Goal: Task Accomplishment & Management: Manage account settings

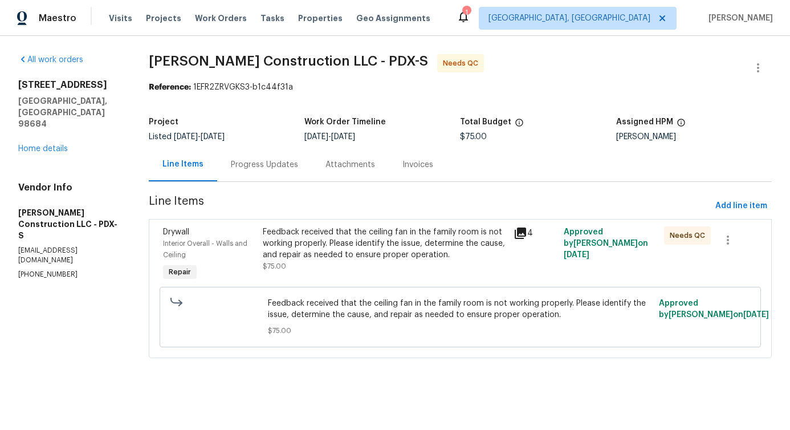
click at [306, 185] on section "[PERSON_NAME] Construction LLC - PDX-S Needs QC Reference: 1EFR2ZRVGKS3-b1c44f3…" at bounding box center [460, 213] width 623 height 318
click at [297, 172] on div "Progress Updates" at bounding box center [264, 165] width 95 height 34
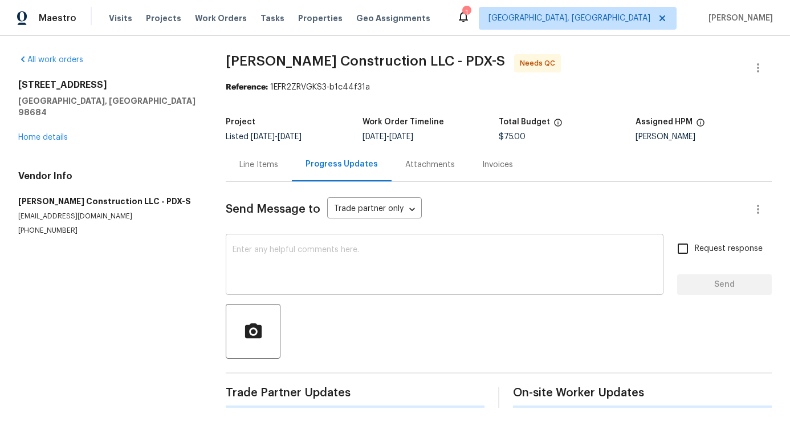
drag, startPoint x: 297, startPoint y: 172, endPoint x: 314, endPoint y: 268, distance: 97.3
click at [314, 268] on textarea at bounding box center [445, 266] width 424 height 40
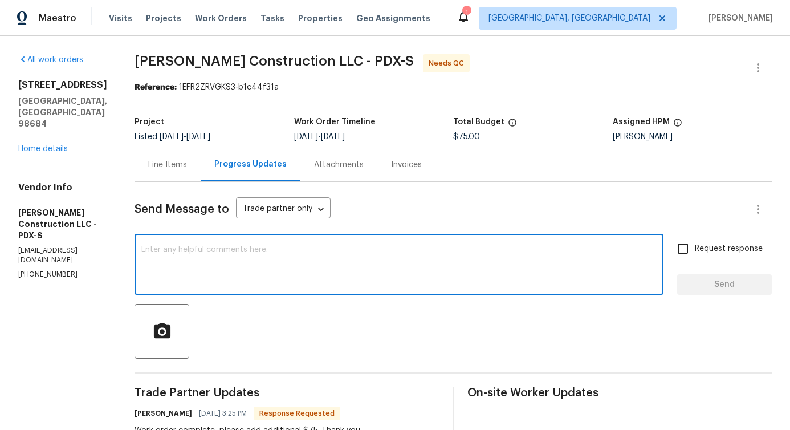
scroll to position [127, 0]
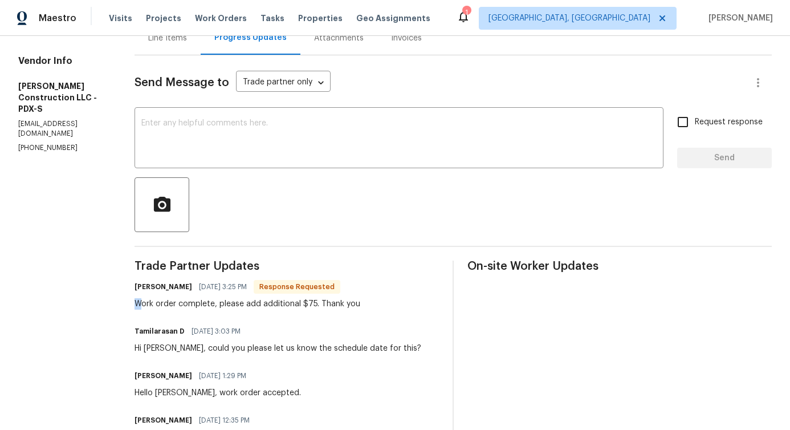
drag, startPoint x: 280, startPoint y: 290, endPoint x: 391, endPoint y: 286, distance: 110.7
click at [391, 286] on div "[PERSON_NAME] [DATE] 3:25 PM Response Requested Work order complete, please add…" at bounding box center [287, 294] width 304 height 31
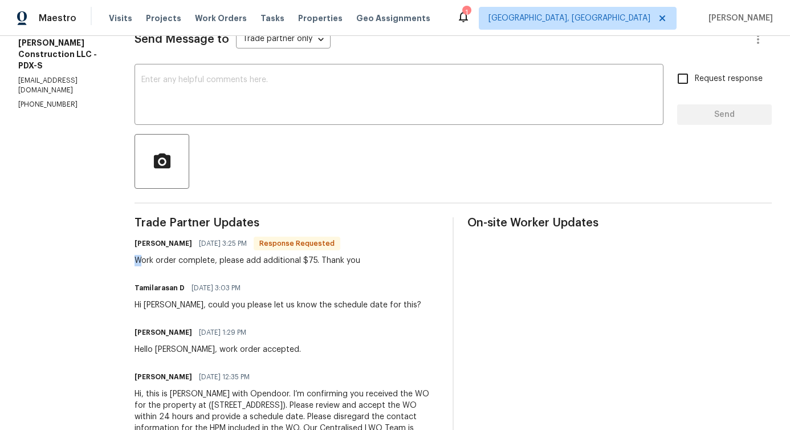
scroll to position [153, 0]
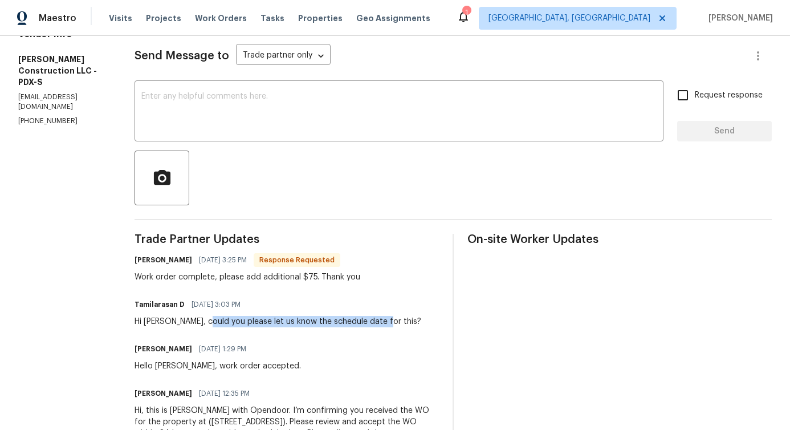
drag, startPoint x: 227, startPoint y: 323, endPoint x: 408, endPoint y: 327, distance: 180.7
click at [408, 326] on div "Tamilarasan D 08/11/2025 3:03 PM Hi Chris, could you please let us know the sch…" at bounding box center [287, 311] width 304 height 31
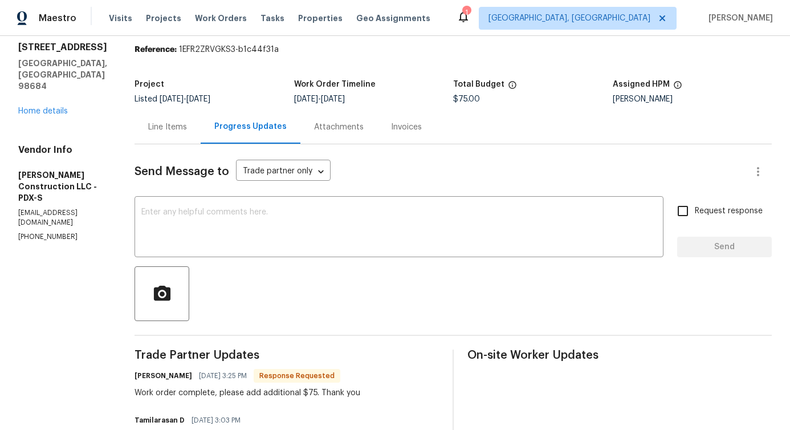
scroll to position [0, 0]
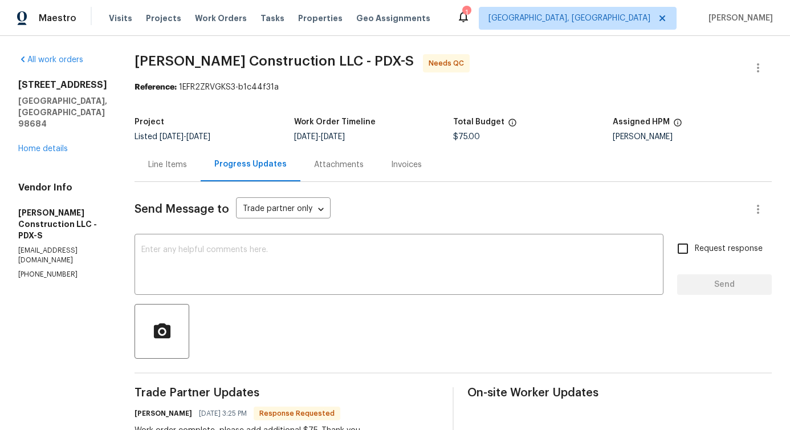
click at [187, 166] on div "Line Items" at bounding box center [167, 164] width 39 height 11
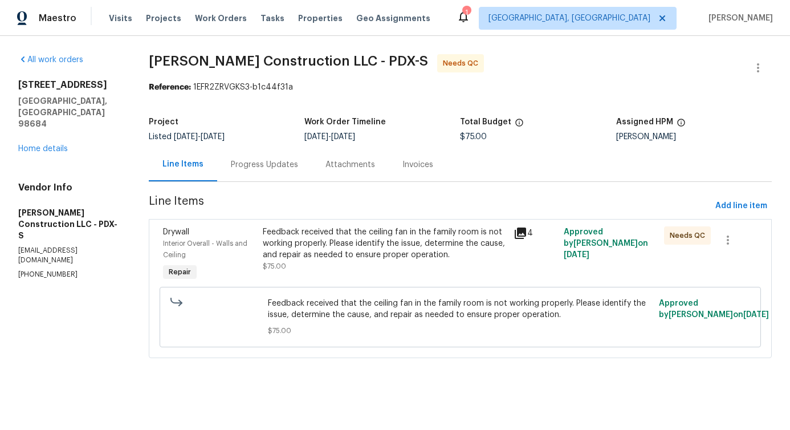
click at [360, 233] on div "Feedback received that the ceiling fan in the family room is not working proper…" at bounding box center [385, 243] width 244 height 34
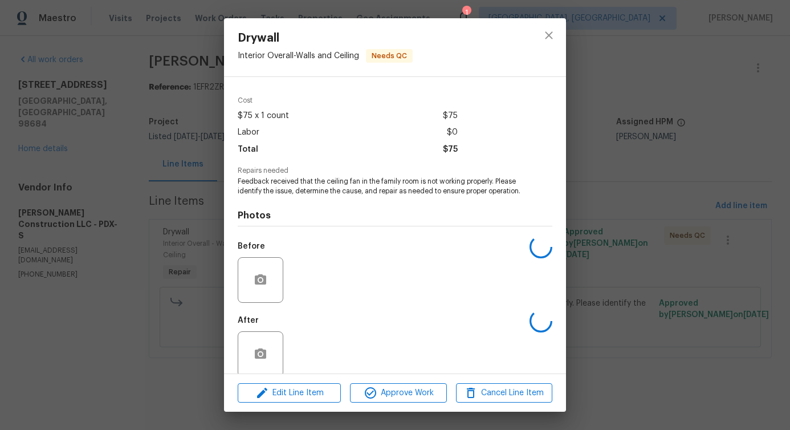
scroll to position [57, 0]
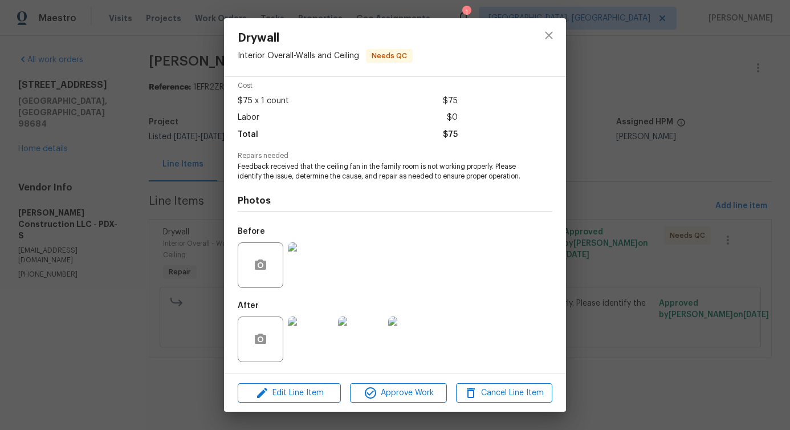
click at [299, 259] on img at bounding box center [311, 265] width 46 height 46
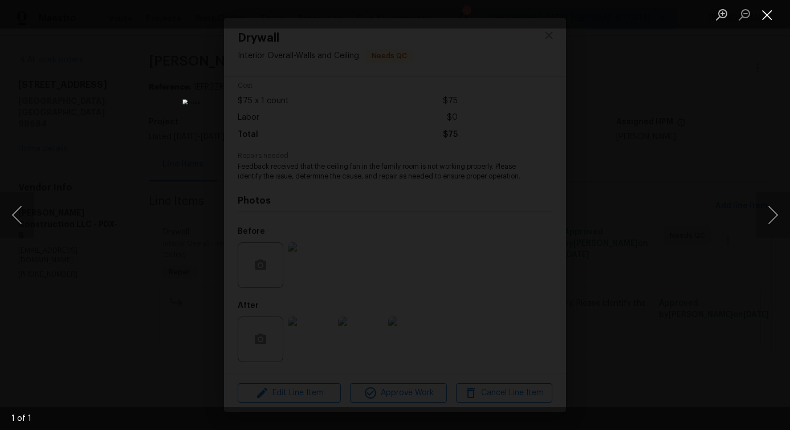
click at [767, 22] on button "Close lightbox" at bounding box center [767, 15] width 23 height 20
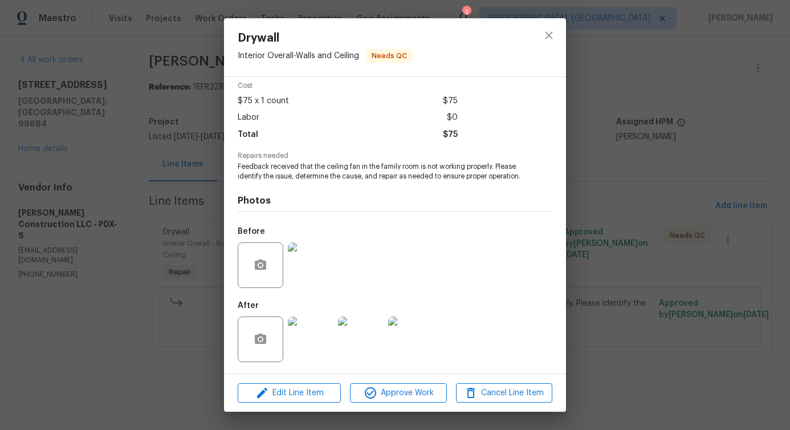
click at [306, 320] on img at bounding box center [311, 339] width 46 height 46
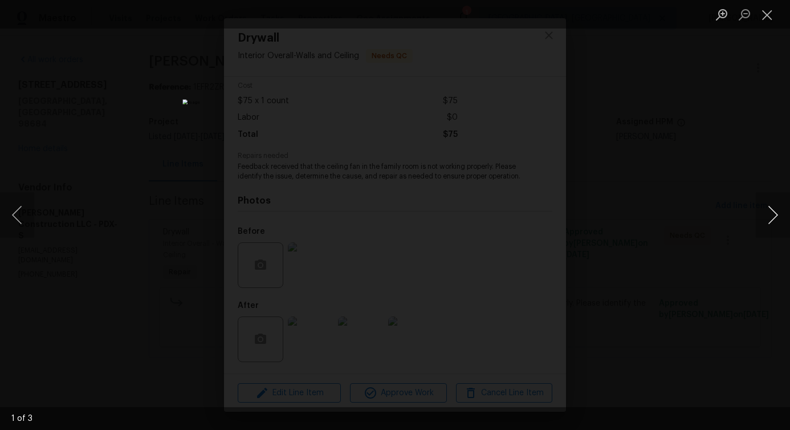
click at [776, 215] on button "Next image" at bounding box center [773, 215] width 34 height 46
click at [772, 222] on button "Next image" at bounding box center [773, 215] width 34 height 46
click at [766, 16] on button "Close lightbox" at bounding box center [767, 15] width 23 height 20
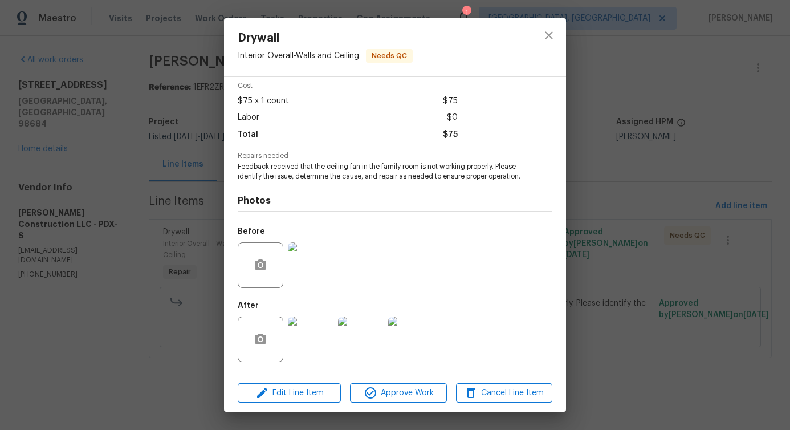
click at [307, 263] on img at bounding box center [311, 265] width 46 height 46
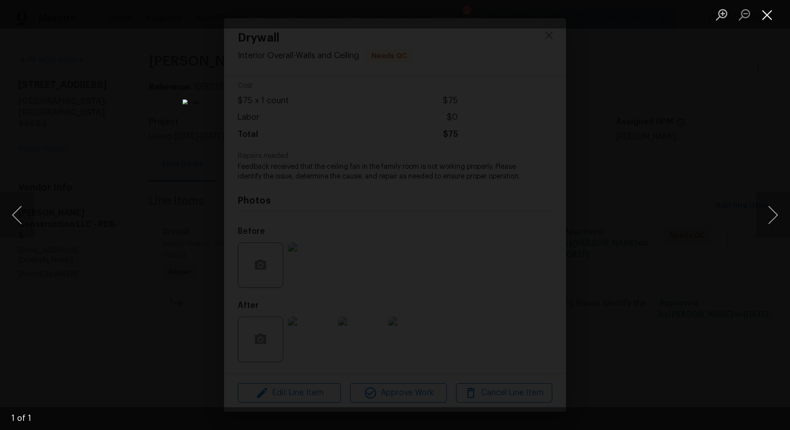
click at [764, 16] on button "Close lightbox" at bounding box center [767, 15] width 23 height 20
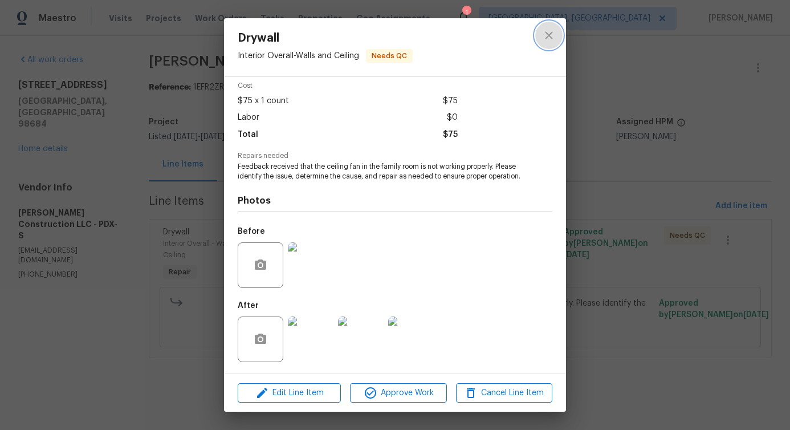
click at [551, 35] on icon "close" at bounding box center [549, 36] width 14 height 14
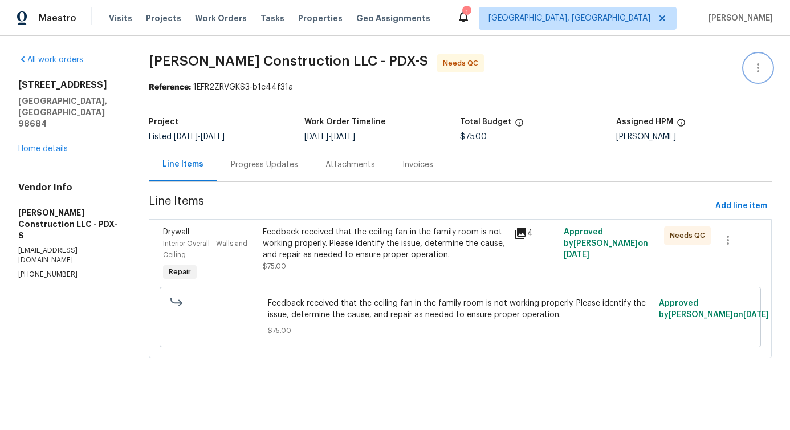
click at [755, 71] on icon "button" at bounding box center [758, 68] width 14 height 14
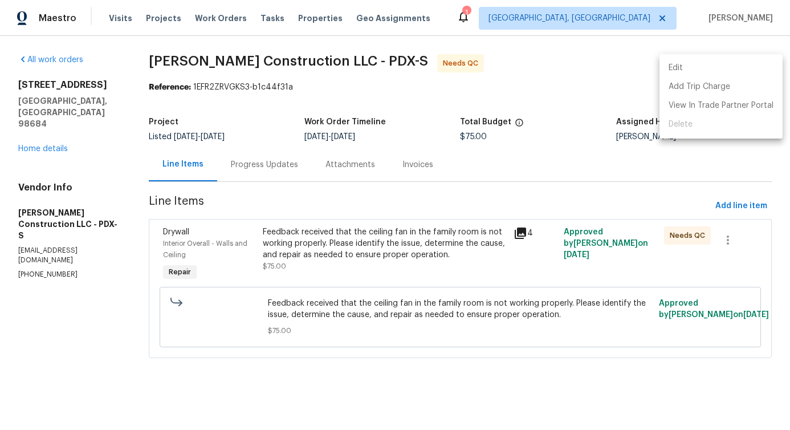
click at [711, 66] on li "Edit" at bounding box center [721, 68] width 123 height 19
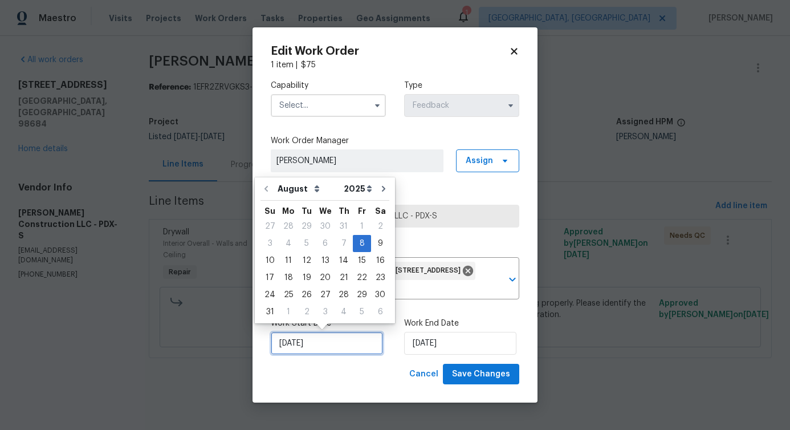
click at [314, 347] on input "8/8/2025" at bounding box center [327, 343] width 112 height 23
click at [288, 262] on div "11" at bounding box center [288, 261] width 18 height 16
type input "8/11/2025"
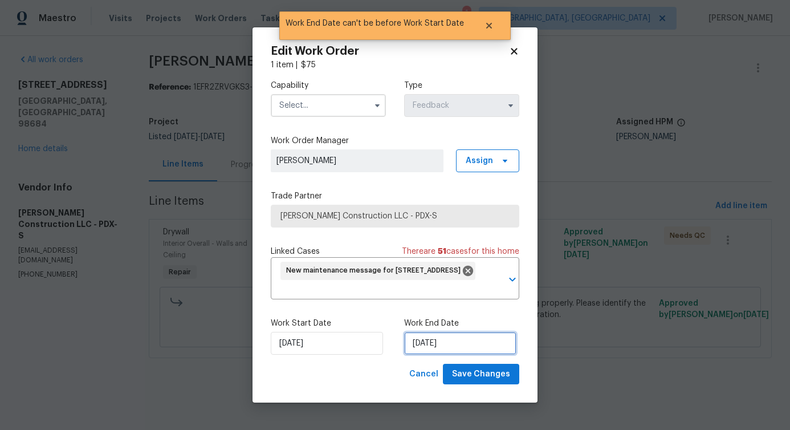
click at [458, 339] on input "8/11/2025" at bounding box center [460, 343] width 112 height 23
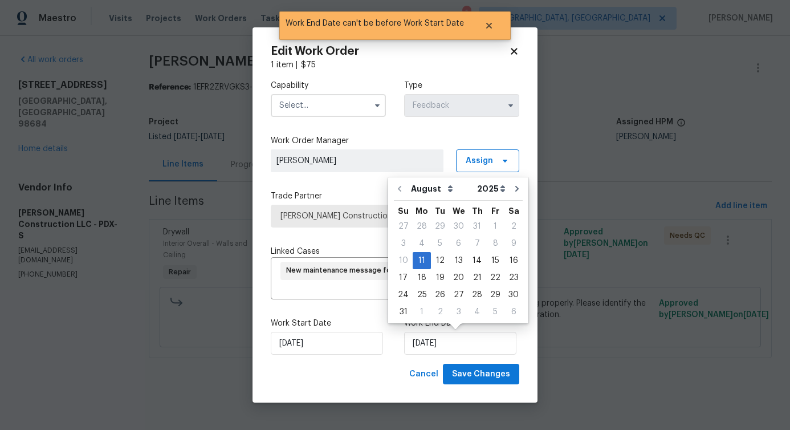
click at [321, 110] on input "text" at bounding box center [328, 105] width 115 height 23
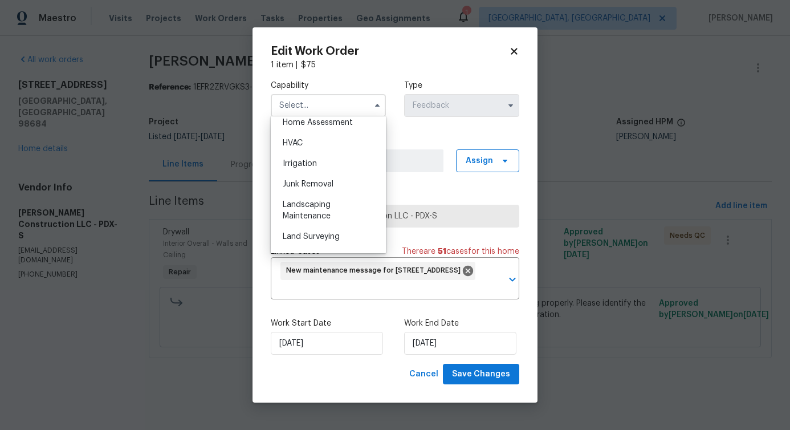
scroll to position [583, 0]
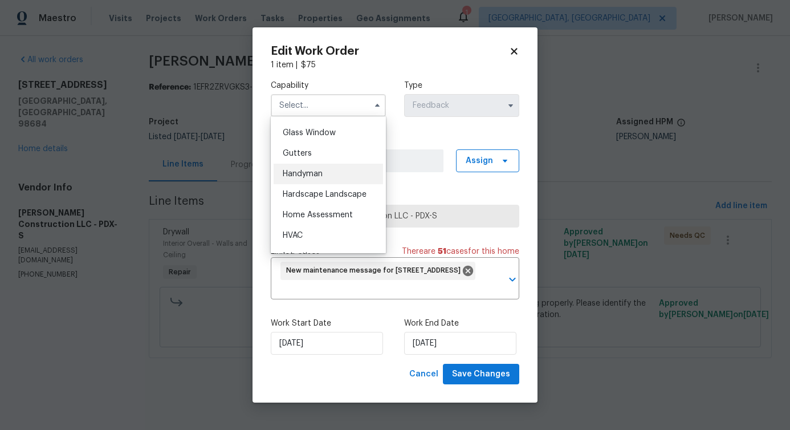
click at [314, 180] on div "Handyman" at bounding box center [328, 174] width 109 height 21
type input "Handyman"
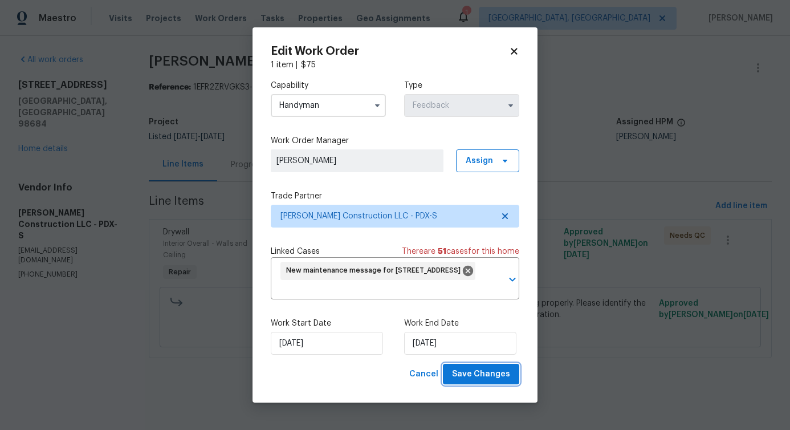
click at [467, 375] on span "Save Changes" at bounding box center [481, 374] width 58 height 14
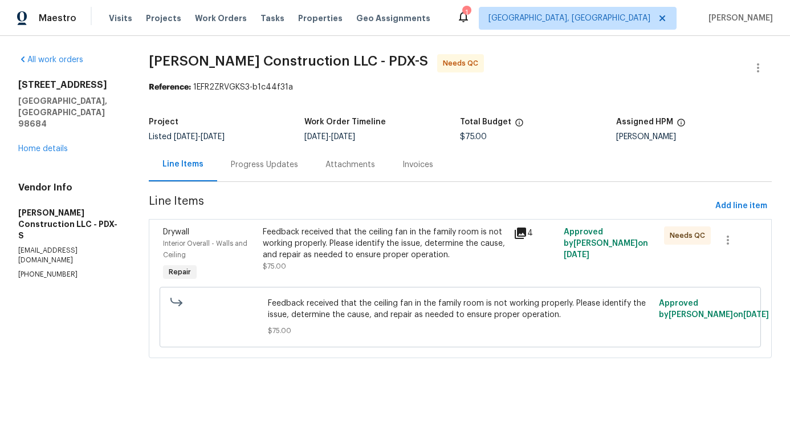
click at [270, 173] on div "Progress Updates" at bounding box center [264, 165] width 95 height 34
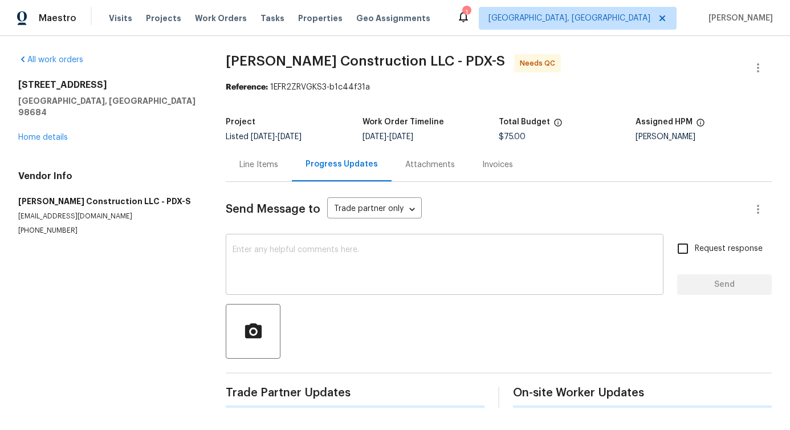
click at [288, 279] on textarea at bounding box center [445, 266] width 424 height 40
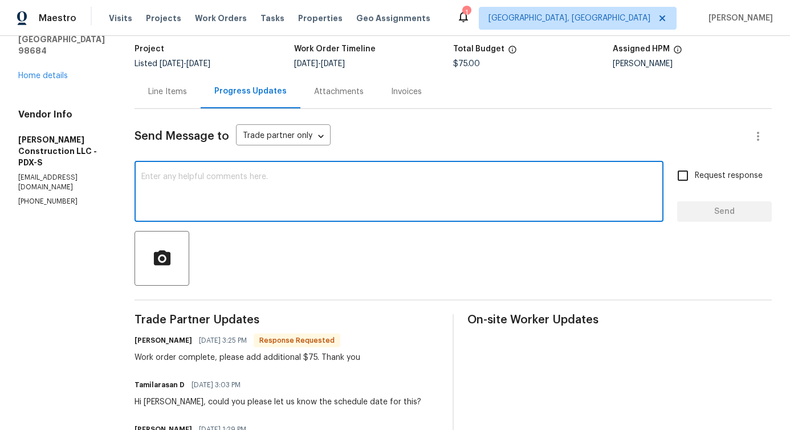
scroll to position [99, 0]
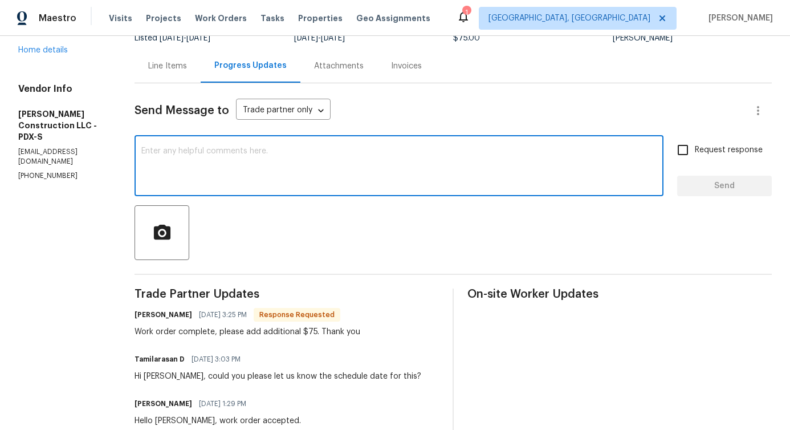
click at [194, 77] on div "Line Items" at bounding box center [168, 66] width 66 height 34
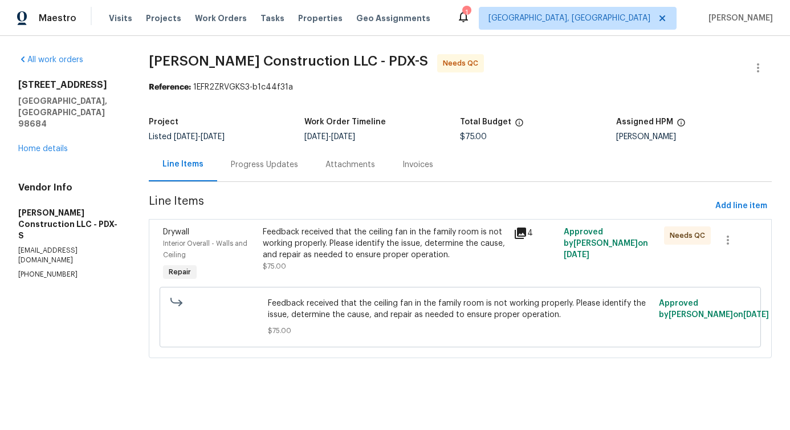
click at [390, 245] on div "Feedback received that the ceiling fan in the family room is not working proper…" at bounding box center [385, 243] width 244 height 34
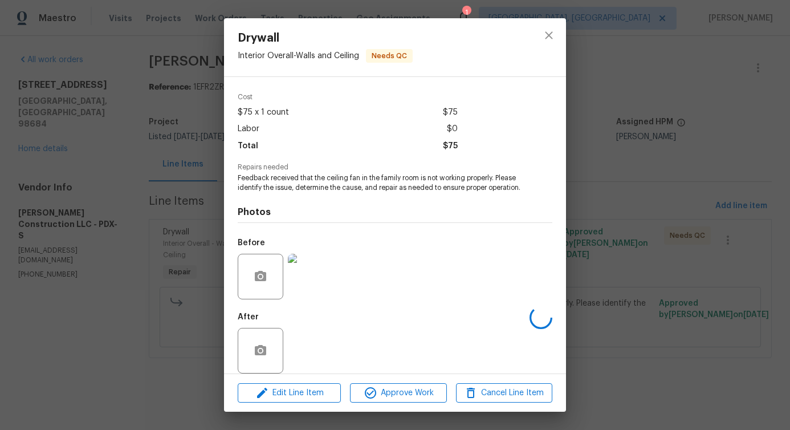
scroll to position [57, 0]
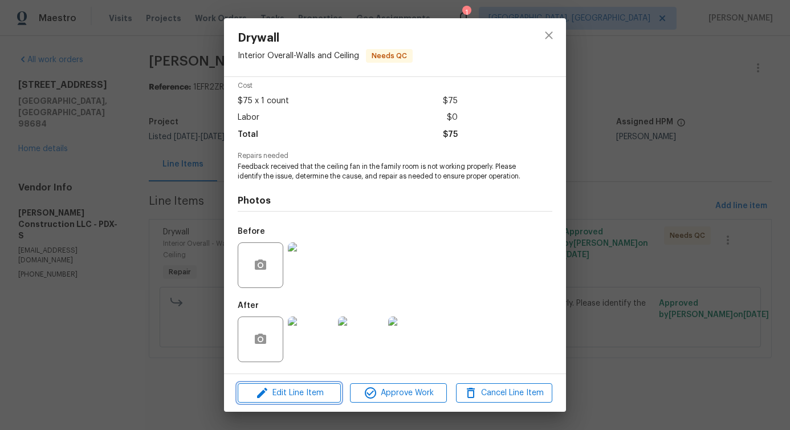
click at [326, 401] on button "Edit Line Item" at bounding box center [289, 393] width 103 height 20
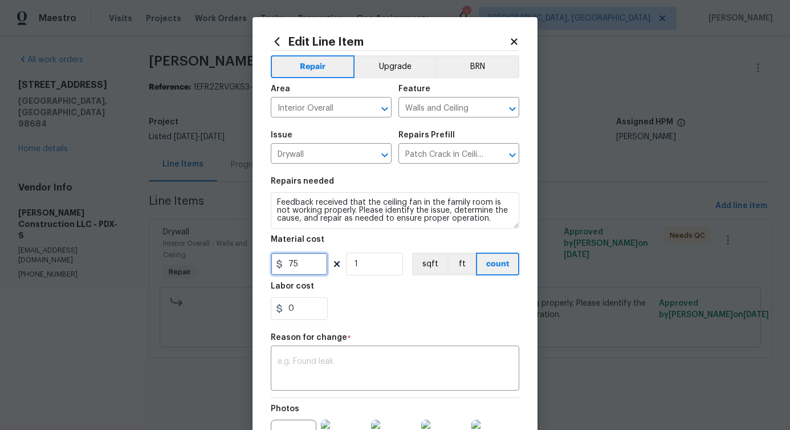
click at [286, 267] on input "75" at bounding box center [299, 264] width 57 height 23
type input "150"
click at [401, 365] on textarea at bounding box center [395, 369] width 235 height 24
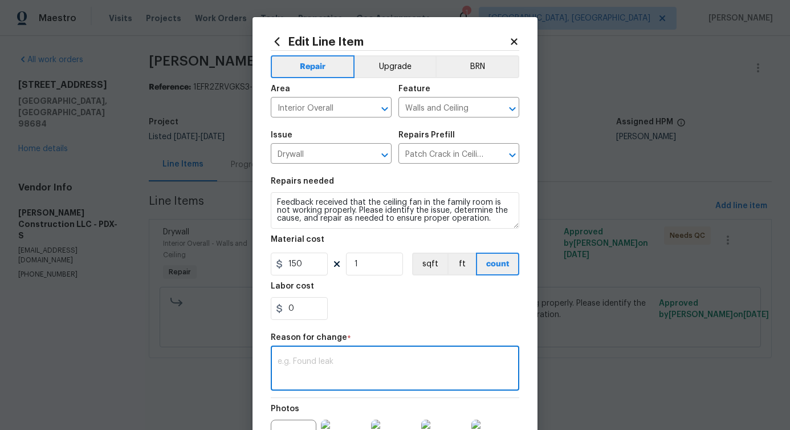
paste textarea "(PS) Updated per vendor's final cost."
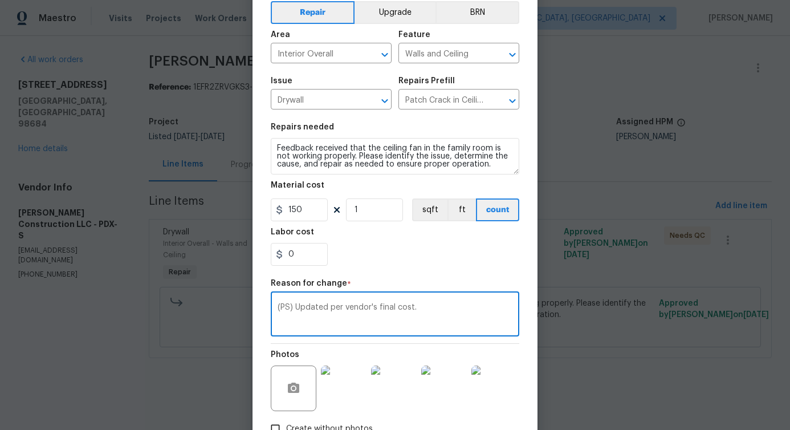
scroll to position [132, 0]
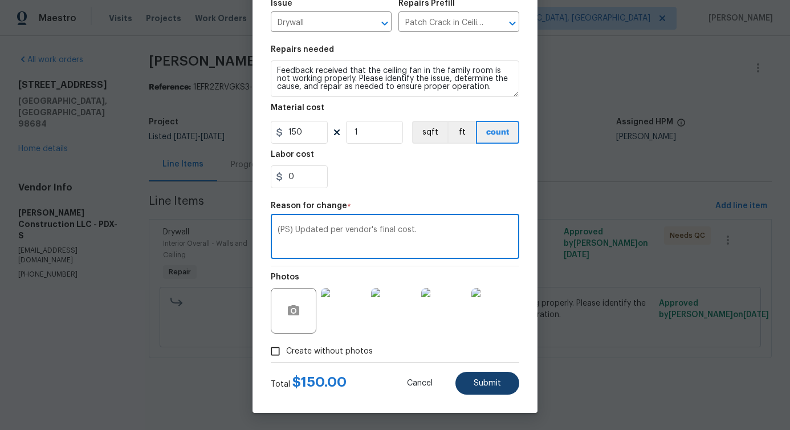
type textarea "(PS) Updated per vendor's final cost."
click at [479, 381] on span "Submit" at bounding box center [487, 383] width 27 height 9
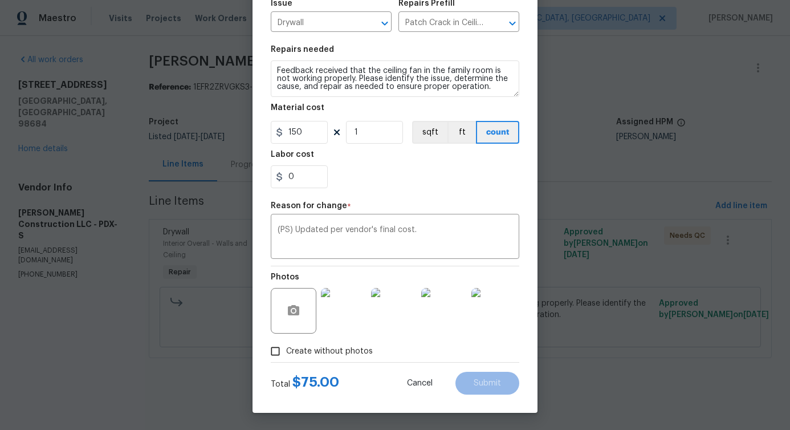
type input "75"
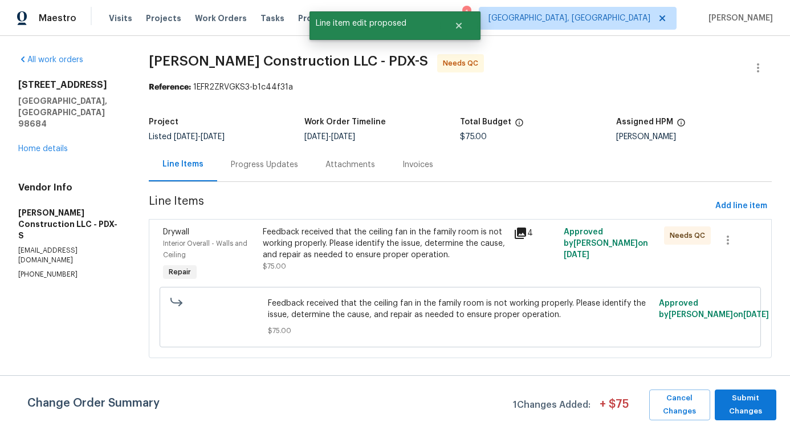
scroll to position [0, 0]
click at [747, 414] on span "Submit Changes" at bounding box center [746, 405] width 50 height 26
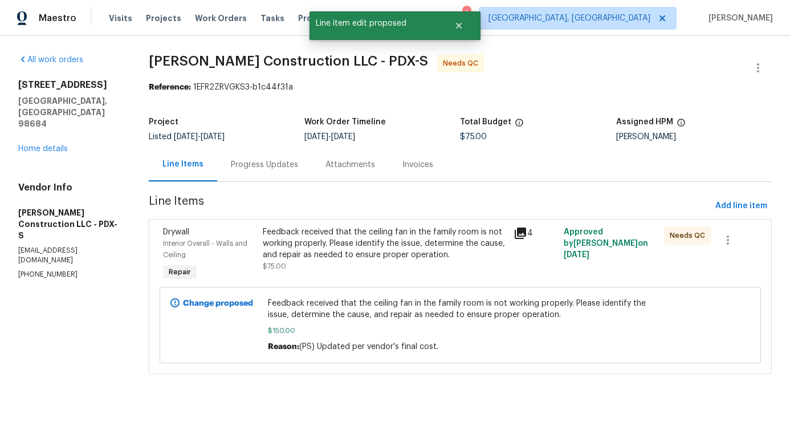
click at [289, 168] on div "Progress Updates" at bounding box center [264, 164] width 67 height 11
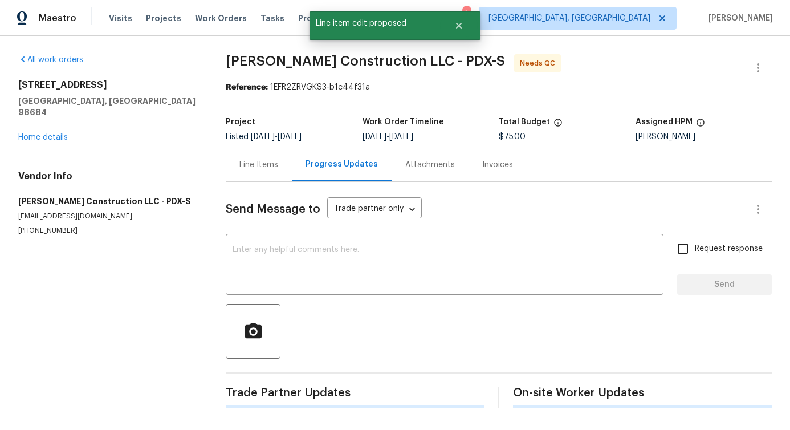
click at [306, 262] on textarea at bounding box center [445, 266] width 424 height 40
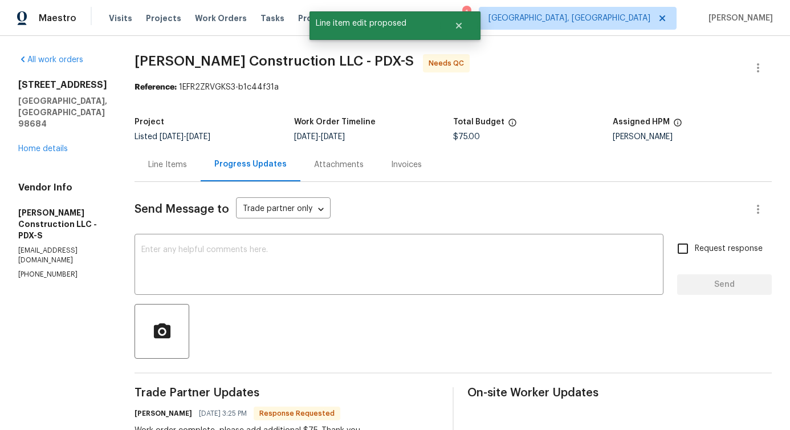
click at [183, 170] on div "Line Items" at bounding box center [168, 165] width 66 height 34
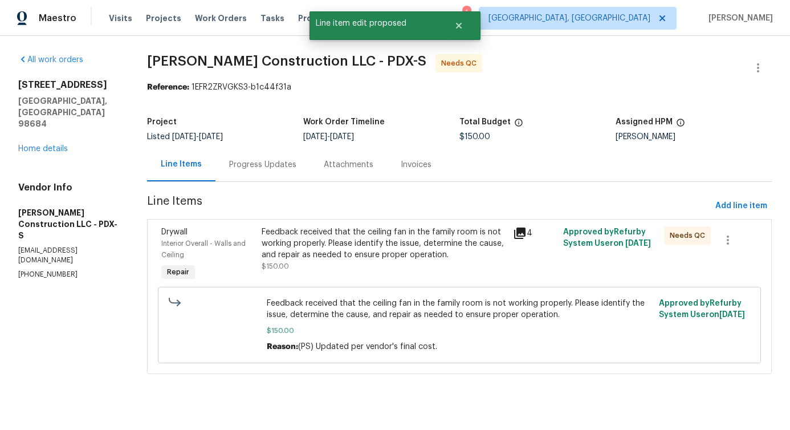
click at [426, 246] on div "Feedback received that the ceiling fan in the family room is not working proper…" at bounding box center [384, 243] width 245 height 34
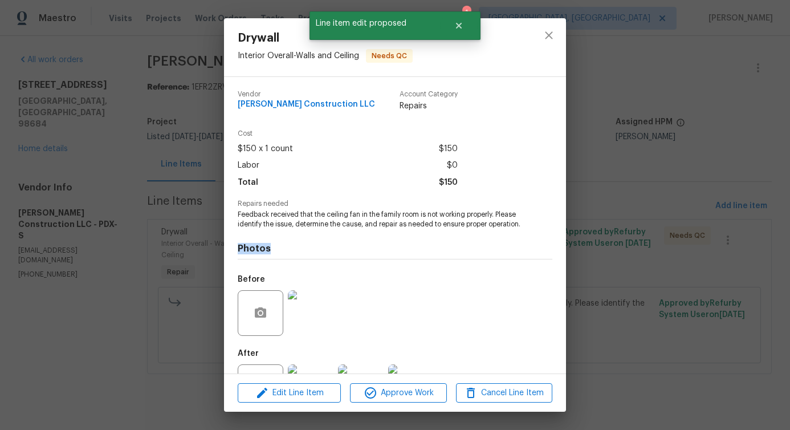
click at [426, 246] on div "Photos Before After" at bounding box center [395, 323] width 315 height 188
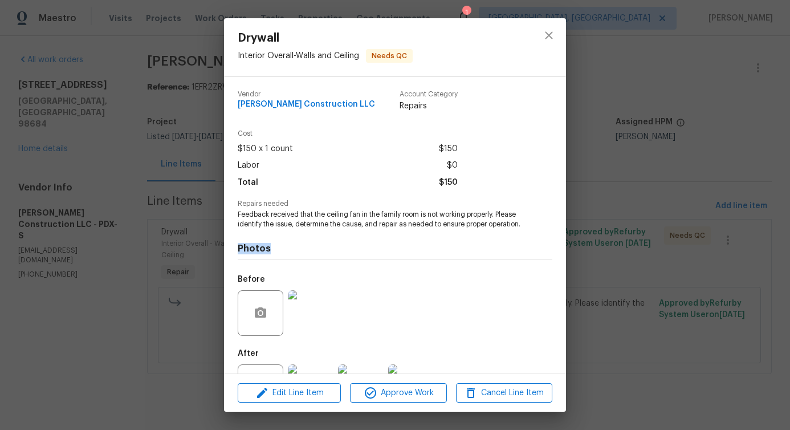
click at [426, 246] on div "Photos Before After" at bounding box center [395, 323] width 315 height 188
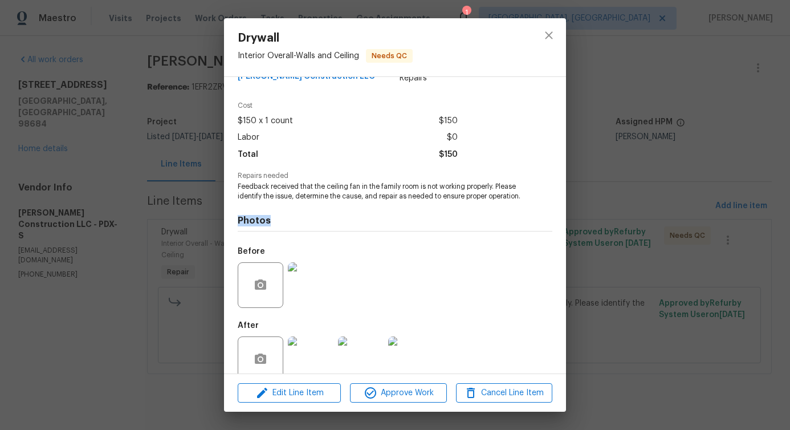
scroll to position [57, 0]
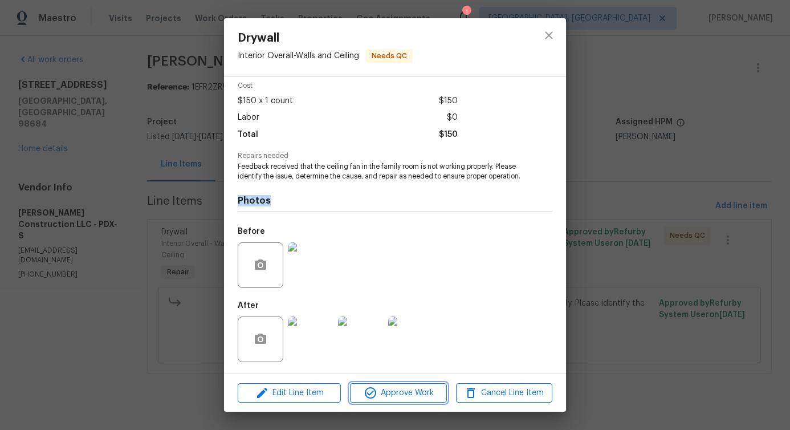
click at [418, 391] on span "Approve Work" at bounding box center [398, 393] width 90 height 14
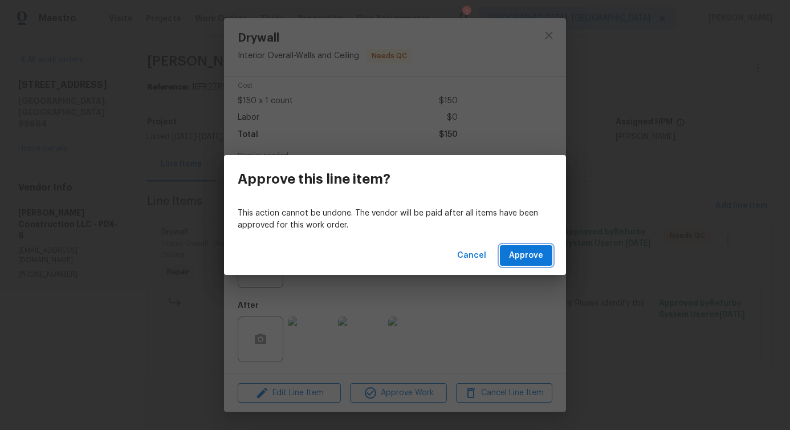
click at [523, 262] on span "Approve" at bounding box center [526, 256] width 34 height 14
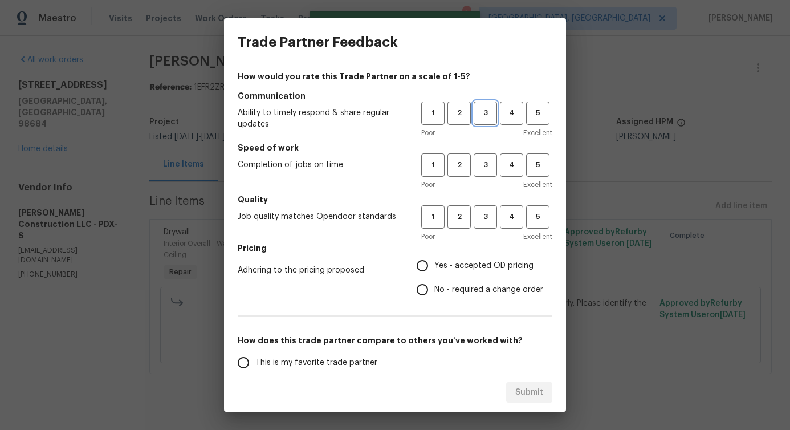
click at [474, 121] on button "3" at bounding box center [485, 112] width 23 height 23
click at [477, 169] on span "3" at bounding box center [485, 164] width 21 height 13
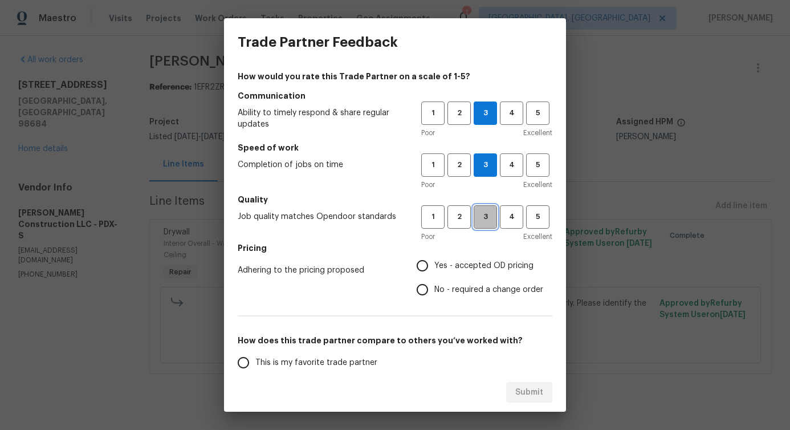
click at [475, 215] on span "3" at bounding box center [485, 216] width 21 height 13
click at [452, 290] on span "No - required a change order" at bounding box center [488, 290] width 109 height 12
click at [434, 290] on input "No - required a change order" at bounding box center [422, 290] width 24 height 24
radio input "true"
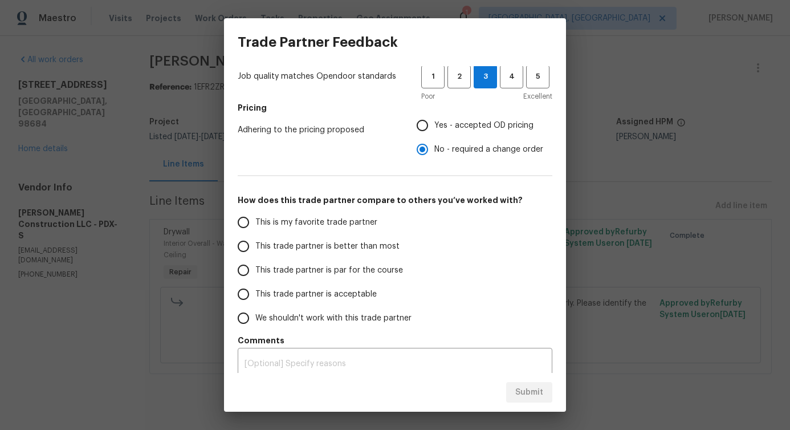
scroll to position [149, 0]
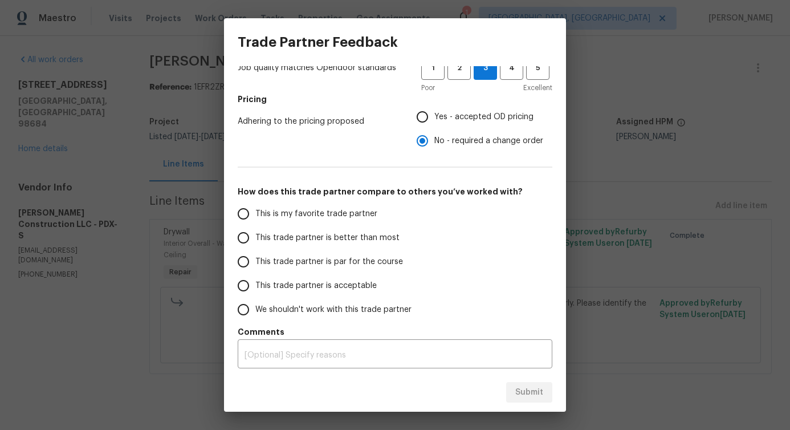
click at [391, 240] on span "This trade partner is better than most" at bounding box center [327, 238] width 144 height 12
click at [255, 240] on input "This trade partner is better than most" at bounding box center [243, 238] width 24 height 24
click at [517, 392] on span "Submit" at bounding box center [529, 392] width 28 height 14
radio input "true"
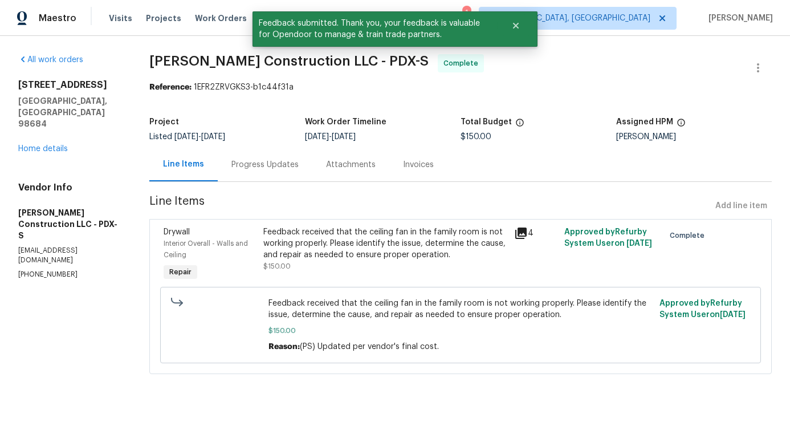
click at [269, 174] on div "Progress Updates" at bounding box center [265, 165] width 95 height 34
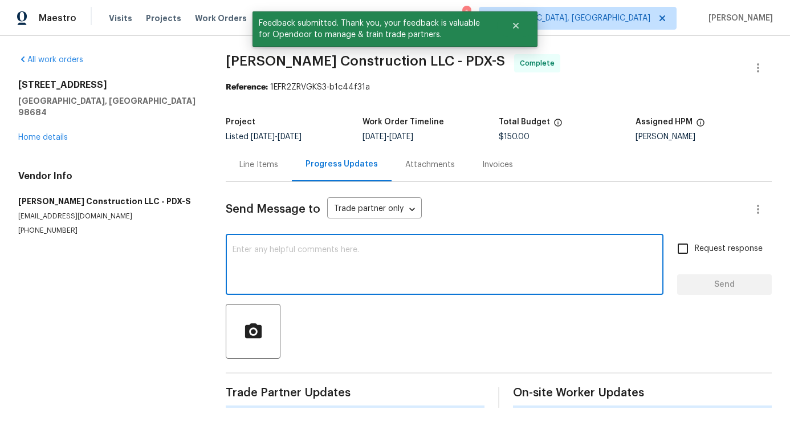
click at [311, 259] on textarea at bounding box center [445, 266] width 424 height 40
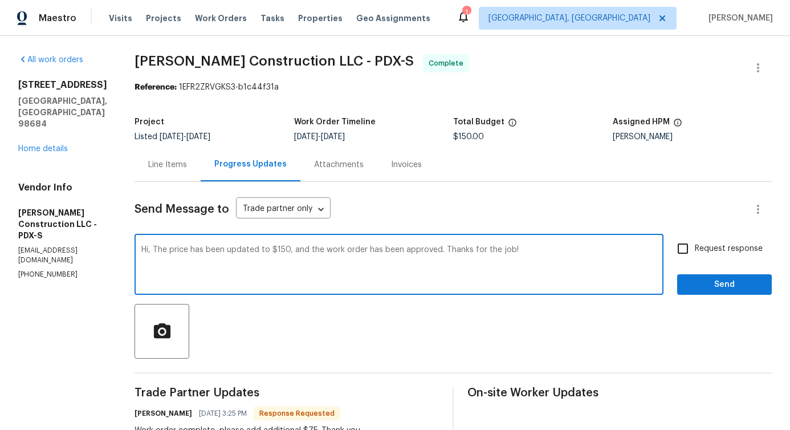
drag, startPoint x: 311, startPoint y: 249, endPoint x: 178, endPoint y: 250, distance: 133.4
click at [178, 250] on textarea "Hi, The price has been updated to $150, and the work order has been approved. T…" at bounding box center [398, 266] width 515 height 40
click at [253, 254] on textarea "Hi, The price has been updated to $150, and the work order has been approved. T…" at bounding box center [398, 266] width 515 height 40
drag, startPoint x: 561, startPoint y: 250, endPoint x: 147, endPoint y: 250, distance: 414.5
click at [147, 250] on div "All work orders 13019 NE 8th Pl Vancouver, WA 98684 Home details Vendor Info Bo…" at bounding box center [395, 341] width 790 height 611
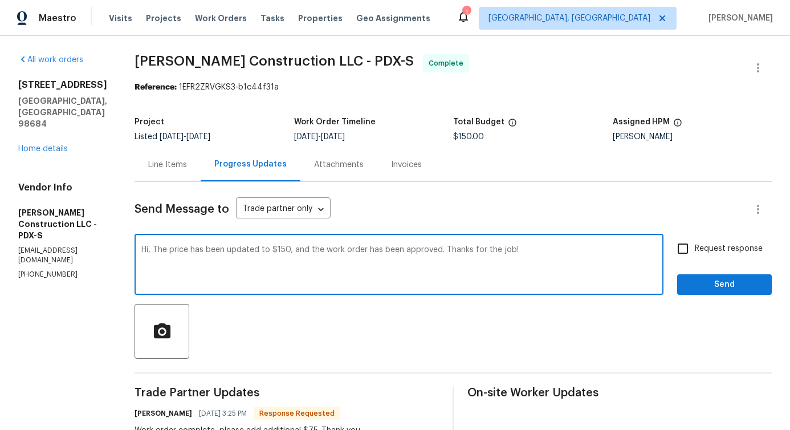
type textarea "Hi, The price has been updated to $150, and the work order has been approved. T…"
click at [714, 286] on span "Send" at bounding box center [724, 285] width 76 height 14
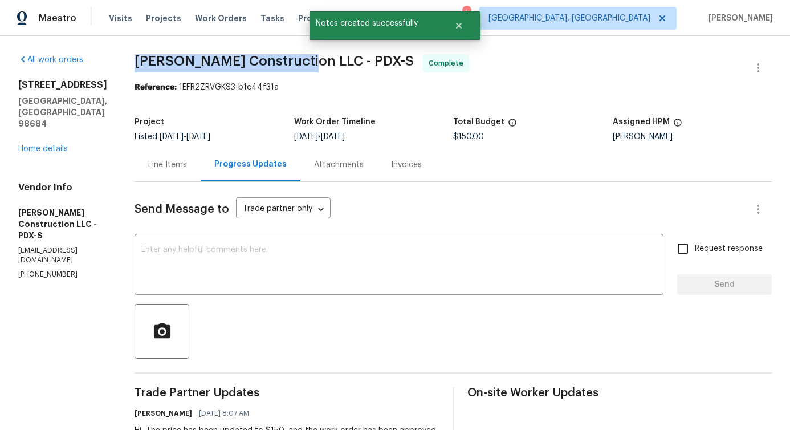
drag, startPoint x: 261, startPoint y: 66, endPoint x: 336, endPoint y: 59, distance: 74.9
click at [326, 62] on div "All work orders 13019 NE 8th Pl Vancouver, WA 98684 Home details Vendor Info Bo…" at bounding box center [395, 369] width 790 height 667
copy span "Bowen Construction LLC -"
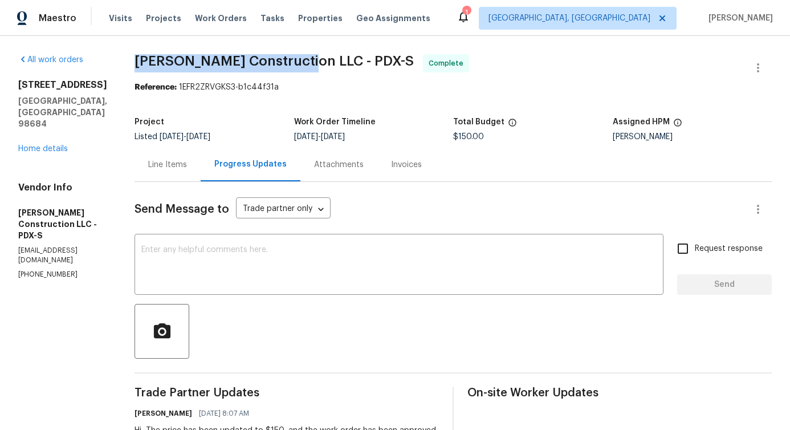
scroll to position [238, 0]
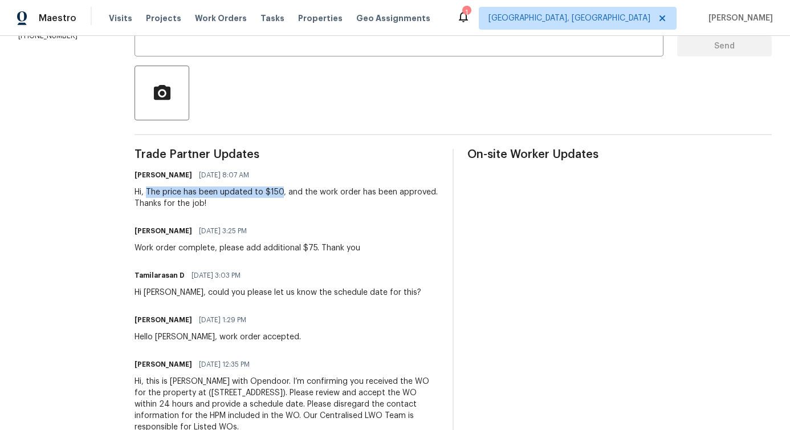
drag, startPoint x: 170, startPoint y: 192, endPoint x: 304, endPoint y: 189, distance: 133.4
click at [304, 189] on div "Hi, The price has been updated to $150, and the work order has been approved. T…" at bounding box center [287, 197] width 304 height 23
copy div "The price has been updated to $150"
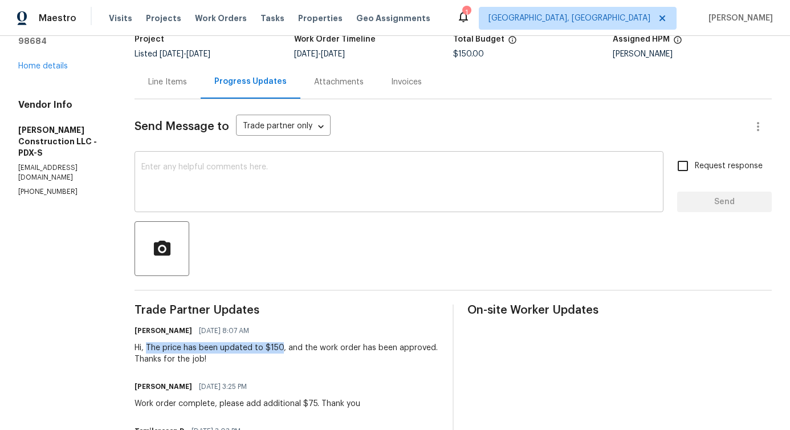
scroll to position [0, 0]
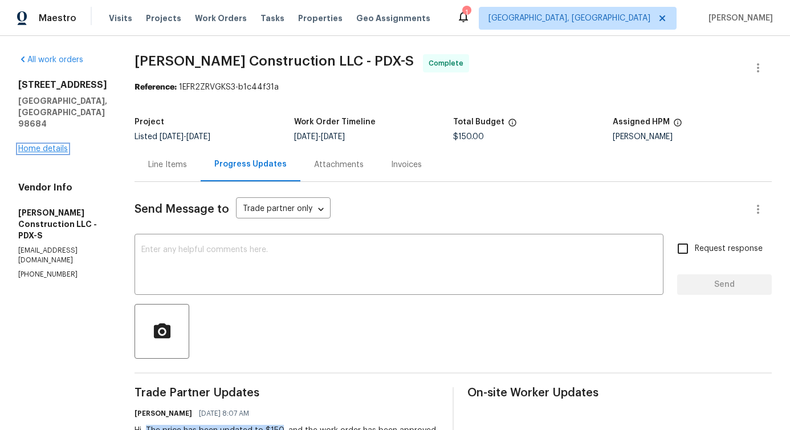
click at [50, 145] on link "Home details" at bounding box center [43, 149] width 50 height 8
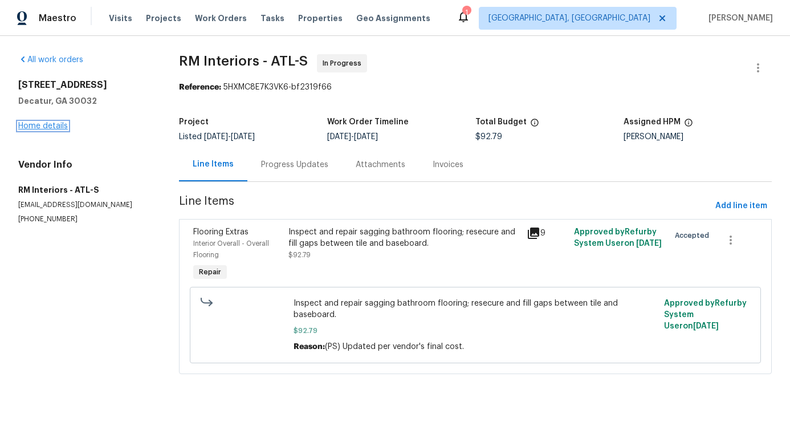
click at [46, 126] on link "Home details" at bounding box center [43, 126] width 50 height 8
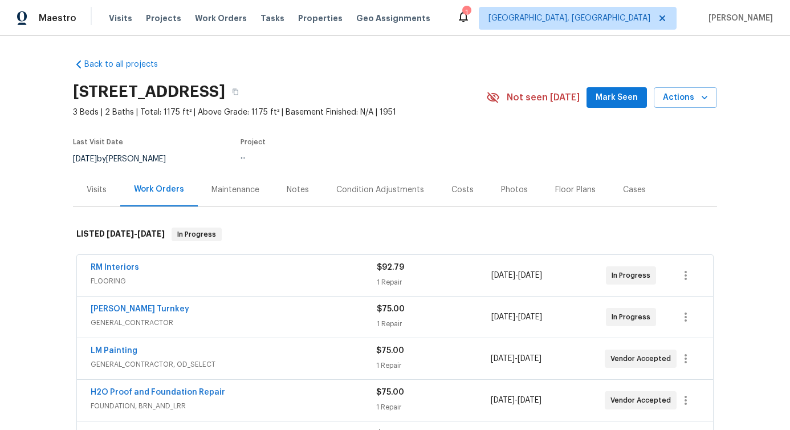
scroll to position [78, 0]
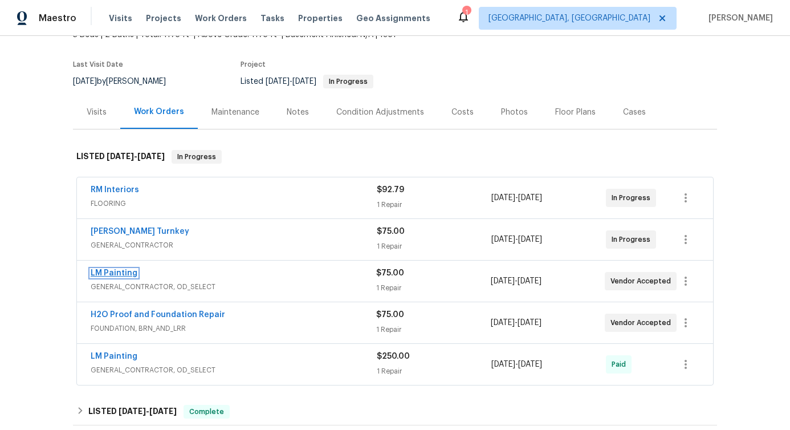
click at [119, 271] on link "LM Painting" at bounding box center [114, 273] width 47 height 8
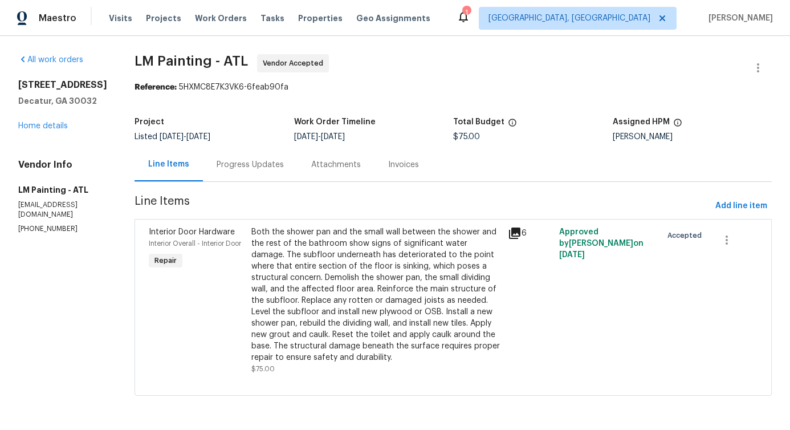
click at [284, 169] on div "Progress Updates" at bounding box center [250, 164] width 67 height 11
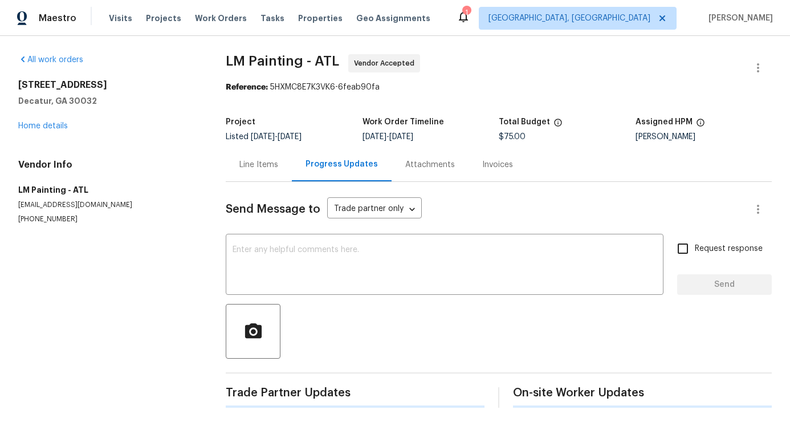
click at [319, 266] on textarea at bounding box center [445, 266] width 424 height 40
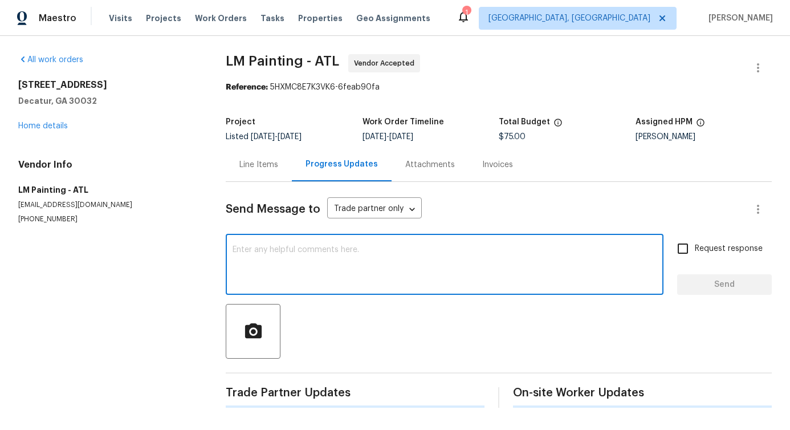
paste textarea "what the cost is to install a fiberglass prefab shower pan and leave the tile f…"
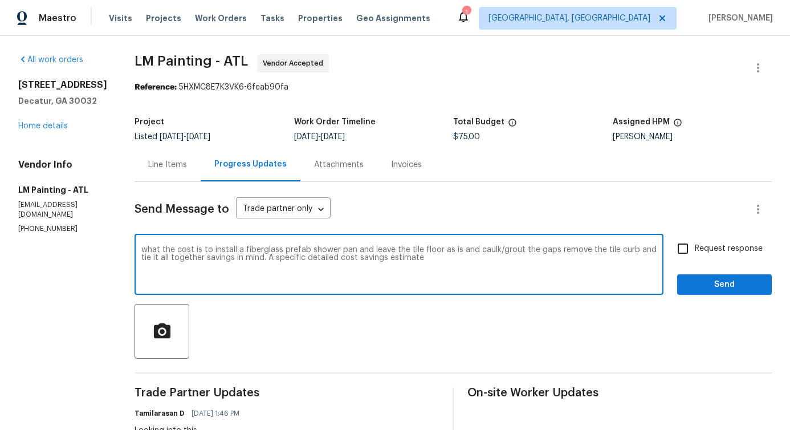
click at [0, 0] on span "What" at bounding box center [0, 0] width 0 height 0
click at [0, 0] on span "together" at bounding box center [0, 0] width 0 height 0
click at [0, 0] on span "Remove" at bounding box center [0, 0] width 0 height 0
click at [506, 277] on textarea "What the cost is to install a fiberglass prefab shower pan and leave the tile f…" at bounding box center [398, 266] width 515 height 40
click at [570, 253] on textarea "What the cost is to install a fiberglass prefab shower pan and leave the tile f…" at bounding box center [398, 266] width 515 height 40
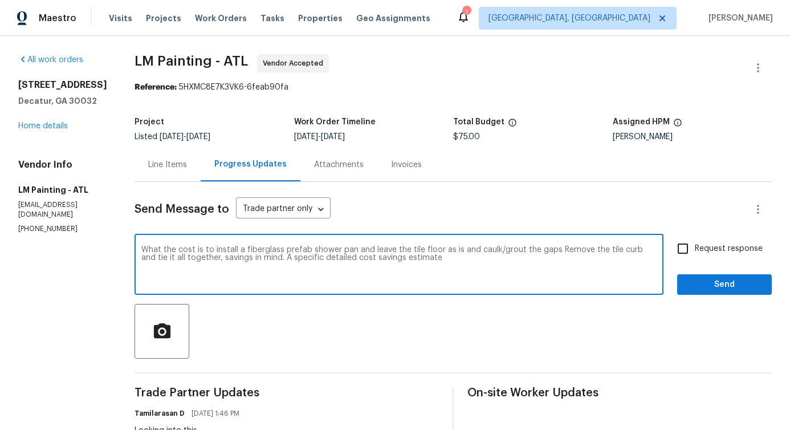
type textarea "What the cost is to install a fiberglass prefab shower pan and leave the tile f…"
click at [715, 256] on label "Request response" at bounding box center [717, 249] width 92 height 24
click at [695, 256] on input "Request response" at bounding box center [683, 249] width 24 height 24
checkbox input "true"
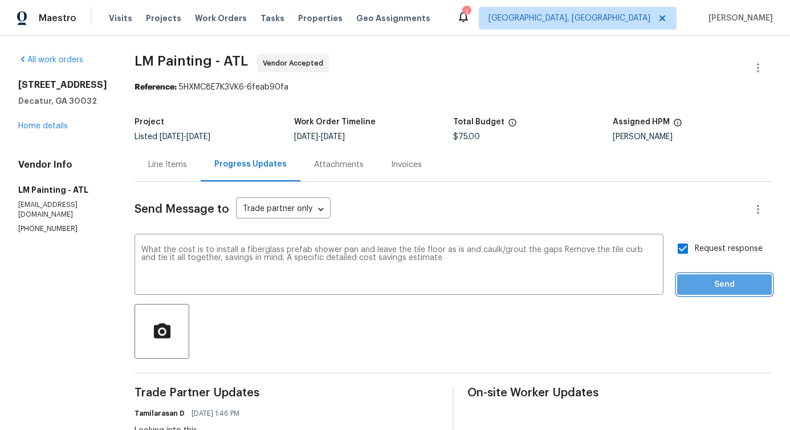
click at [714, 282] on span "Send" at bounding box center [724, 285] width 76 height 14
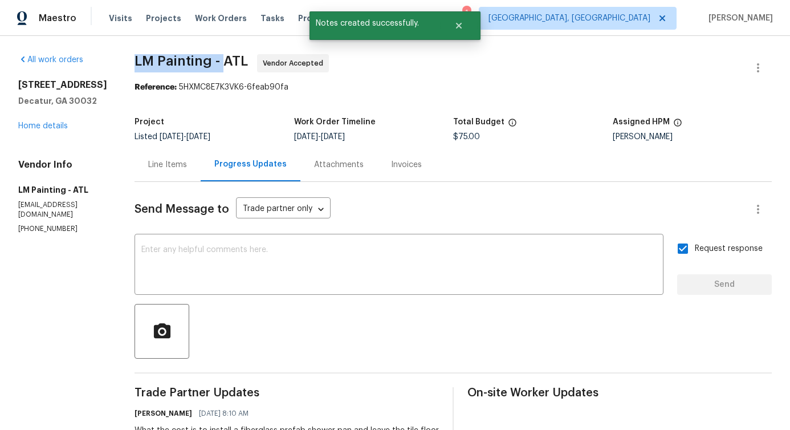
drag, startPoint x: 163, startPoint y: 61, endPoint x: 259, endPoint y: 66, distance: 96.5
copy span "LM Painting -"
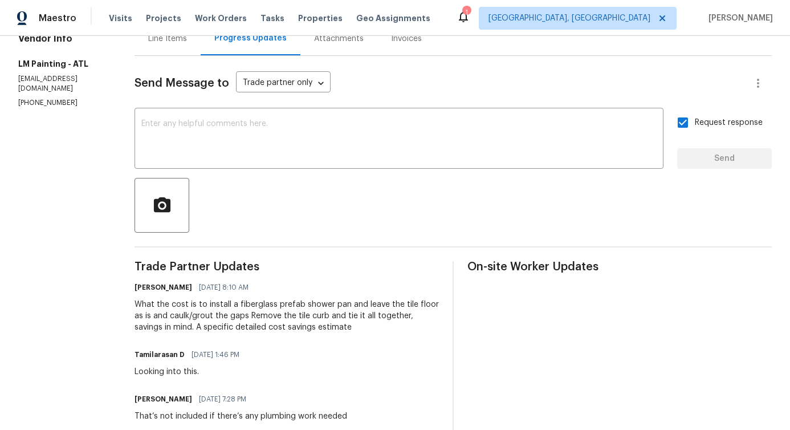
scroll to position [210, 0]
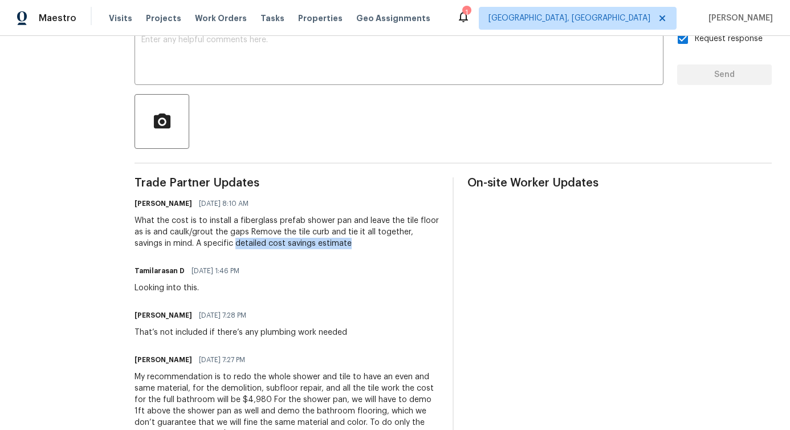
drag, startPoint x: 308, startPoint y: 244, endPoint x: 423, endPoint y: 243, distance: 115.2
click at [423, 243] on div "What the cost is to install a fiberglass prefab shower pan and leave the tile f…" at bounding box center [287, 232] width 304 height 34
copy div "detailed cost savings estimate"
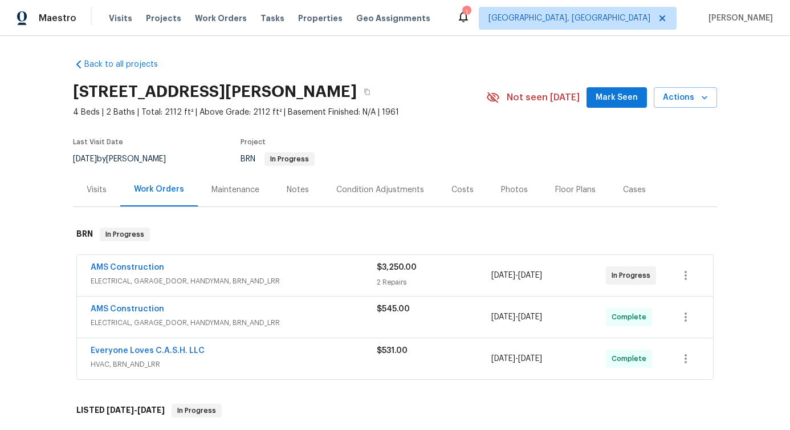
scroll to position [218, 0]
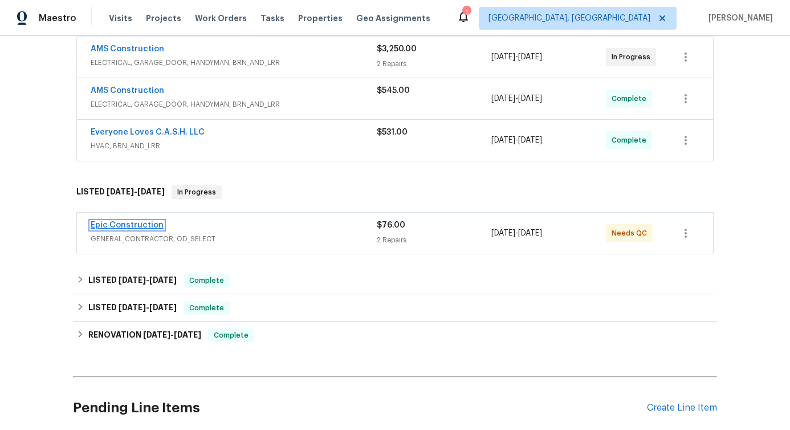
click at [122, 224] on link "Epic Construction" at bounding box center [127, 225] width 73 height 8
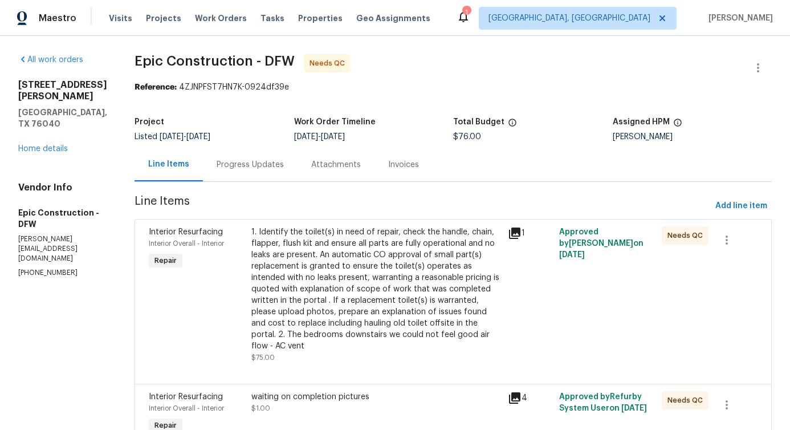
click at [217, 168] on div "Progress Updates" at bounding box center [250, 164] width 67 height 11
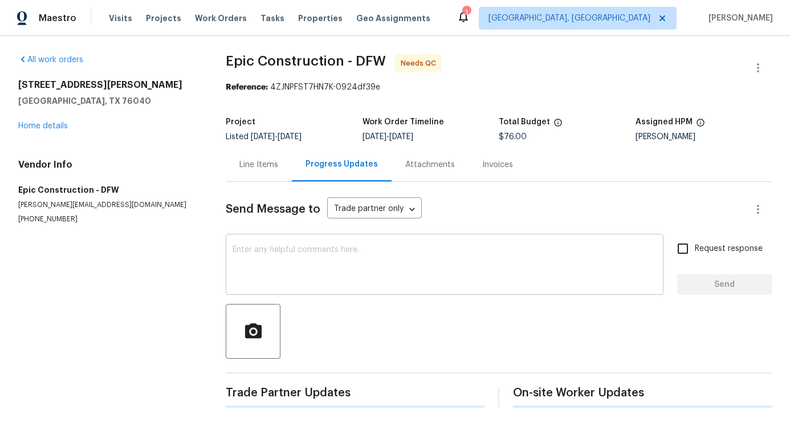
click at [243, 242] on div "x ​" at bounding box center [445, 266] width 438 height 58
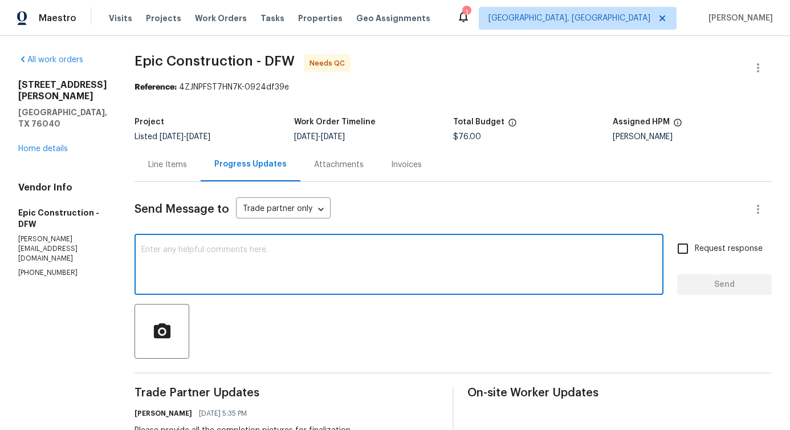
click at [177, 163] on div "Line Items" at bounding box center [167, 164] width 39 height 11
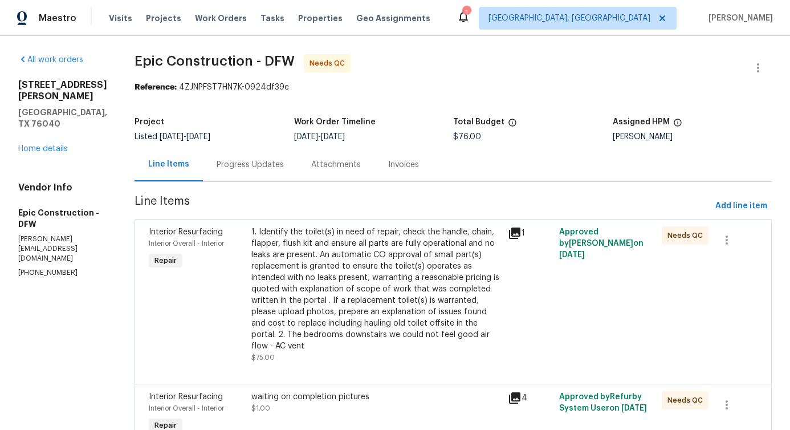
scroll to position [24, 0]
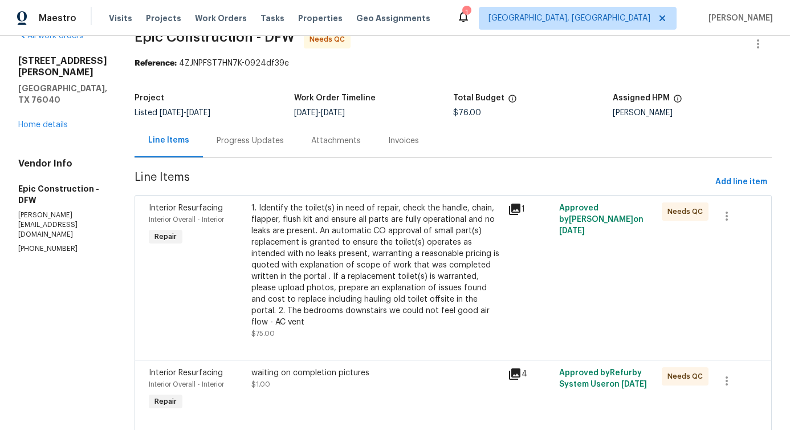
click at [238, 148] on div "Progress Updates" at bounding box center [250, 141] width 95 height 34
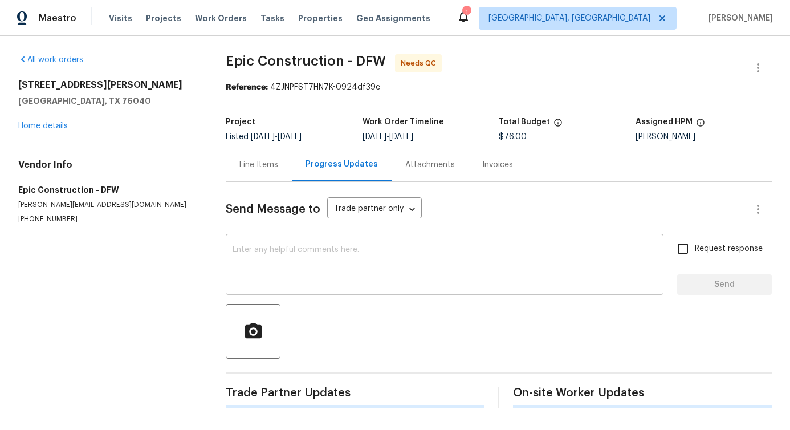
click at [265, 259] on textarea at bounding box center [445, 266] width 424 height 40
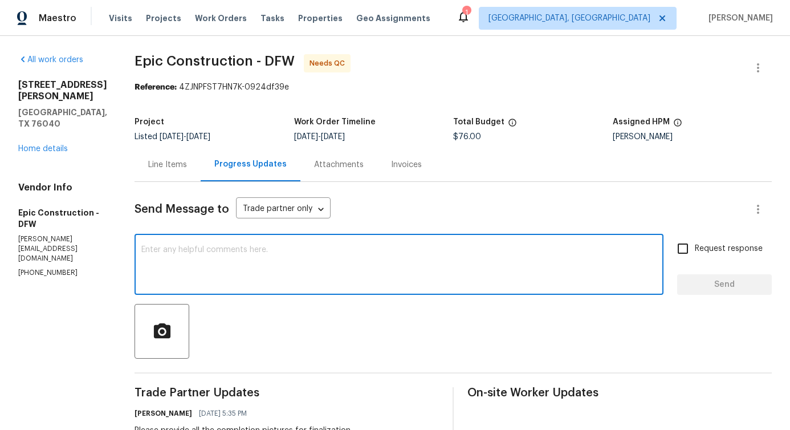
click at [169, 174] on div "Line Items" at bounding box center [168, 165] width 66 height 34
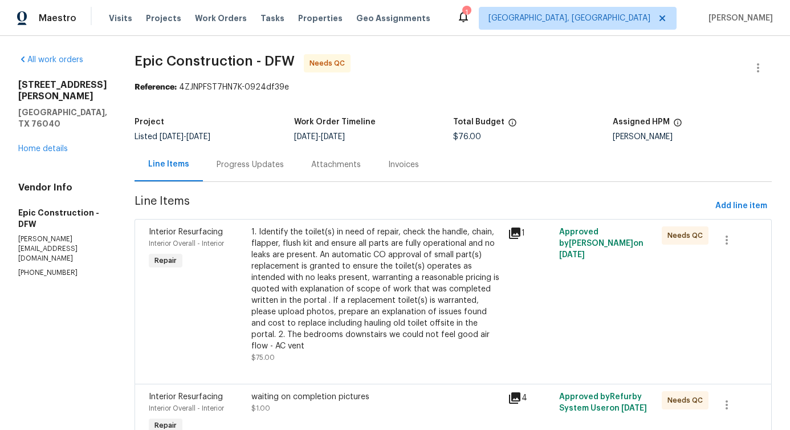
scroll to position [58, 0]
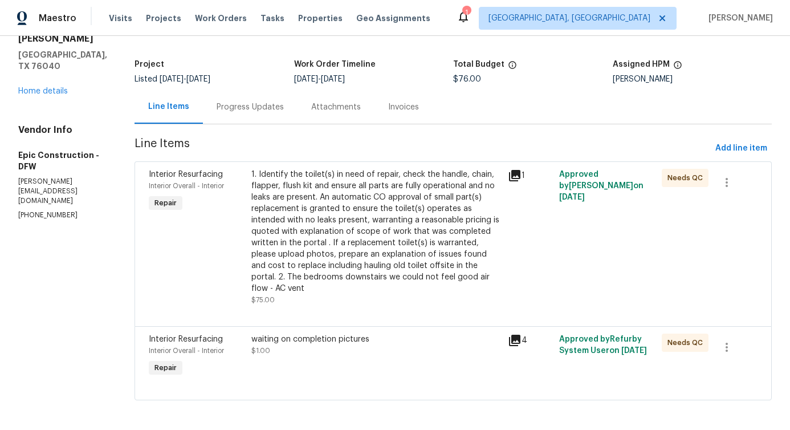
click at [357, 357] on div "waiting on completion pictures $1.00" at bounding box center [376, 356] width 257 height 52
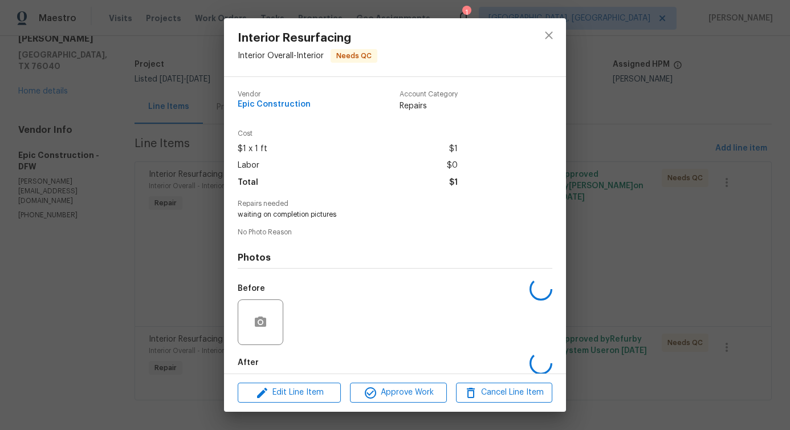
scroll to position [57, 0]
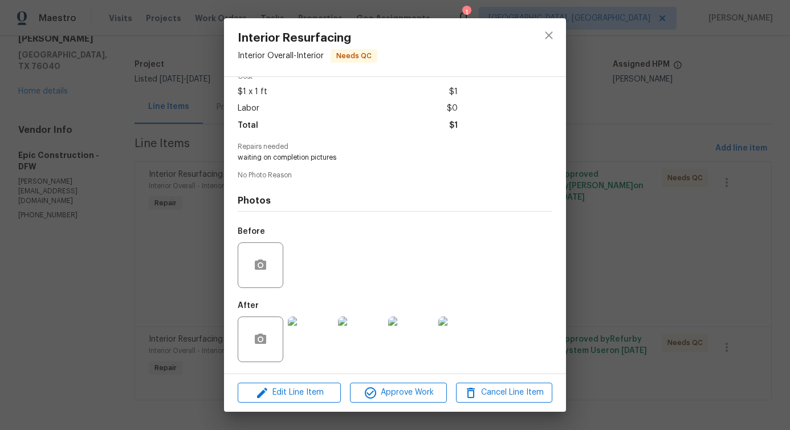
click at [310, 348] on img at bounding box center [311, 339] width 46 height 46
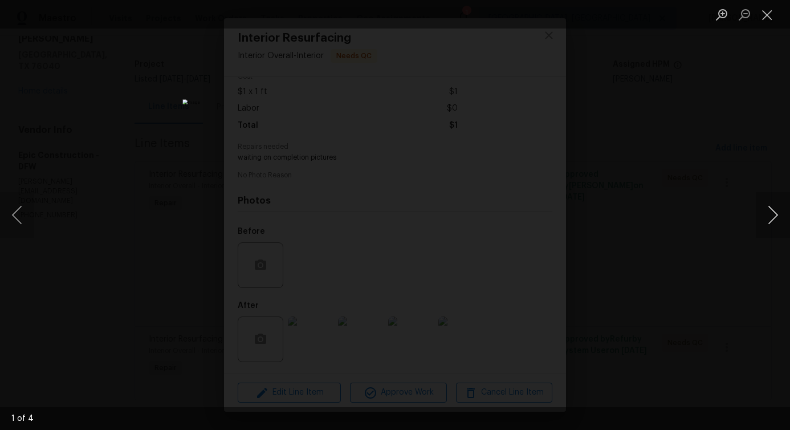
click at [774, 219] on button "Next image" at bounding box center [773, 215] width 34 height 46
click at [770, 11] on button "Close lightbox" at bounding box center [767, 15] width 23 height 20
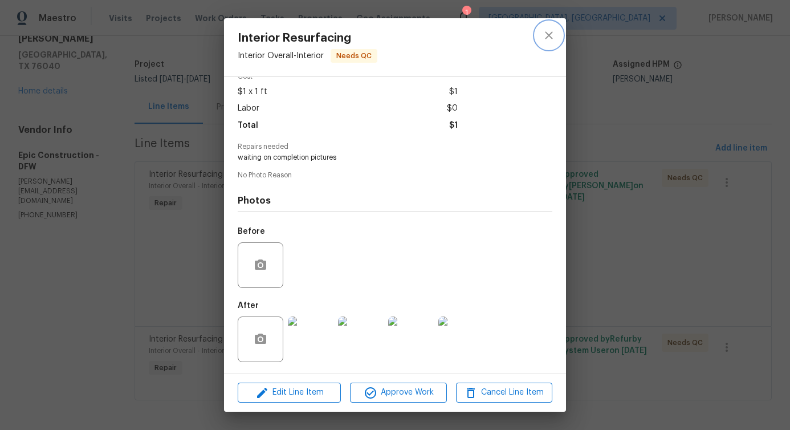
click at [542, 33] on icon "close" at bounding box center [549, 36] width 14 height 14
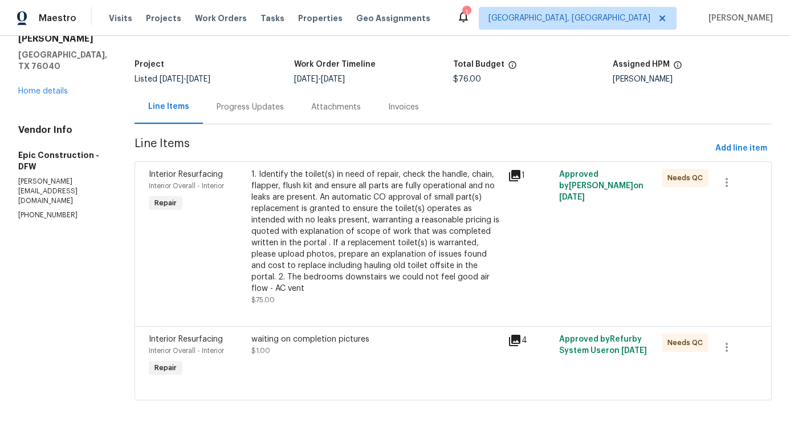
click at [266, 211] on div "1. Identify the toilet(s) in need of repair, check the handle, chain, flapper, …" at bounding box center [376, 231] width 250 height 125
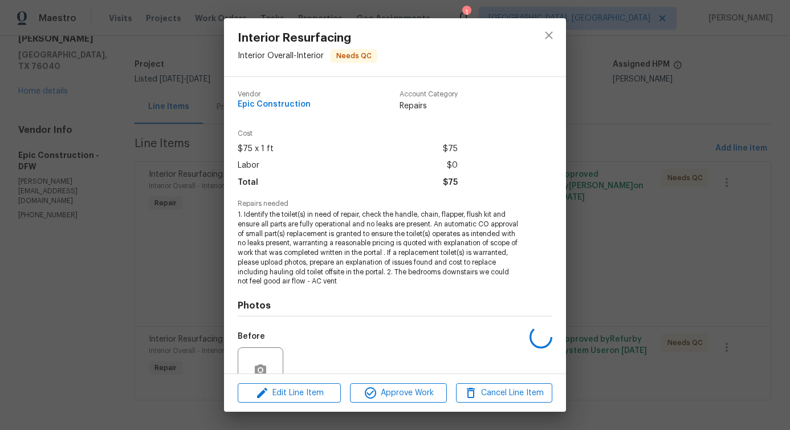
scroll to position [105, 0]
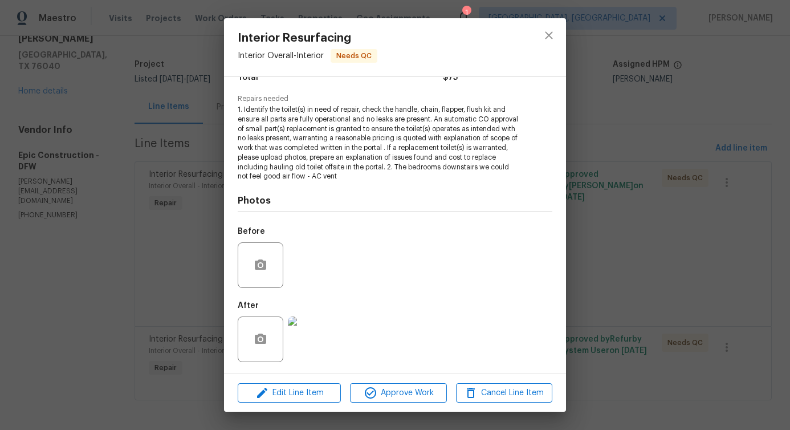
click at [326, 348] on img at bounding box center [311, 339] width 46 height 46
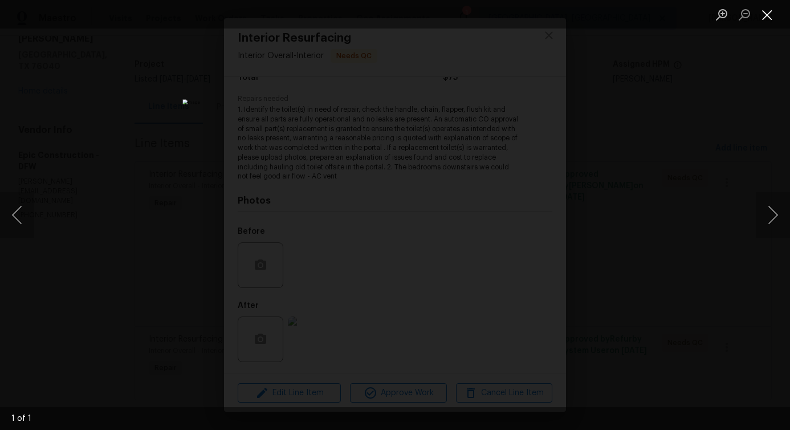
click at [769, 13] on button "Close lightbox" at bounding box center [767, 15] width 23 height 20
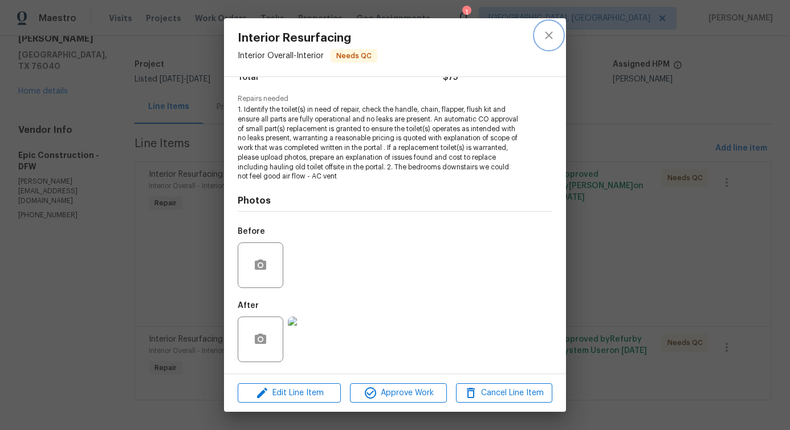
click at [544, 36] on icon "close" at bounding box center [549, 36] width 14 height 14
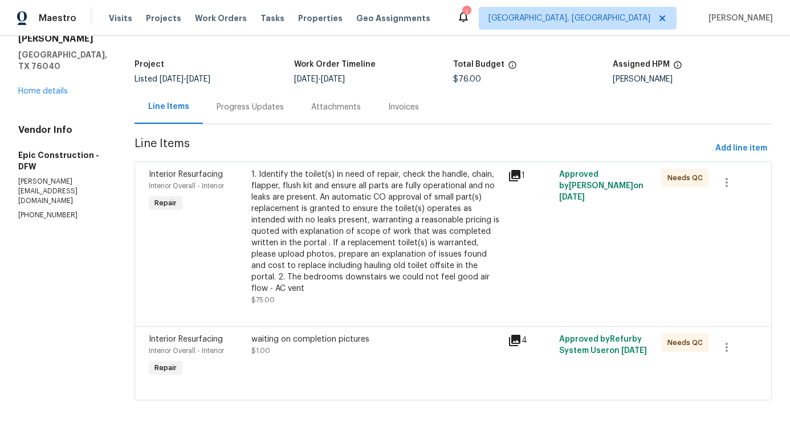
click at [397, 333] on div "waiting on completion pictures" at bounding box center [376, 338] width 250 height 11
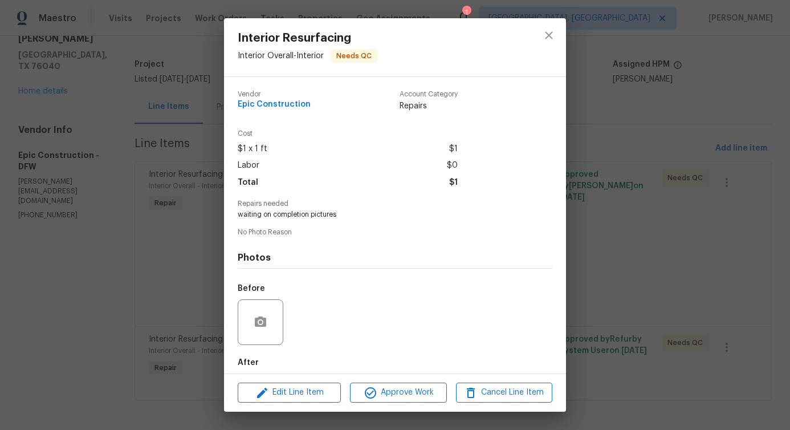
scroll to position [57, 0]
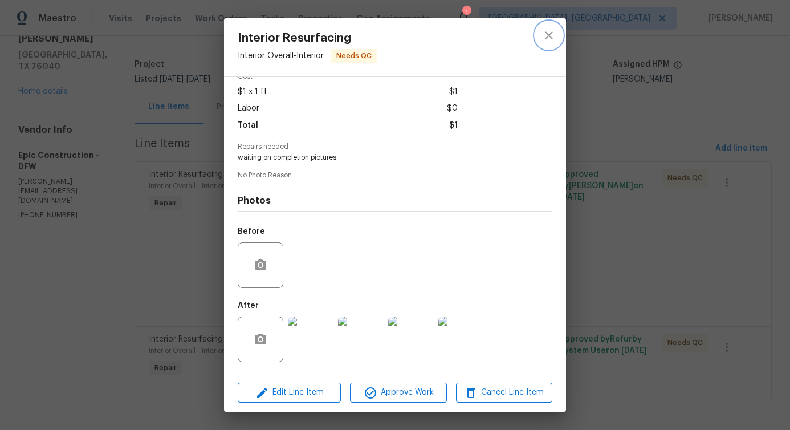
click at [547, 38] on icon "close" at bounding box center [548, 34] width 7 height 7
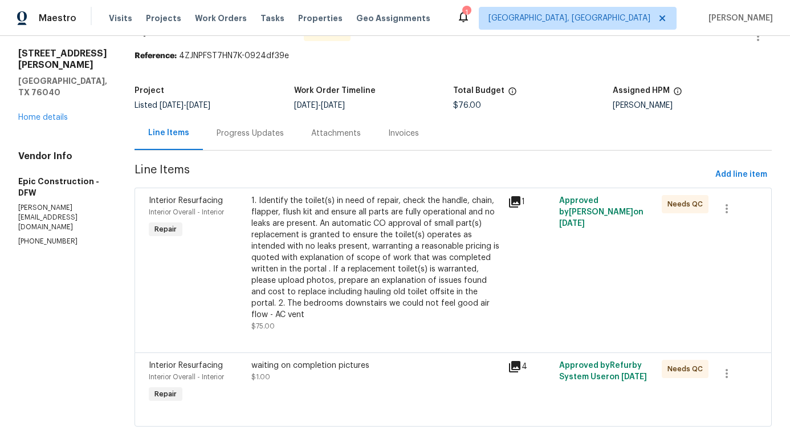
scroll to position [58, 0]
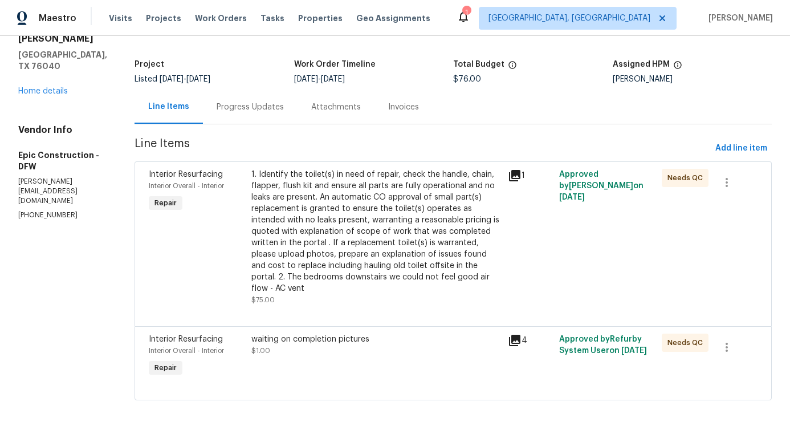
click at [424, 334] on div "waiting on completion pictures $1.00" at bounding box center [376, 344] width 250 height 23
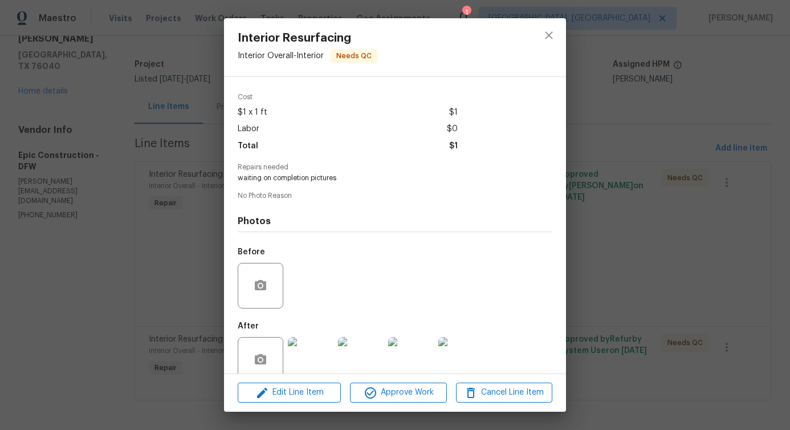
scroll to position [57, 0]
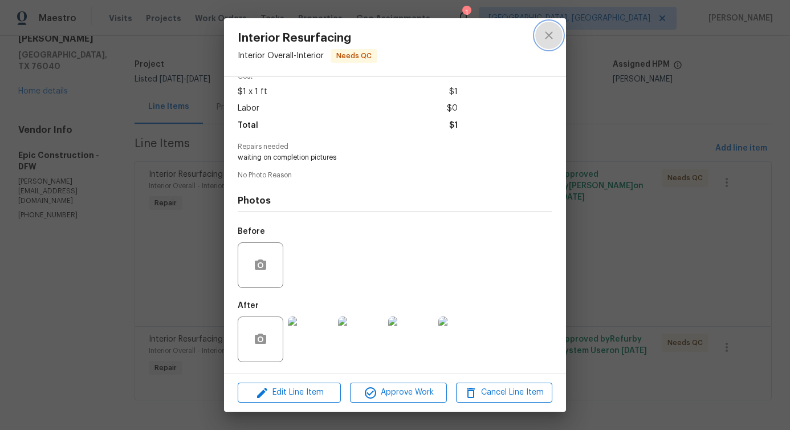
click at [548, 36] on icon "close" at bounding box center [548, 34] width 7 height 7
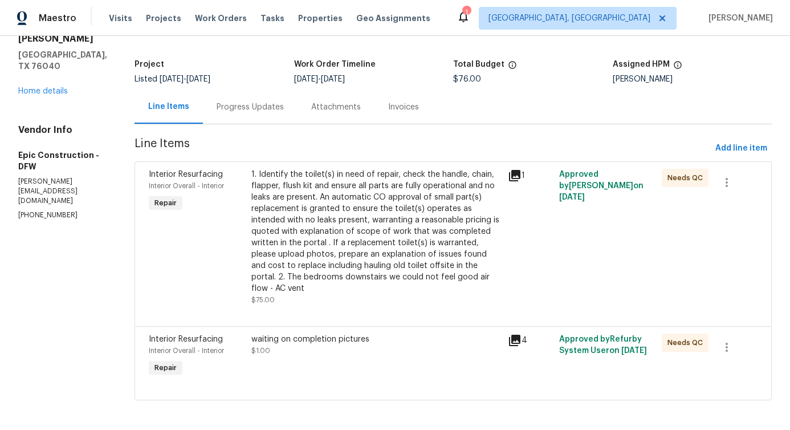
scroll to position [0, 0]
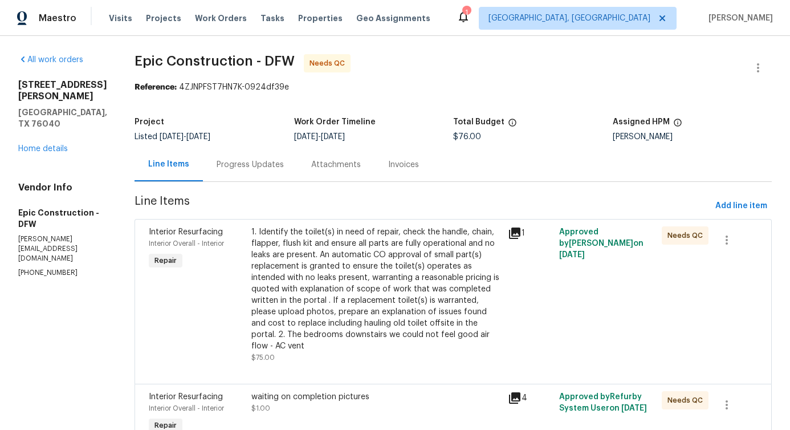
click at [245, 166] on div "Progress Updates" at bounding box center [250, 164] width 67 height 11
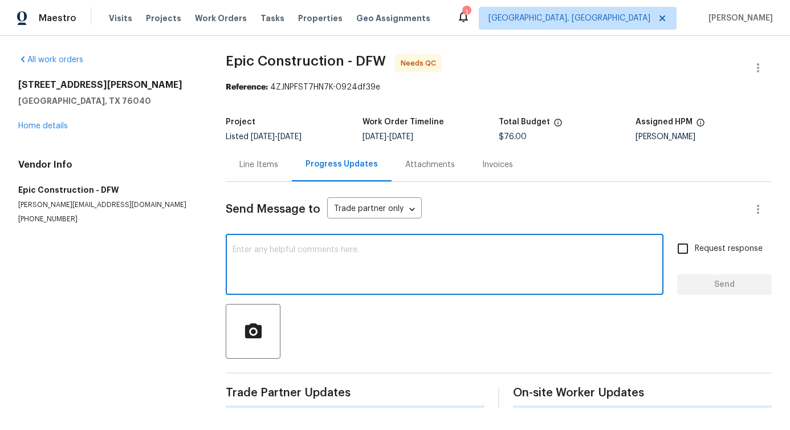
click at [304, 274] on textarea at bounding box center [445, 266] width 424 height 40
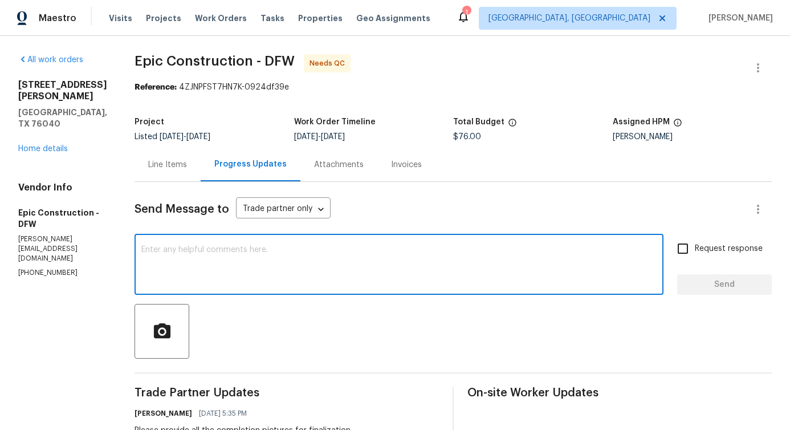
click at [259, 250] on textarea at bounding box center [398, 266] width 515 height 40
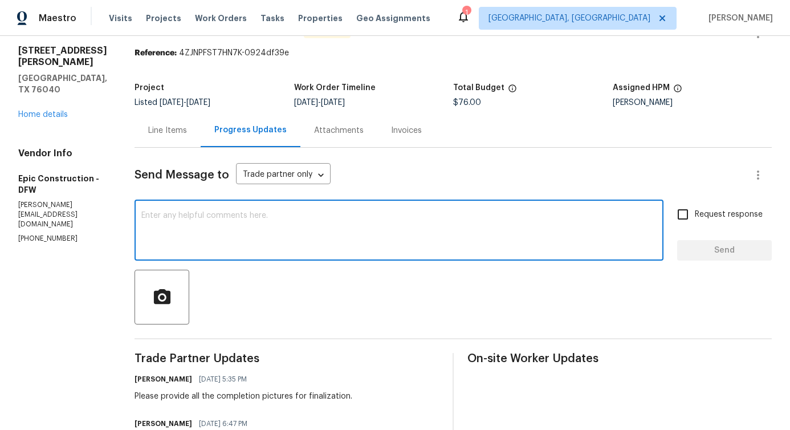
scroll to position [92, 0]
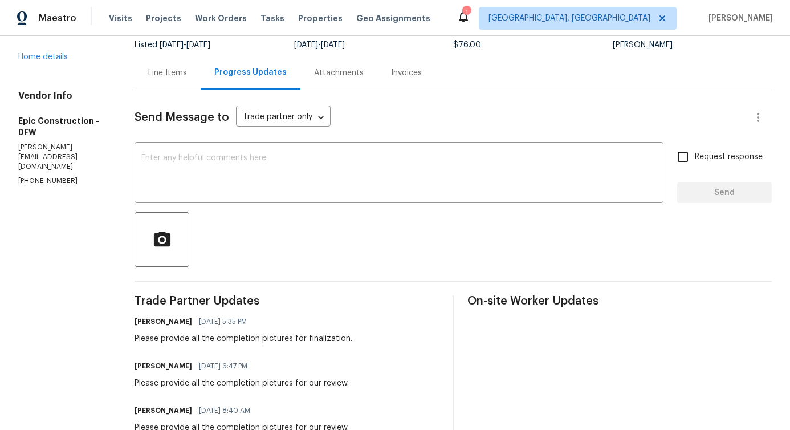
click at [172, 84] on div "Line Items" at bounding box center [168, 73] width 66 height 34
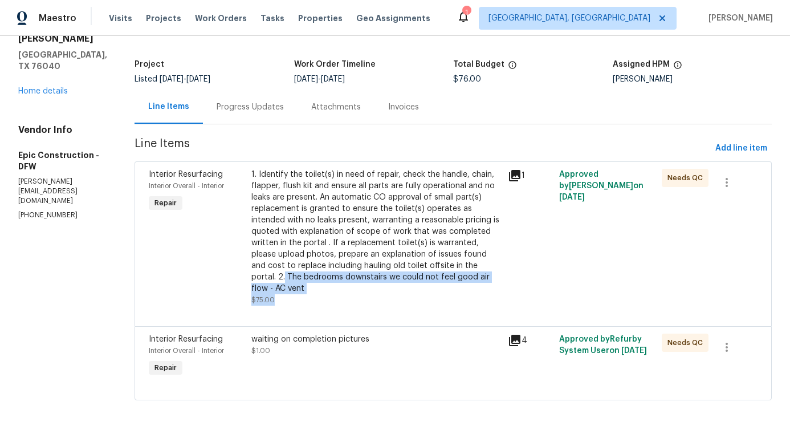
drag, startPoint x: 437, startPoint y: 285, endPoint x: 414, endPoint y: 266, distance: 30.0
click at [414, 266] on div "1. Identify the toilet(s) in need of repair, check the handle, chain, flapper, …" at bounding box center [376, 237] width 250 height 137
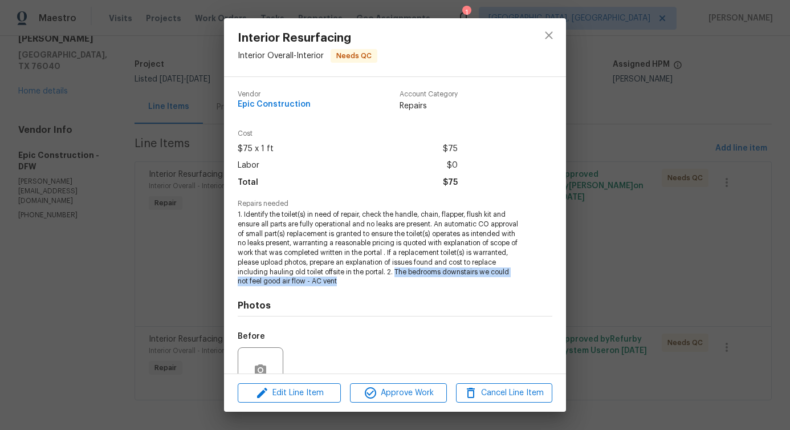
drag, startPoint x: 461, startPoint y: 284, endPoint x: 231, endPoint y: 278, distance: 230.4
click at [231, 278] on div "Vendor Epic Construction Account Category Repairs Cost $75 x 1 ft $75 Labor $0 …" at bounding box center [395, 225] width 342 height 296
copy span "The bedrooms downstairs we could not feel good air flow - AC vent"
click at [551, 50] on div at bounding box center [549, 47] width 34 height 58
click at [550, 42] on icon "close" at bounding box center [549, 36] width 14 height 14
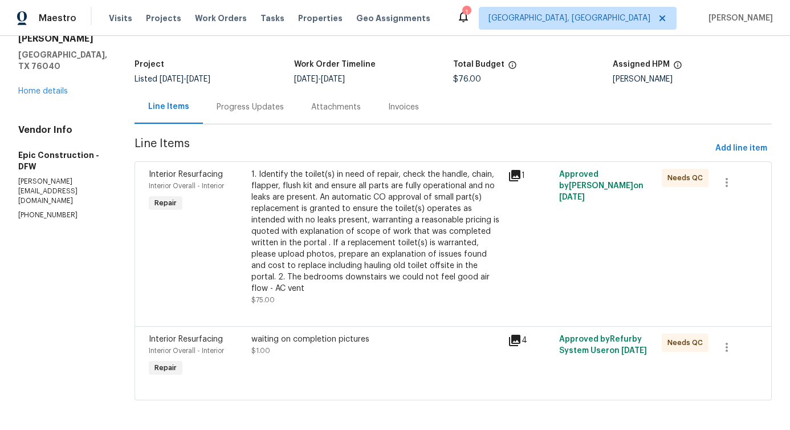
click at [243, 114] on div "Progress Updates" at bounding box center [250, 107] width 95 height 34
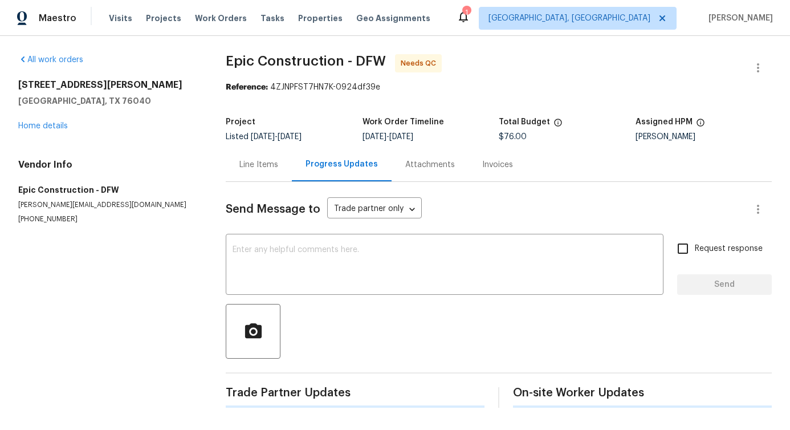
scroll to position [5, 0]
click at [259, 237] on div "x ​" at bounding box center [445, 266] width 438 height 58
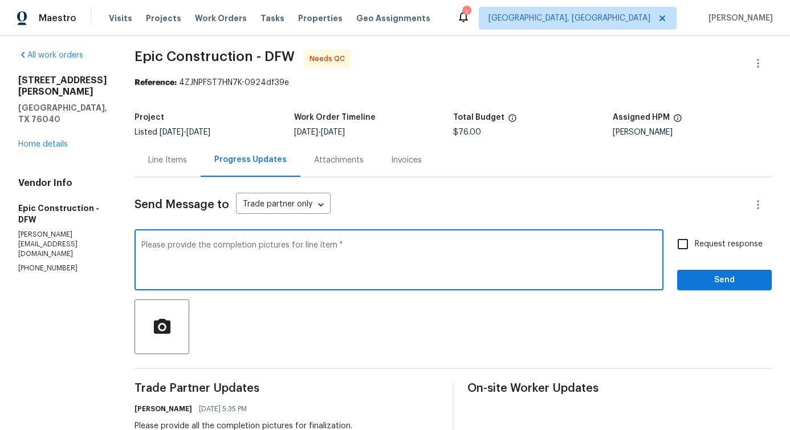
paste textarea "The bedrooms downstairs we could not feel good air flow - AC vent"
click at [0, 0] on span "the" at bounding box center [0, 0] width 0 height 0
drag, startPoint x: 361, startPoint y: 245, endPoint x: 604, endPoint y: 250, distance: 242.9
click at [604, 250] on textarea "Please provide the completion pictures for the line item "The bedrooms downstai…" at bounding box center [398, 261] width 515 height 40
click at [606, 248] on textarea "Please provide the completion pictures for the line item "The bedrooms downstai…" at bounding box center [398, 261] width 515 height 40
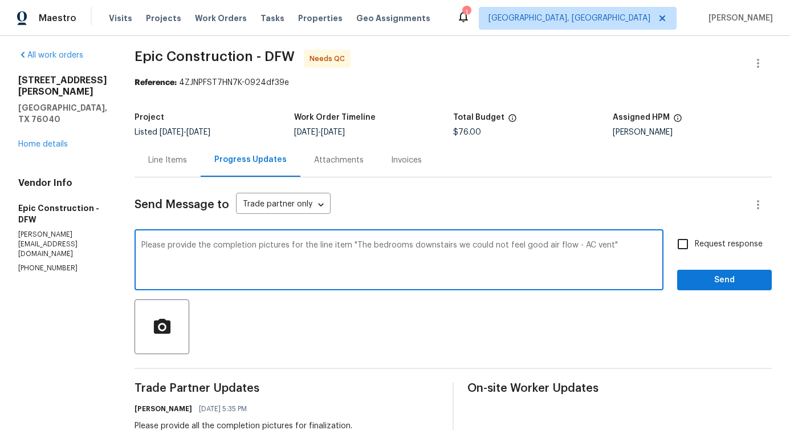
type textarea "Please provide the completion pictures for the line item "The bedrooms downstai…"
click at [699, 239] on span "Request response" at bounding box center [729, 244] width 68 height 12
click at [695, 239] on input "Request response" at bounding box center [683, 244] width 24 height 24
checkbox input "true"
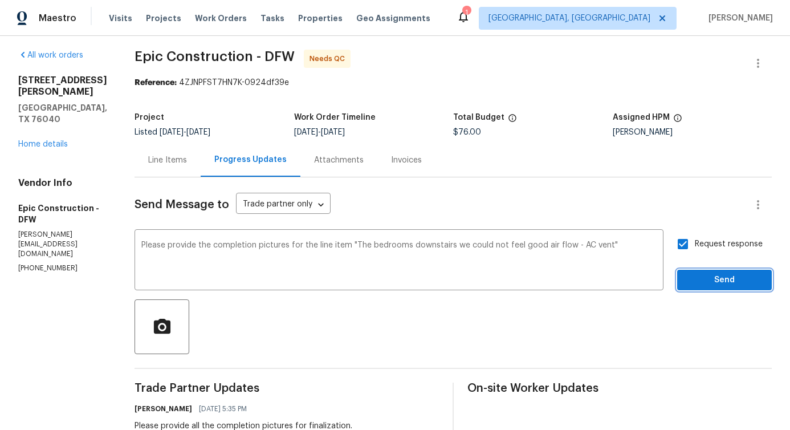
click at [709, 274] on span "Send" at bounding box center [724, 280] width 76 height 14
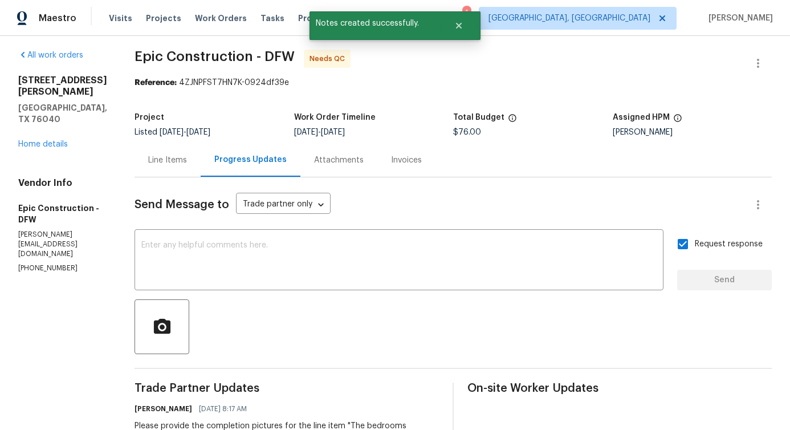
click at [174, 161] on div "Line Items" at bounding box center [167, 159] width 39 height 11
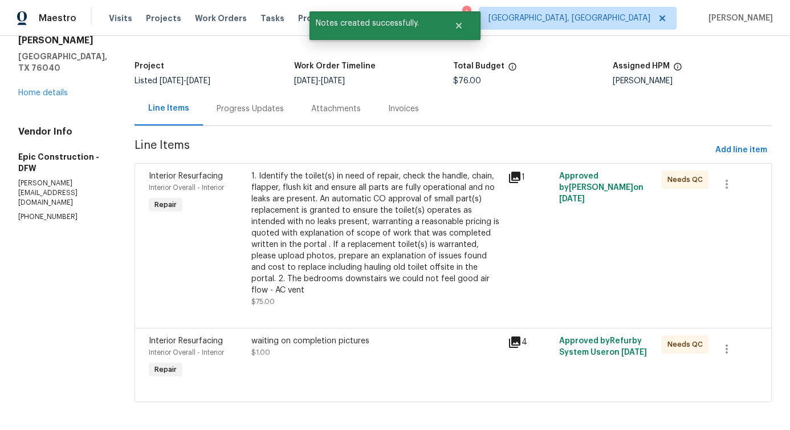
scroll to position [58, 0]
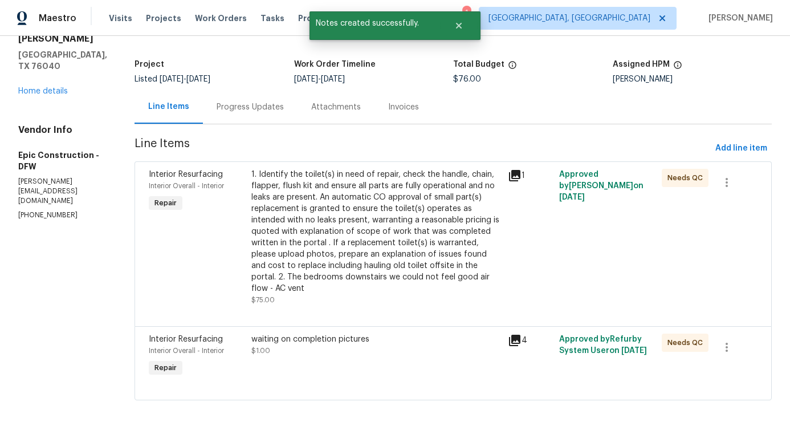
click at [333, 338] on div "waiting on completion pictures $1.00" at bounding box center [376, 344] width 250 height 23
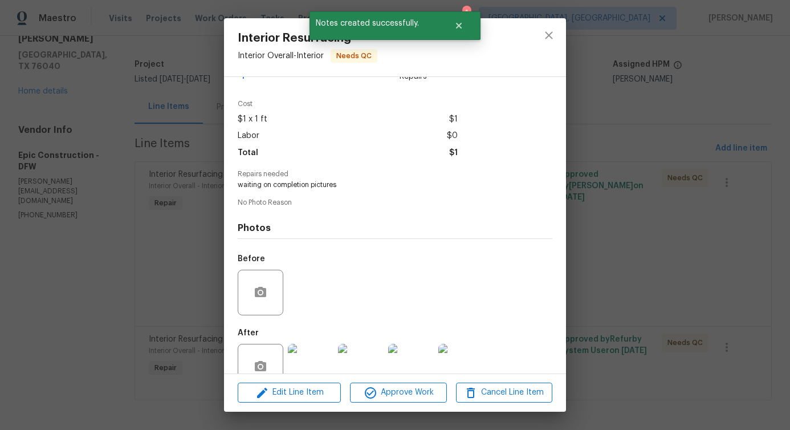
scroll to position [57, 0]
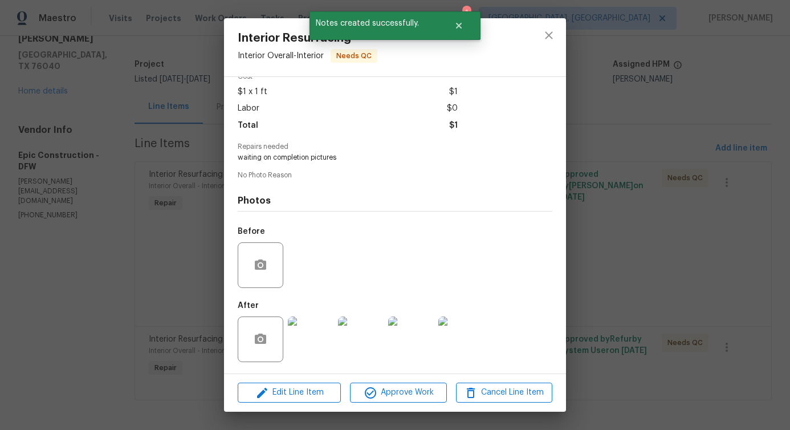
click at [313, 335] on img at bounding box center [311, 339] width 46 height 46
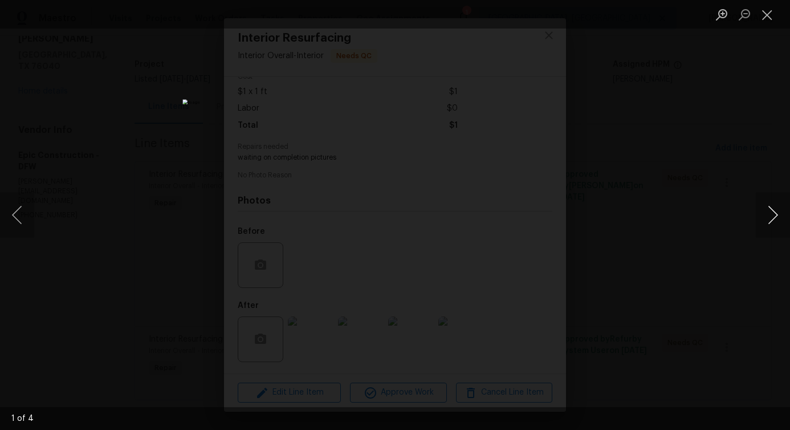
click at [772, 221] on button "Next image" at bounding box center [773, 215] width 34 height 46
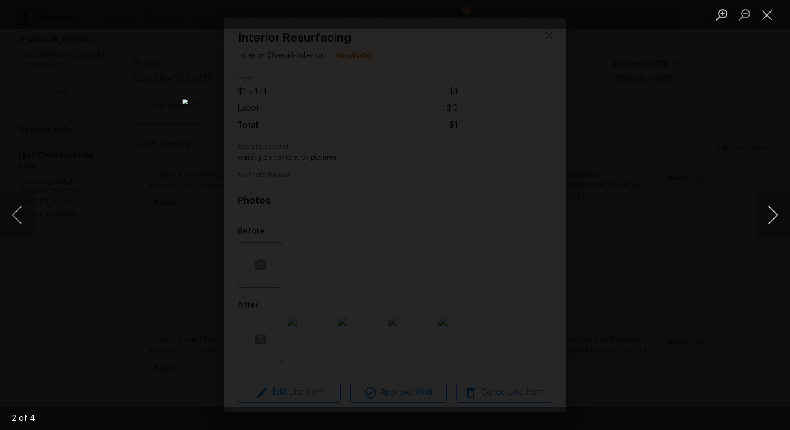
click at [772, 221] on button "Next image" at bounding box center [773, 215] width 34 height 46
click at [776, 215] on button "Next image" at bounding box center [773, 215] width 34 height 46
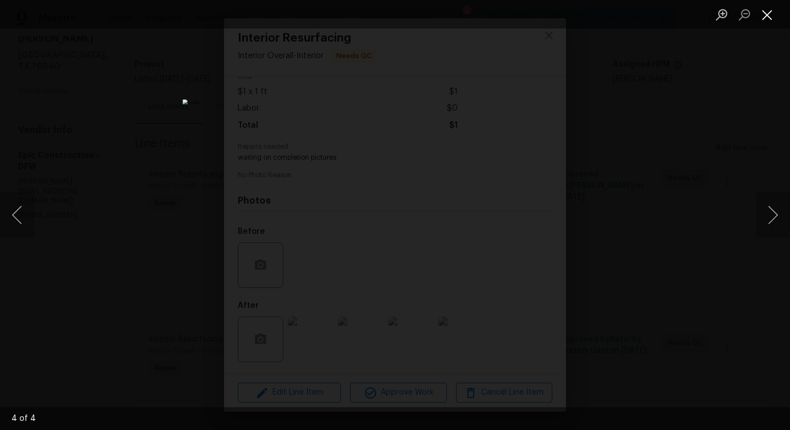
click at [762, 18] on button "Close lightbox" at bounding box center [767, 15] width 23 height 20
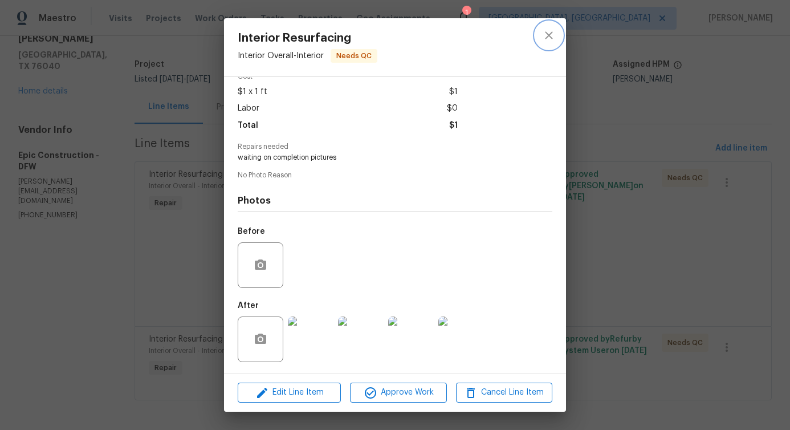
click at [550, 36] on icon "close" at bounding box center [548, 34] width 7 height 7
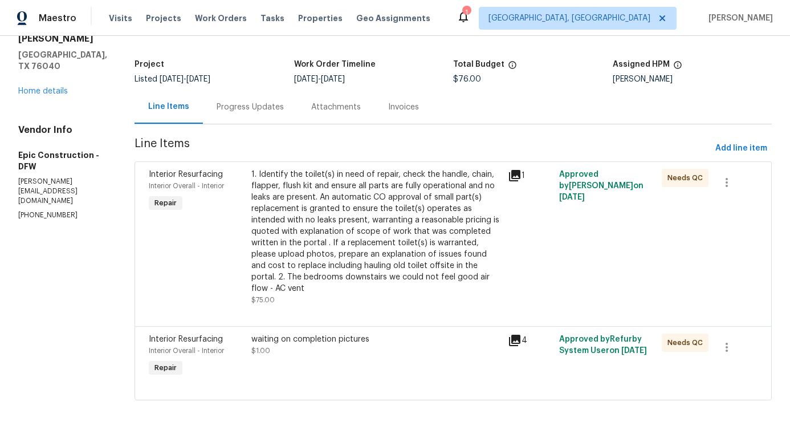
click at [356, 225] on div "1. Identify the toilet(s) in need of repair, check the handle, chain, flapper, …" at bounding box center [376, 231] width 250 height 125
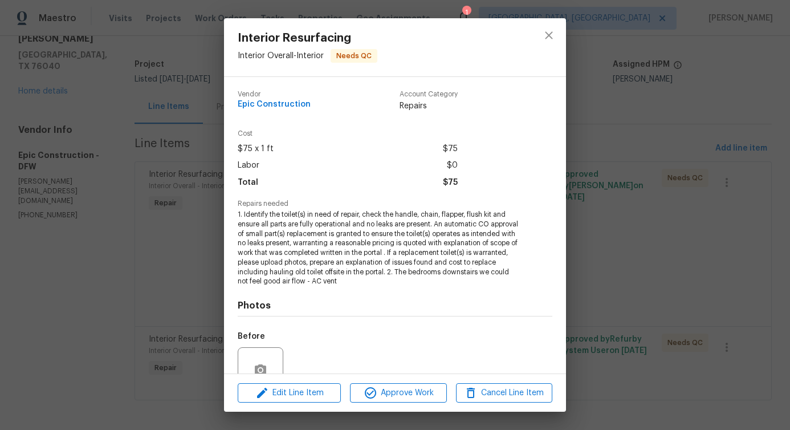
scroll to position [105, 0]
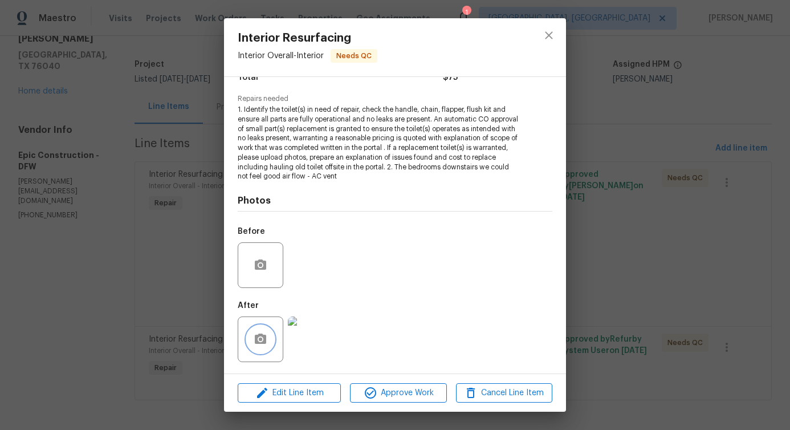
click at [255, 339] on icon "button" at bounding box center [260, 338] width 11 height 10
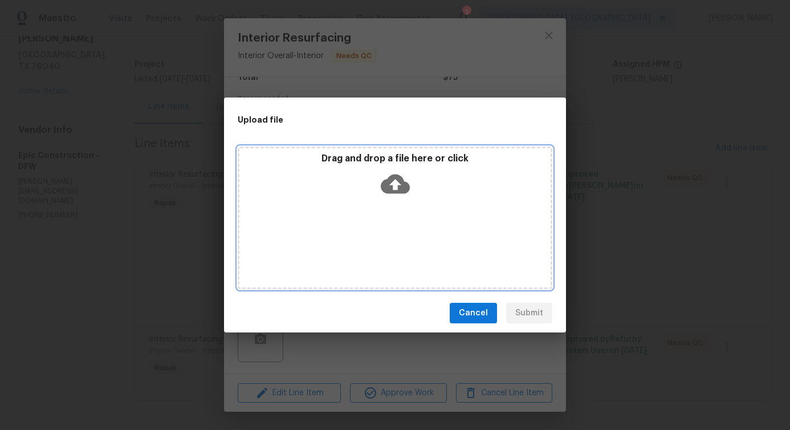
click at [393, 180] on icon at bounding box center [395, 183] width 29 height 29
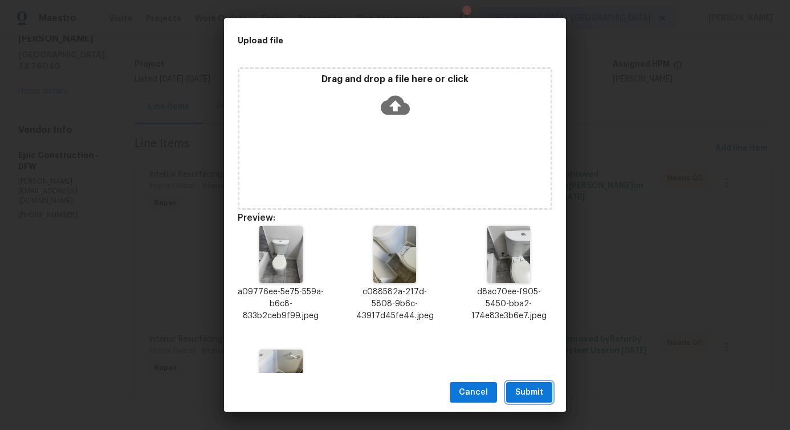
click at [534, 396] on span "Submit" at bounding box center [529, 392] width 28 height 14
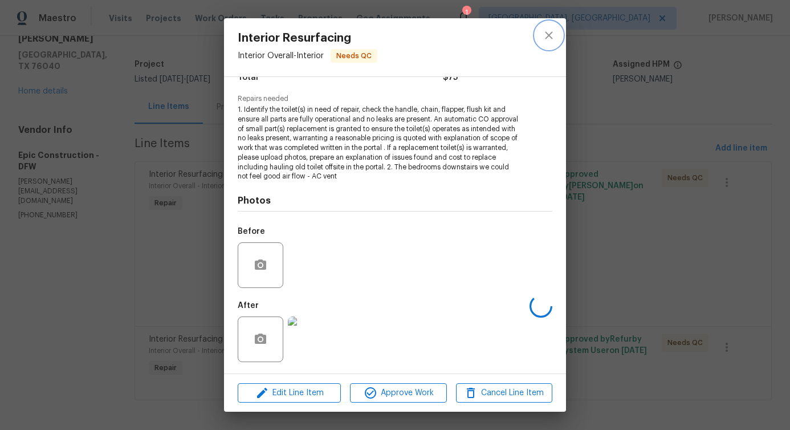
click at [560, 39] on button "close" at bounding box center [548, 35] width 27 height 27
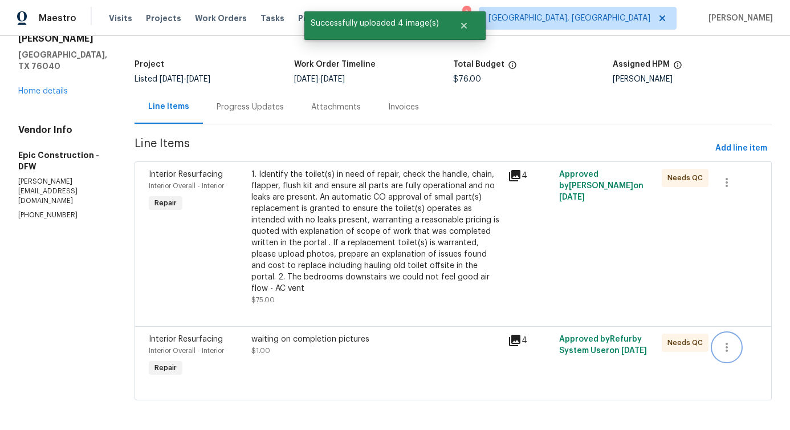
click at [720, 340] on icon "button" at bounding box center [727, 347] width 14 height 14
click at [717, 340] on li "Cancel" at bounding box center [725, 336] width 44 height 19
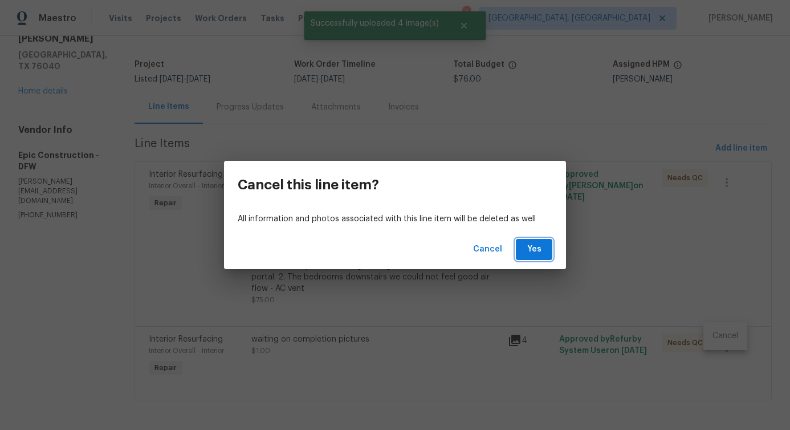
click at [545, 253] on button "Yes" at bounding box center [534, 249] width 36 height 21
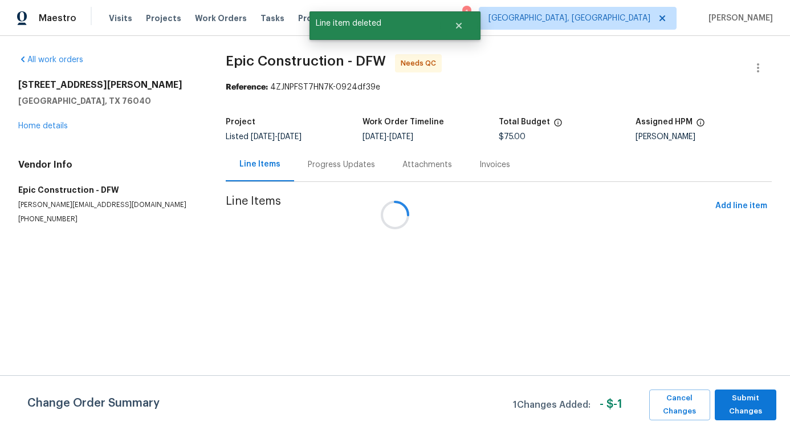
scroll to position [0, 0]
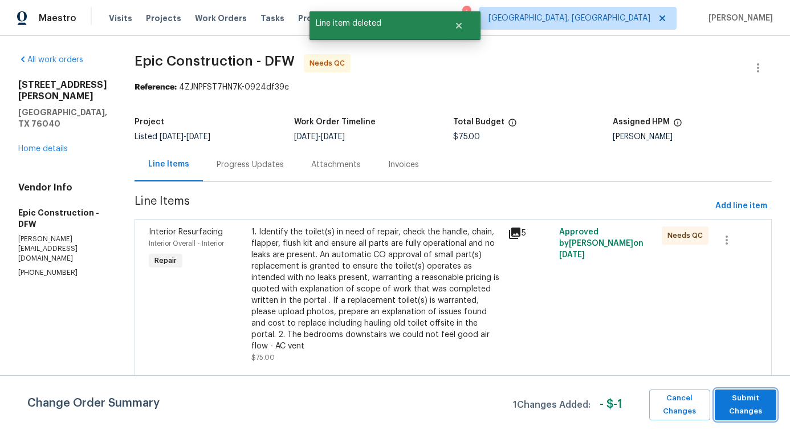
click at [746, 401] on span "Submit Changes" at bounding box center [746, 405] width 50 height 26
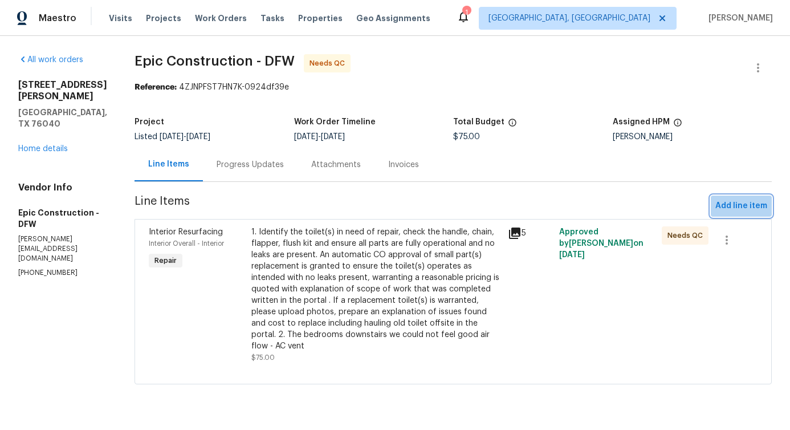
click at [736, 206] on span "Add line item" at bounding box center [741, 206] width 52 height 14
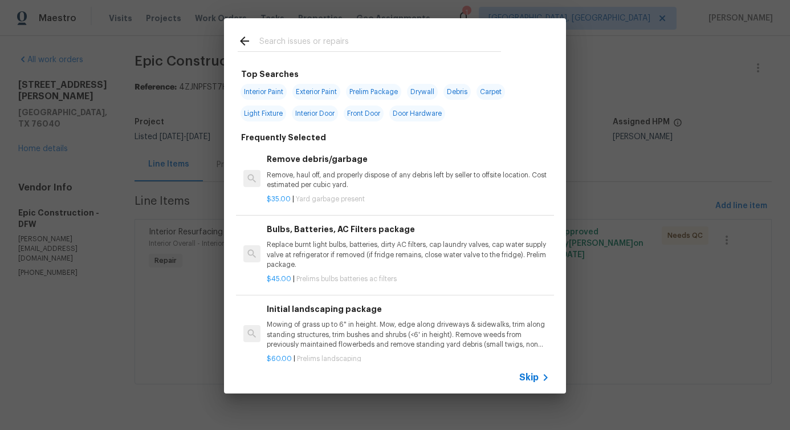
click at [298, 39] on input "text" at bounding box center [380, 42] width 242 height 17
type input "inter"
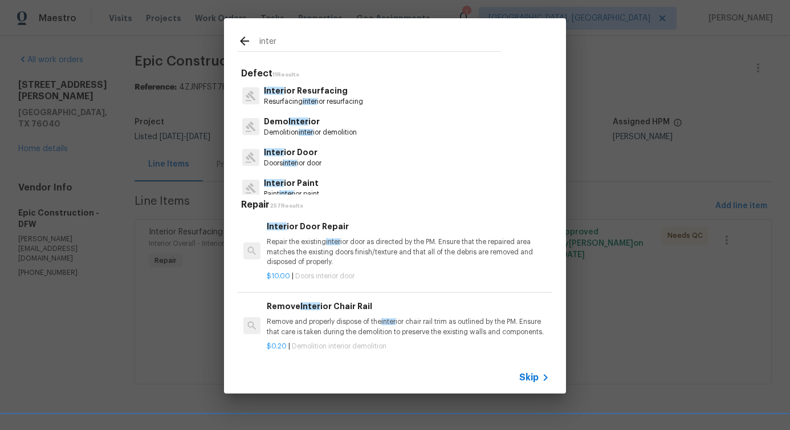
click at [294, 132] on p "Demolition inter ior demolition" at bounding box center [310, 133] width 93 height 10
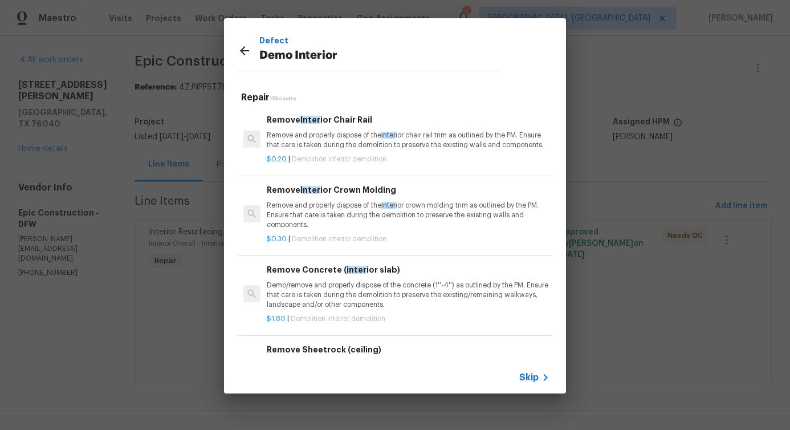
click at [241, 54] on icon at bounding box center [245, 51] width 14 height 14
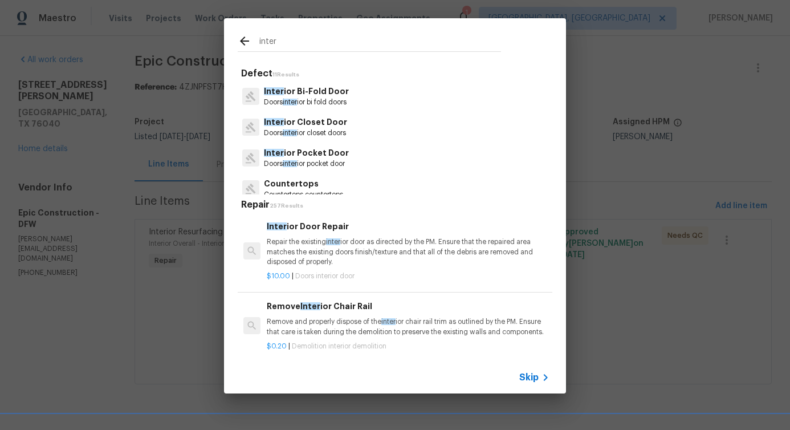
scroll to position [225, 0]
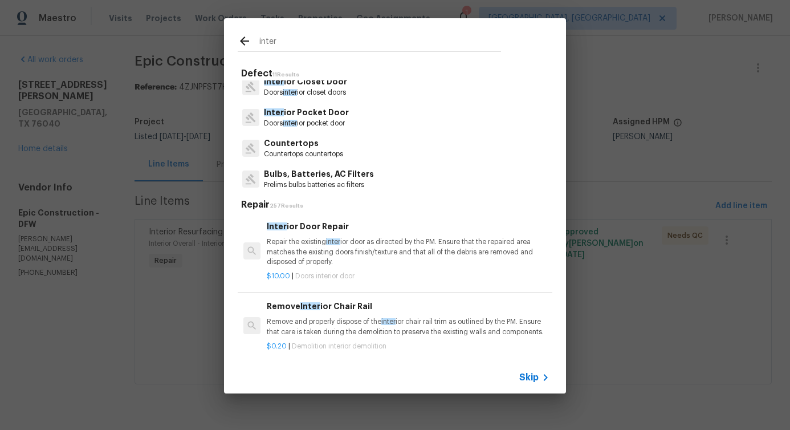
click at [266, 39] on input "inter" at bounding box center [380, 42] width 242 height 17
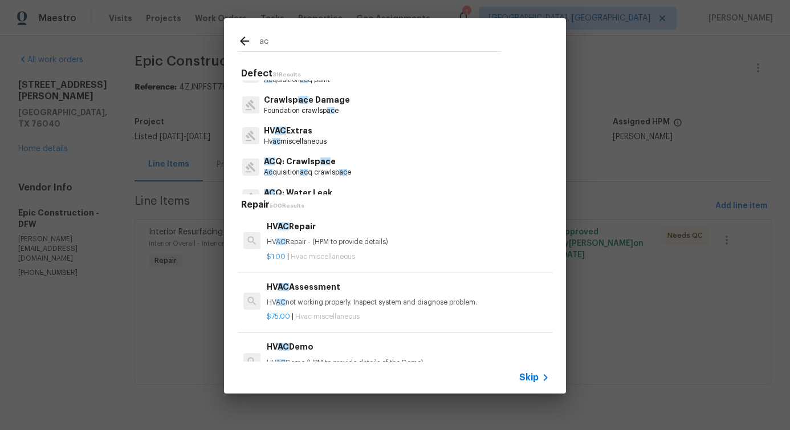
scroll to position [250, 0]
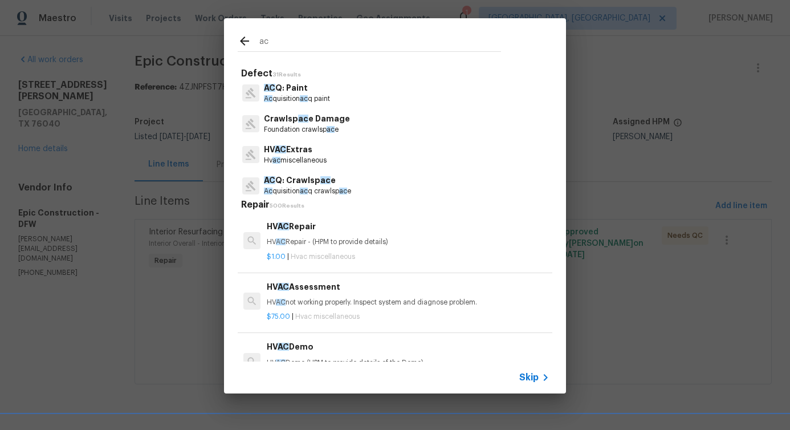
click at [258, 44] on div at bounding box center [249, 42] width 22 height 17
click at [265, 38] on input "ac" at bounding box center [380, 42] width 242 height 17
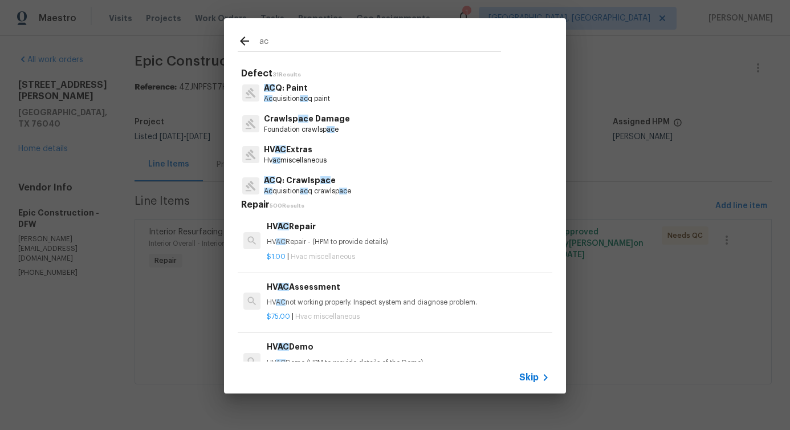
click at [265, 38] on input "ac" at bounding box center [380, 42] width 242 height 17
type input "inter"
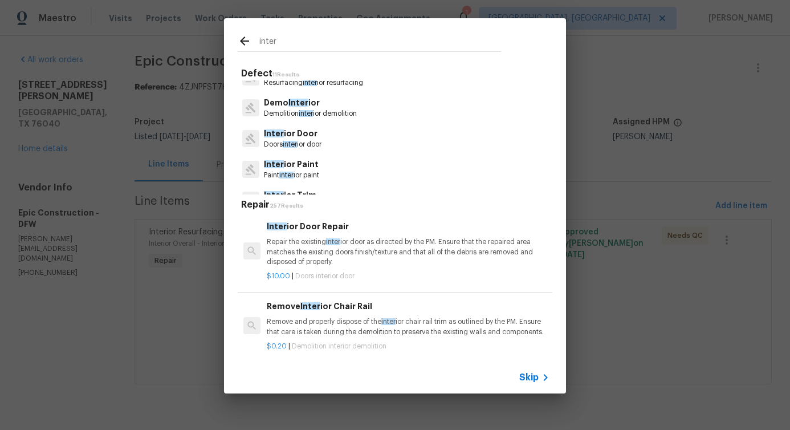
scroll to position [0, 0]
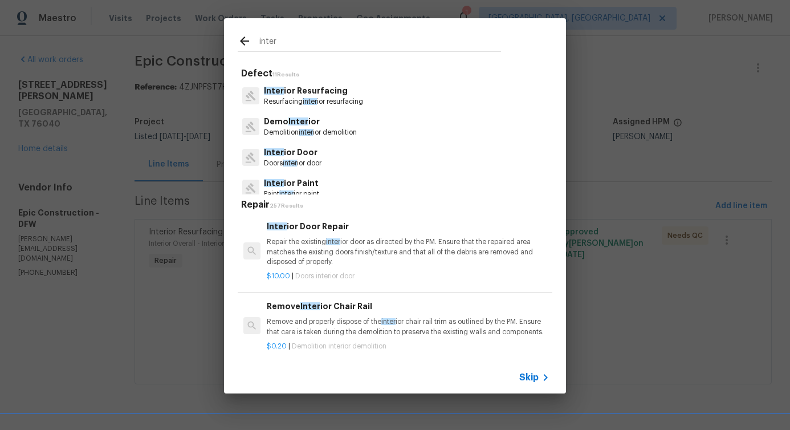
click at [282, 90] on p "Inter ior Resurfacing" at bounding box center [313, 91] width 99 height 12
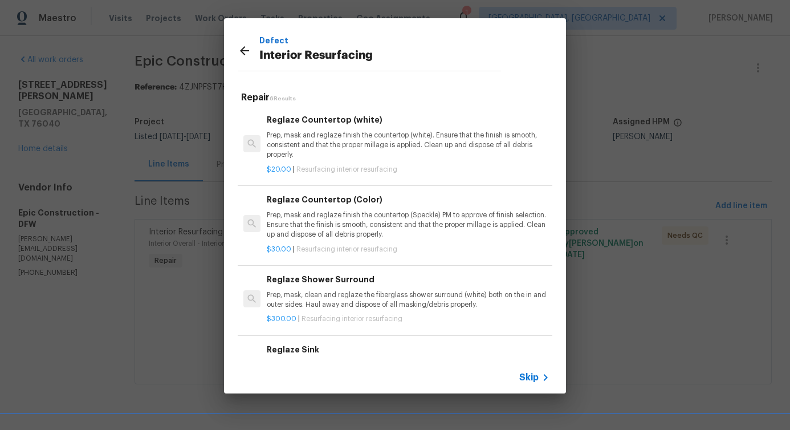
click at [312, 143] on p "Prep, mask and reglaze finish the countertop (white). Ensure that the finish is…" at bounding box center [408, 145] width 283 height 29
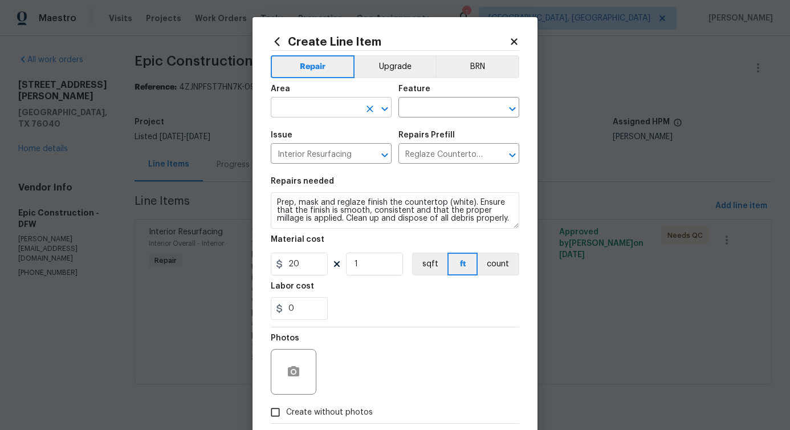
click at [299, 100] on input "text" at bounding box center [315, 109] width 89 height 18
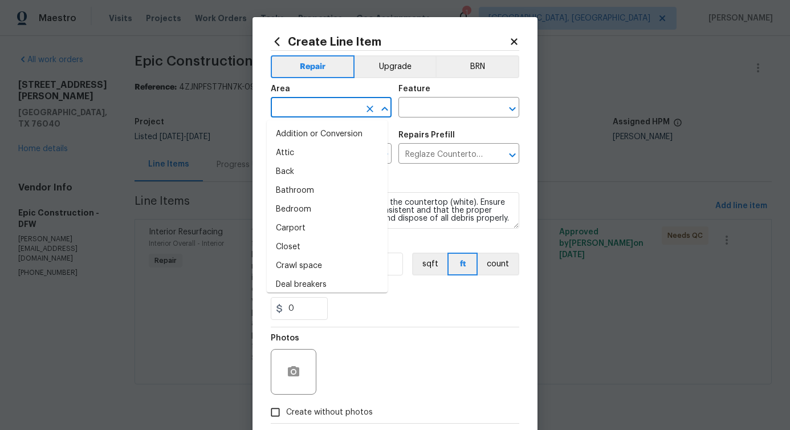
type input "i"
type input "n"
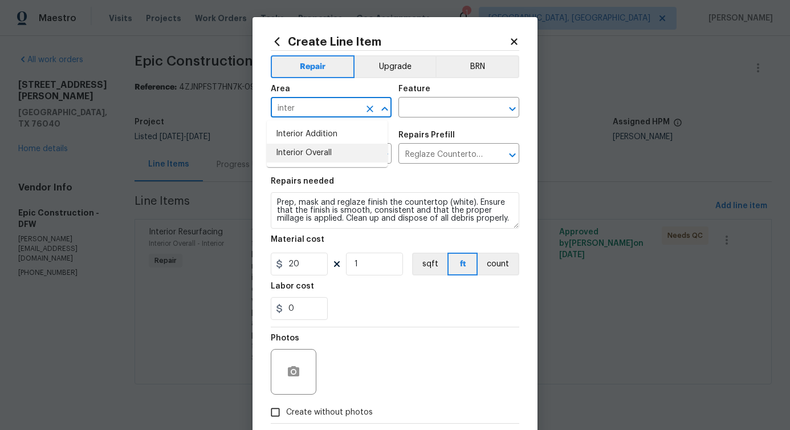
click at [303, 152] on li "Interior Overall" at bounding box center [327, 153] width 121 height 19
type input "Interior Overall"
click at [411, 104] on input "text" at bounding box center [442, 109] width 89 height 18
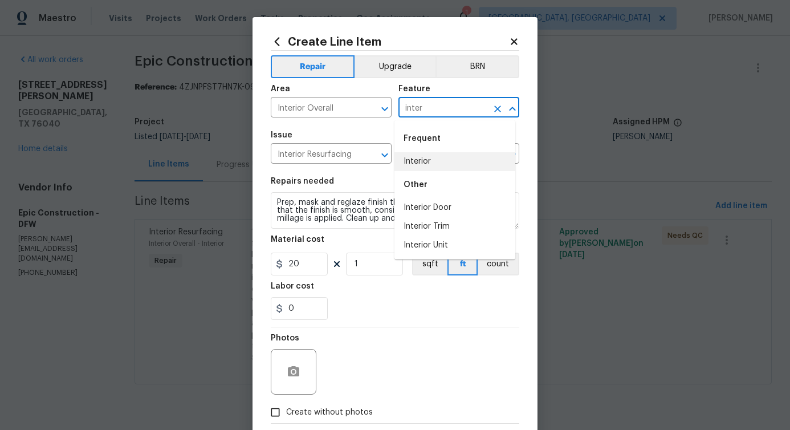
click at [422, 159] on li "Interior" at bounding box center [454, 161] width 121 height 19
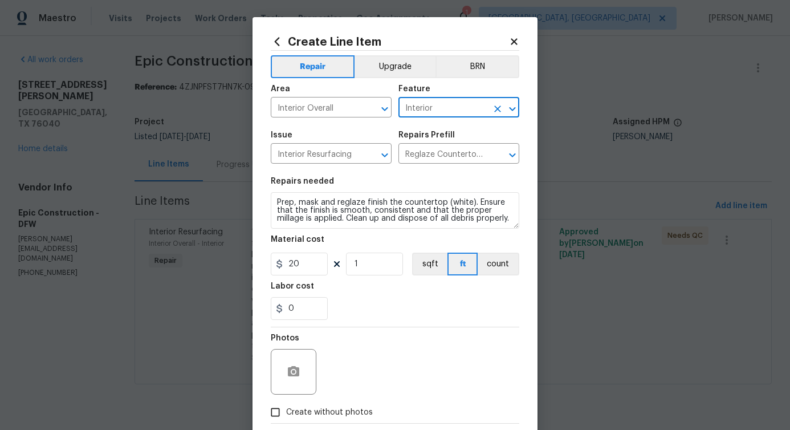
type input "Interior"
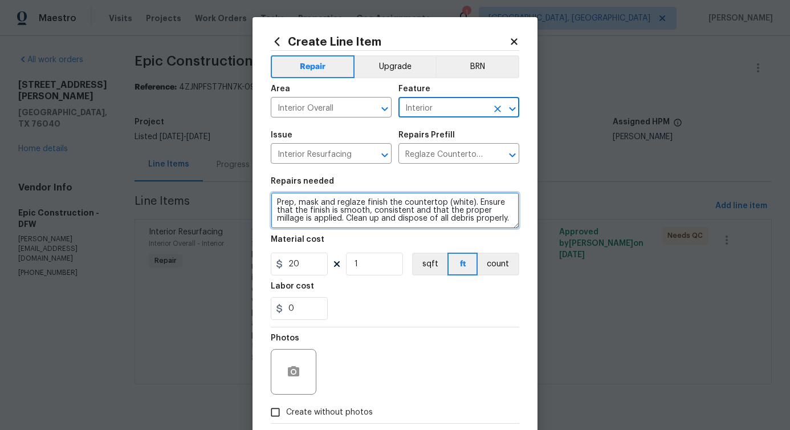
click at [310, 228] on textarea "Prep, mask and reglaze finish the countertop (white). Ensure that the finish is…" at bounding box center [395, 210] width 249 height 36
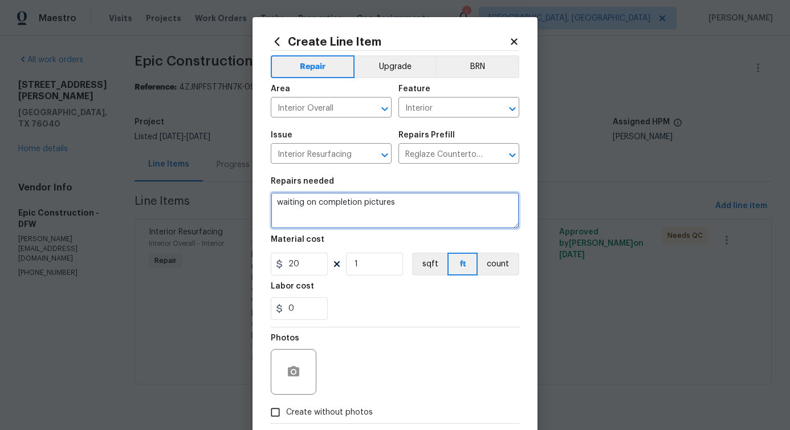
type textarea "waiting on completion pictures"
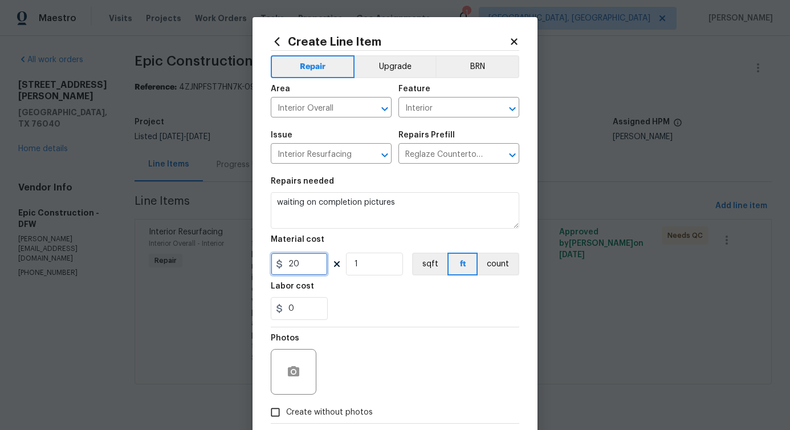
click at [287, 263] on input "20" at bounding box center [299, 264] width 57 height 23
type input "1"
click at [345, 319] on div "0" at bounding box center [395, 308] width 249 height 23
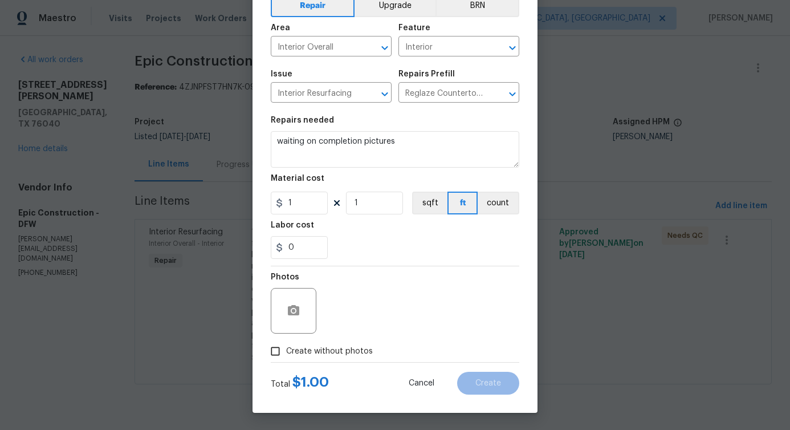
click at [338, 351] on span "Create without photos" at bounding box center [329, 351] width 87 height 12
click at [286, 351] on input "Create without photos" at bounding box center [276, 351] width 22 height 22
checkbox input "true"
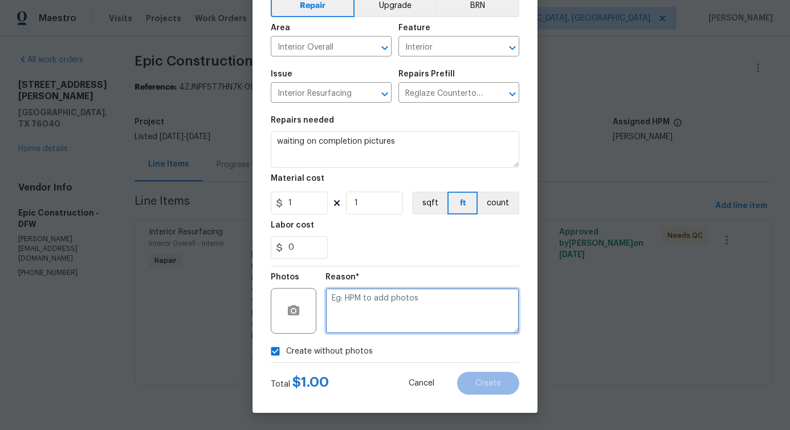
click at [420, 322] on textarea at bounding box center [423, 311] width 194 height 46
click at [418, 298] on textarea at bounding box center [423, 311] width 194 height 46
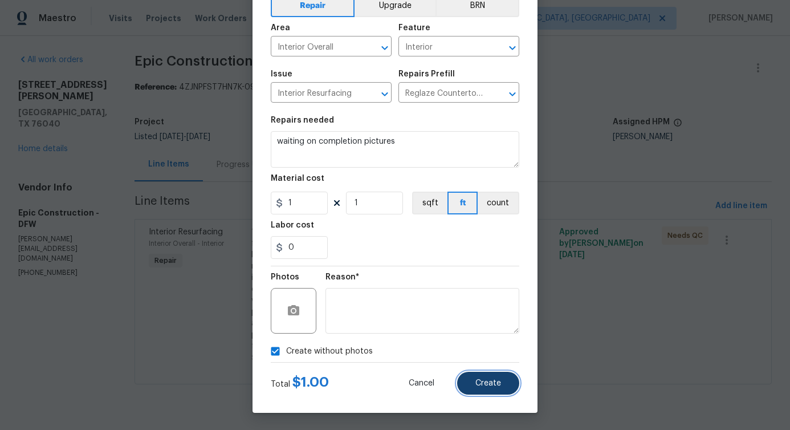
click at [475, 380] on span "Create" at bounding box center [488, 383] width 26 height 9
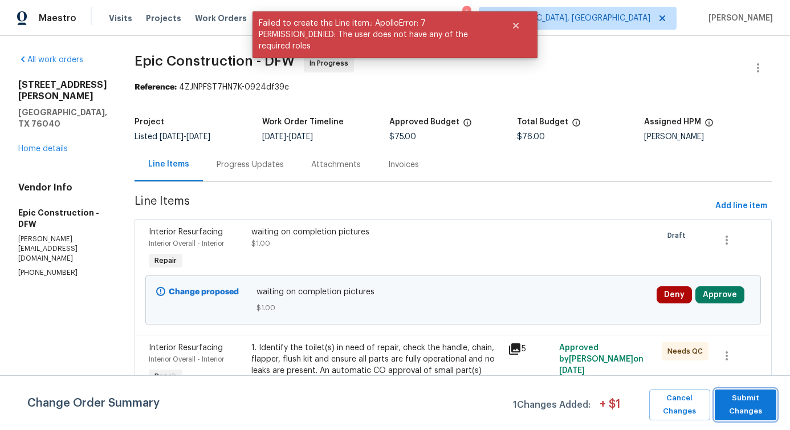
click at [750, 407] on span "Submit Changes" at bounding box center [746, 405] width 50 height 26
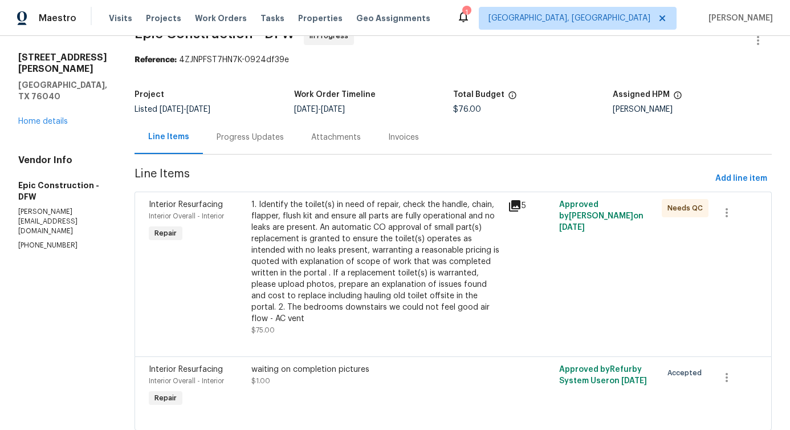
scroll to position [0, 0]
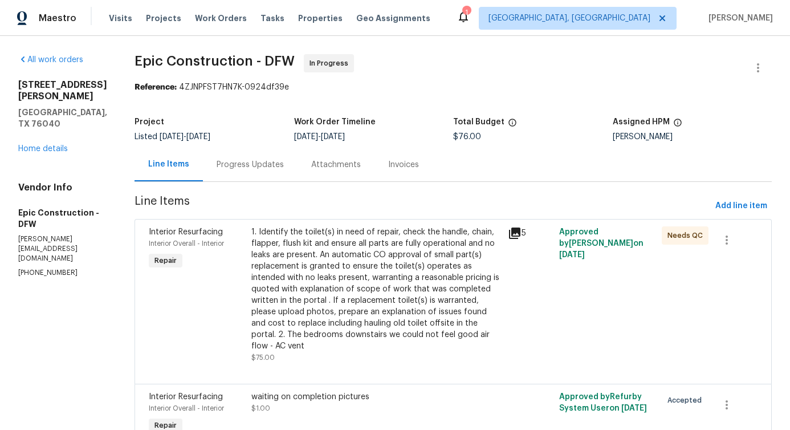
click at [245, 173] on div "Progress Updates" at bounding box center [250, 165] width 95 height 34
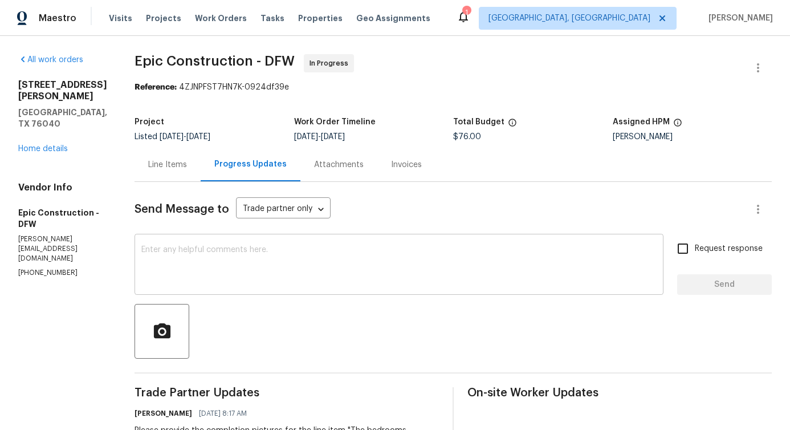
click at [329, 258] on textarea at bounding box center [398, 266] width 515 height 40
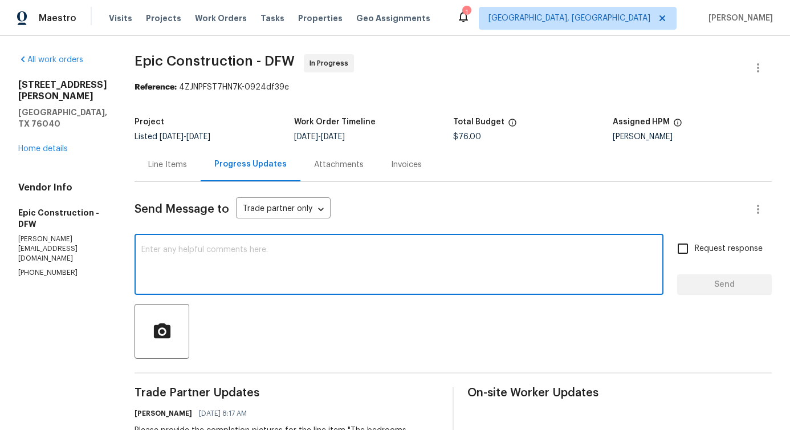
click at [232, 280] on textarea at bounding box center [398, 266] width 515 height 40
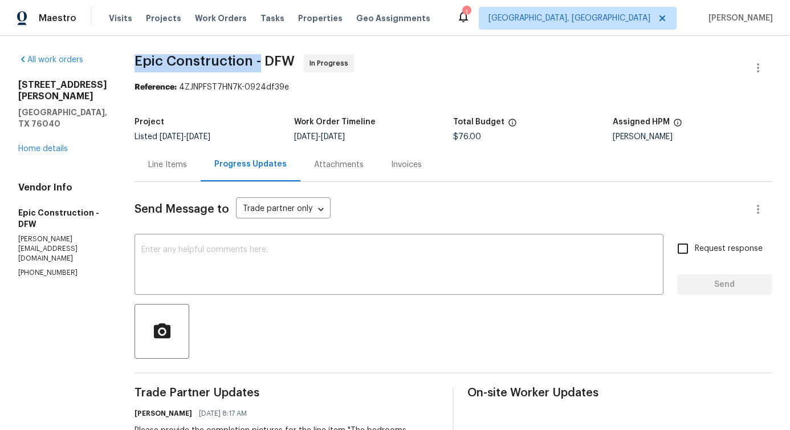
drag, startPoint x: 123, startPoint y: 55, endPoint x: 251, endPoint y: 63, distance: 128.5
copy span "Epic Construction -"
click at [46, 145] on link "Home details" at bounding box center [43, 149] width 50 height 8
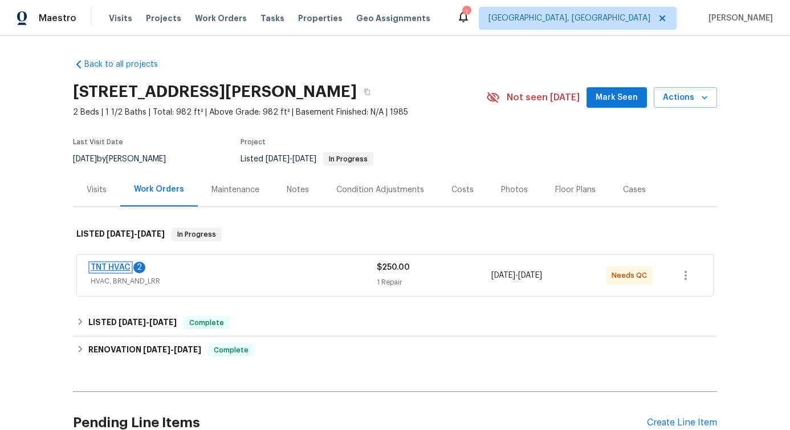
click at [105, 266] on link "TNT HVAC" at bounding box center [111, 267] width 40 height 8
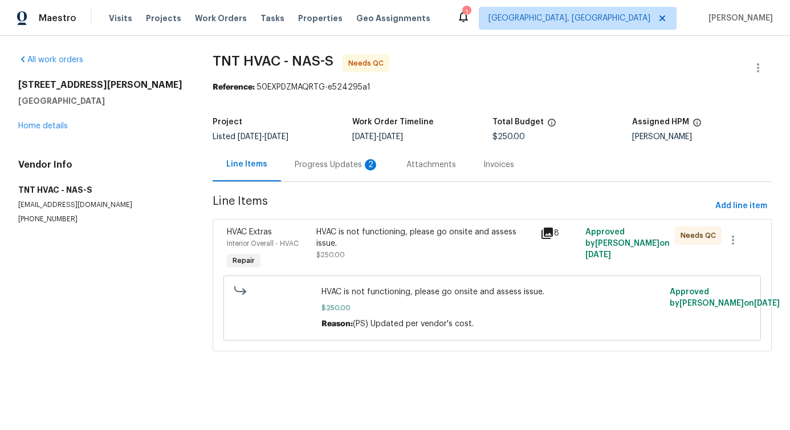
click at [356, 164] on div "Progress Updates 2" at bounding box center [337, 164] width 84 height 11
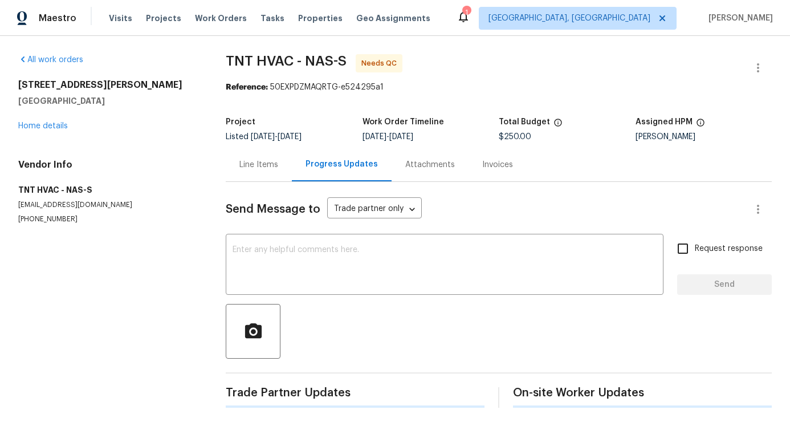
click at [306, 300] on div "Send Message to Trade partner only Trade partner only ​ x ​ Request response Se…" at bounding box center [499, 295] width 546 height 226
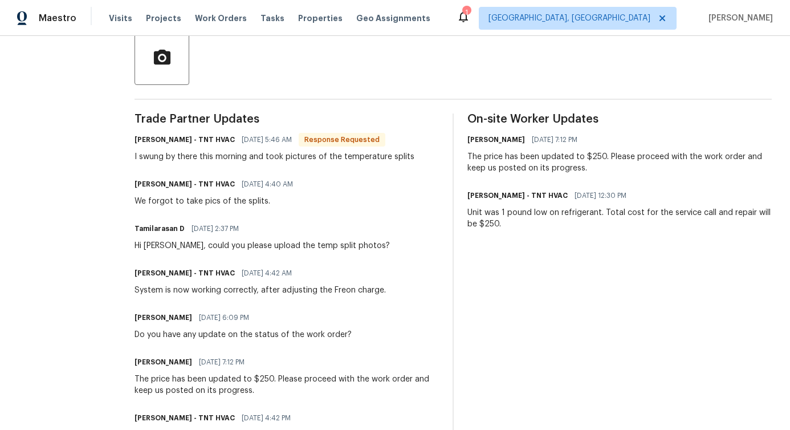
scroll to position [275, 0]
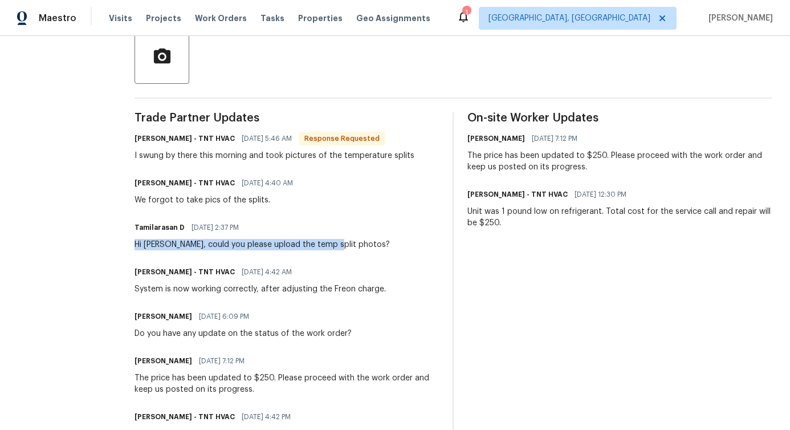
drag, startPoint x: 136, startPoint y: 242, endPoint x: 309, endPoint y: 243, distance: 172.7
click at [309, 243] on div "All work orders [STREET_ADDRESS][PERSON_NAME] Home details Vendor Info TNT HVAC…" at bounding box center [395, 262] width 790 height 1002
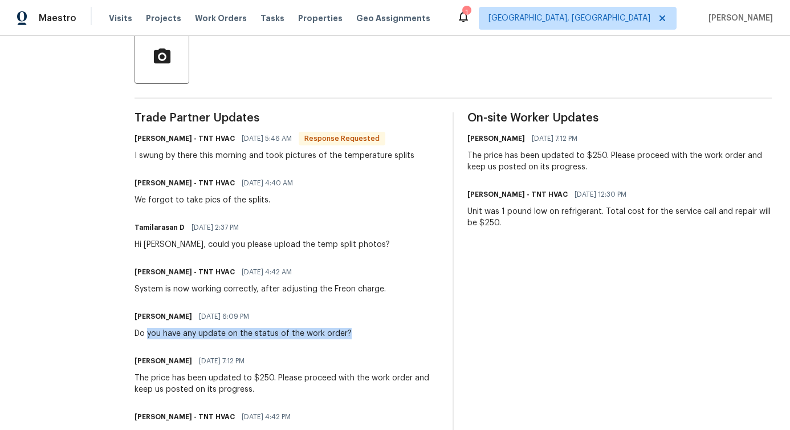
drag, startPoint x: 131, startPoint y: 331, endPoint x: 331, endPoint y: 344, distance: 200.5
click at [331, 344] on div "Trade Partner Updates [PERSON_NAME] - TNT HVAC [DATE] 5:46 AM Response Requeste…" at bounding box center [287, 428] width 304 height 633
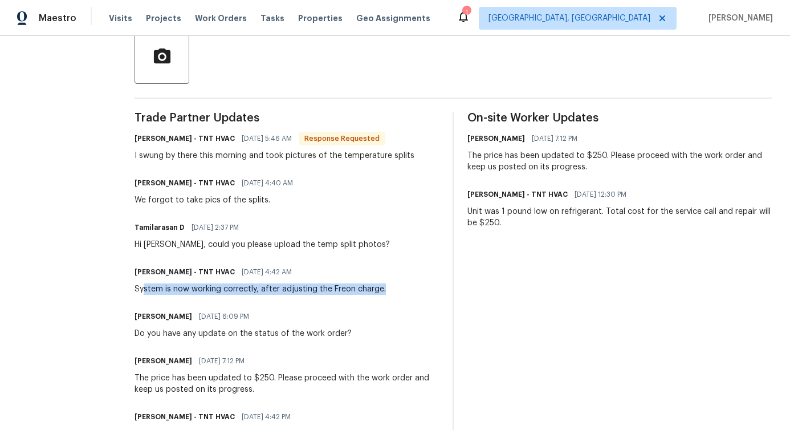
drag, startPoint x: 125, startPoint y: 292, endPoint x: 342, endPoint y: 296, distance: 216.7
click at [342, 296] on div "Trade Partner Updates [PERSON_NAME] - TNT HVAC [DATE] 5:46 AM Response Requeste…" at bounding box center [287, 428] width 304 height 633
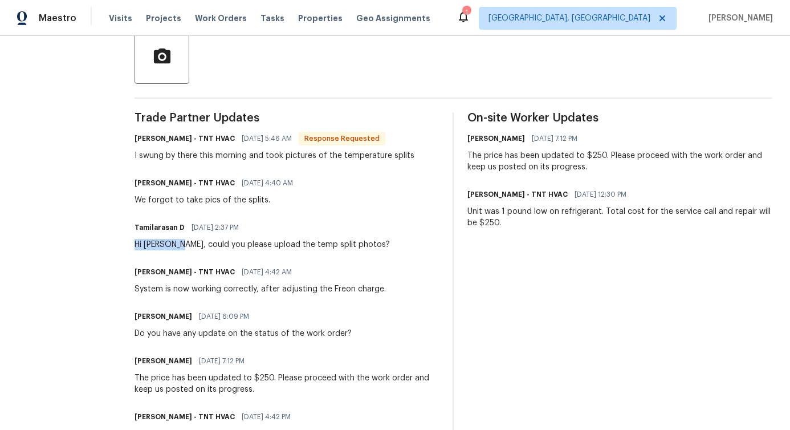
drag, startPoint x: 113, startPoint y: 244, endPoint x: 210, endPoint y: 245, distance: 96.9
click at [210, 245] on div "All work orders [STREET_ADDRESS][PERSON_NAME] Home details Vendor Info TNT HVAC…" at bounding box center [395, 262] width 790 height 1002
drag, startPoint x: 310, startPoint y: 245, endPoint x: 336, endPoint y: 245, distance: 25.7
click at [336, 245] on div "Tamilarasan D [DATE] 2:37 PM Hi [PERSON_NAME], could you please upload the temp…" at bounding box center [287, 234] width 304 height 31
drag, startPoint x: 127, startPoint y: 202, endPoint x: 288, endPoint y: 201, distance: 161.9
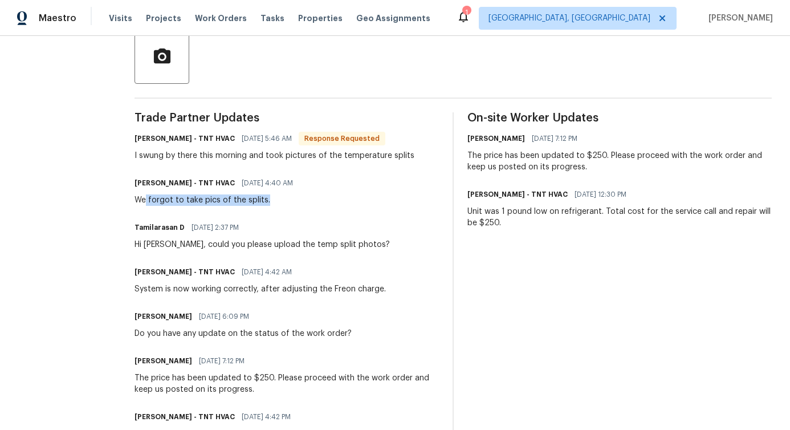
click at [288, 201] on div "[PERSON_NAME] - TNT HVAC [DATE] 4:40 AM We forgot to take pics of the splits." at bounding box center [287, 190] width 304 height 31
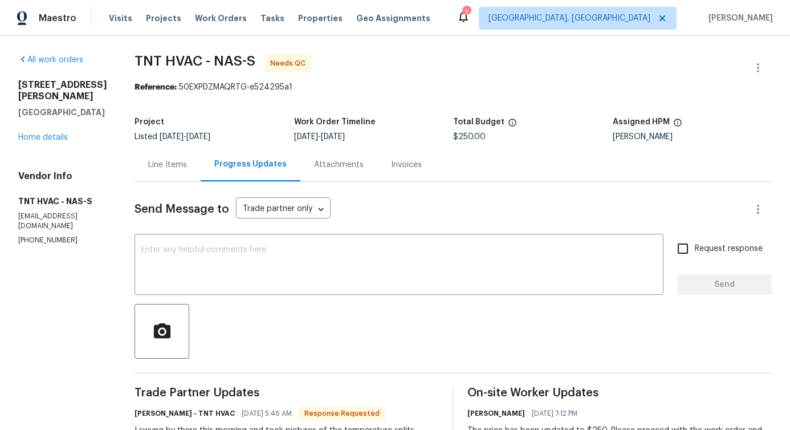
click at [147, 172] on div "Line Items" at bounding box center [168, 165] width 66 height 34
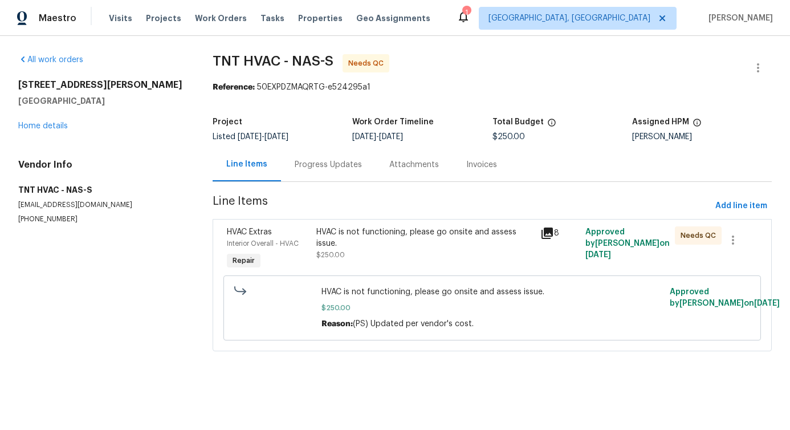
click at [438, 246] on div "HVAC is not functioning, please go onsite and assess issue." at bounding box center [424, 237] width 217 height 23
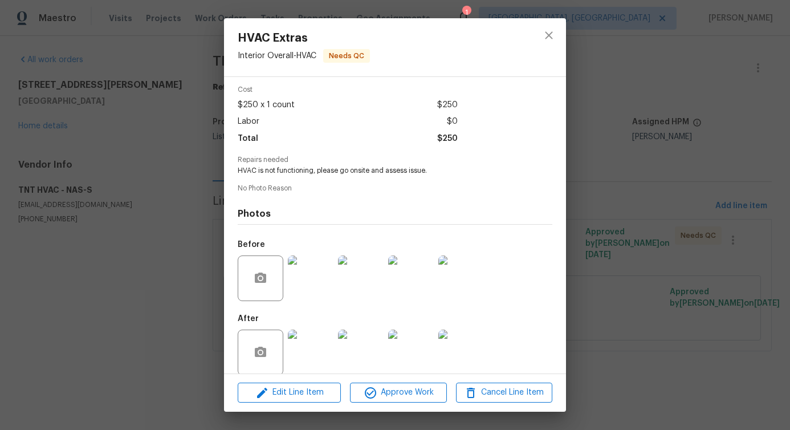
scroll to position [57, 0]
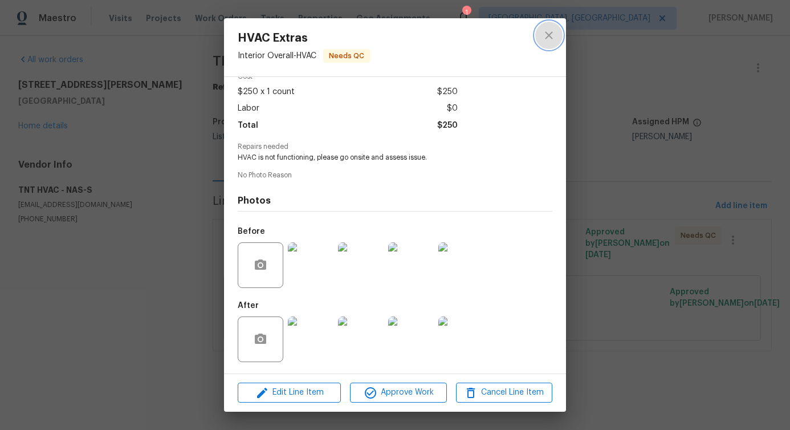
click at [542, 33] on icon "close" at bounding box center [549, 36] width 14 height 14
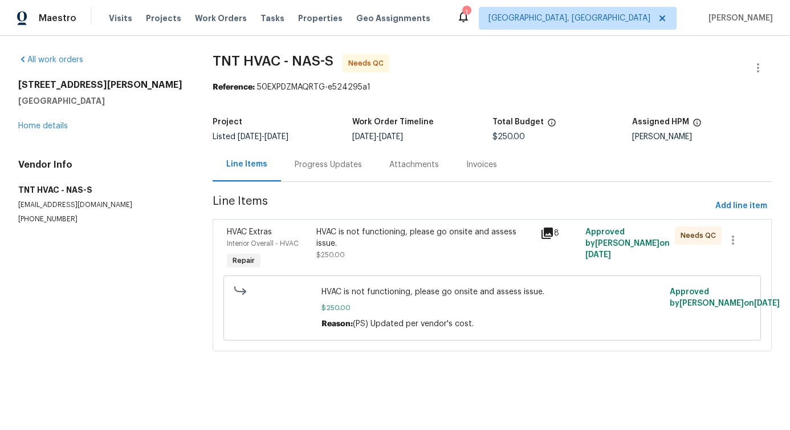
click at [412, 249] on div "HVAC is not functioning, please go onsite and assess issue. $250.00" at bounding box center [424, 243] width 217 height 34
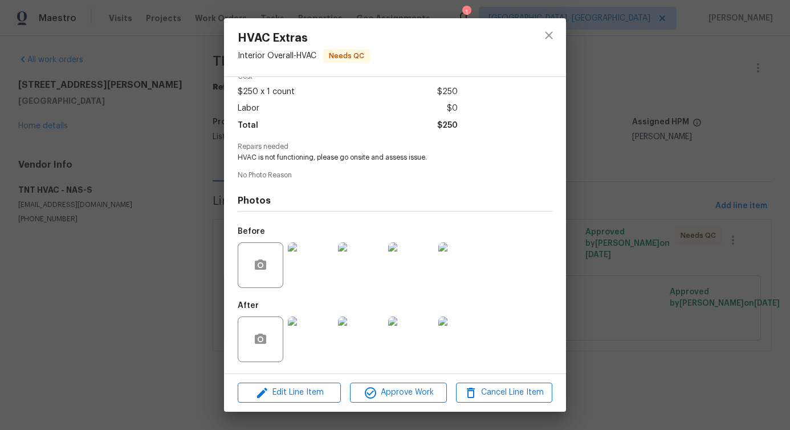
click at [313, 338] on img at bounding box center [311, 339] width 46 height 46
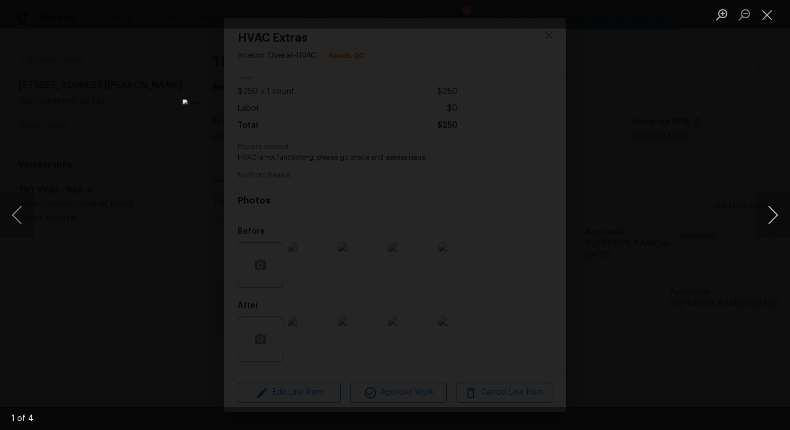
click at [773, 217] on button "Next image" at bounding box center [773, 215] width 34 height 46
click at [777, 12] on button "Close lightbox" at bounding box center [767, 15] width 23 height 20
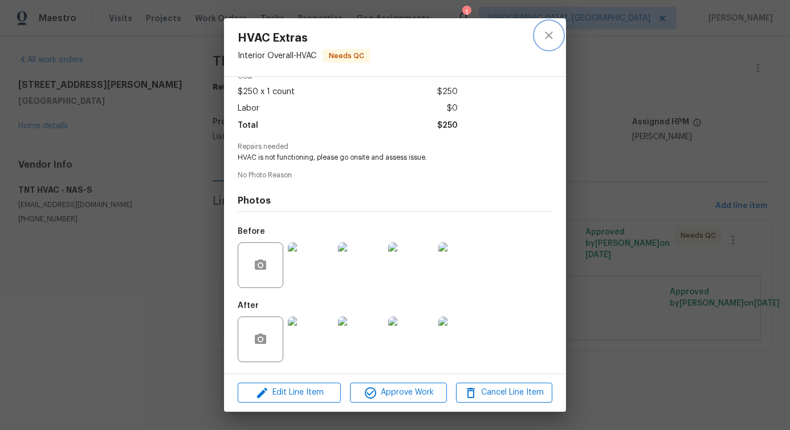
click at [552, 44] on button "close" at bounding box center [548, 35] width 27 height 27
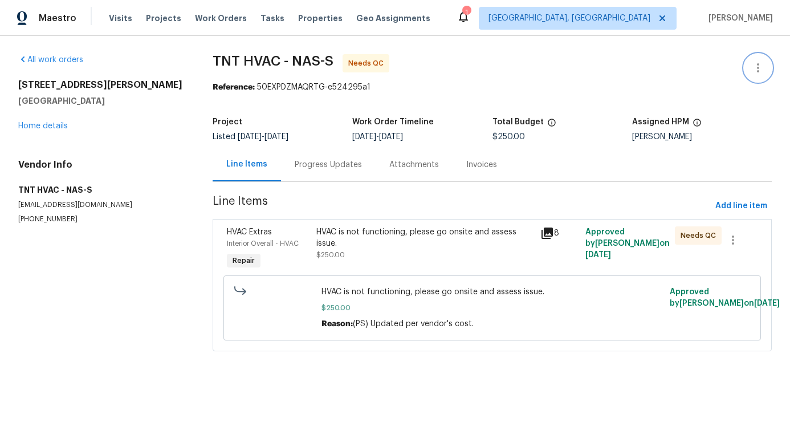
click at [758, 70] on button "button" at bounding box center [758, 67] width 27 height 27
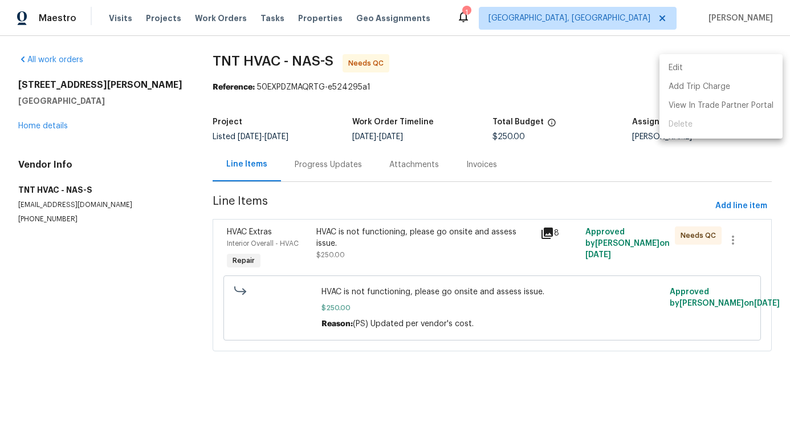
click at [712, 70] on li "Edit" at bounding box center [721, 68] width 123 height 19
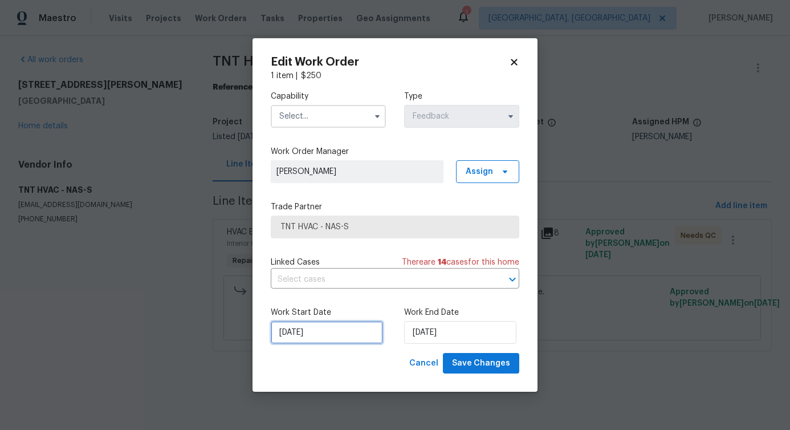
click at [323, 333] on input "[DATE]" at bounding box center [327, 332] width 112 height 23
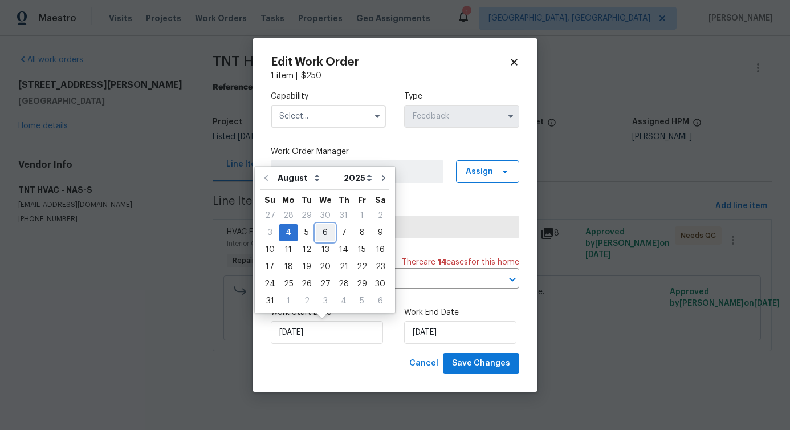
click at [318, 238] on div "6" at bounding box center [325, 233] width 19 height 16
type input "[DATE]"
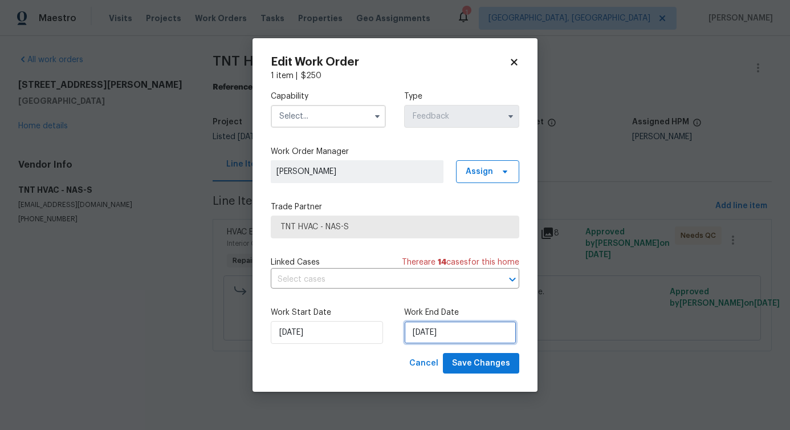
click at [420, 336] on input "[DATE]" at bounding box center [460, 332] width 112 height 23
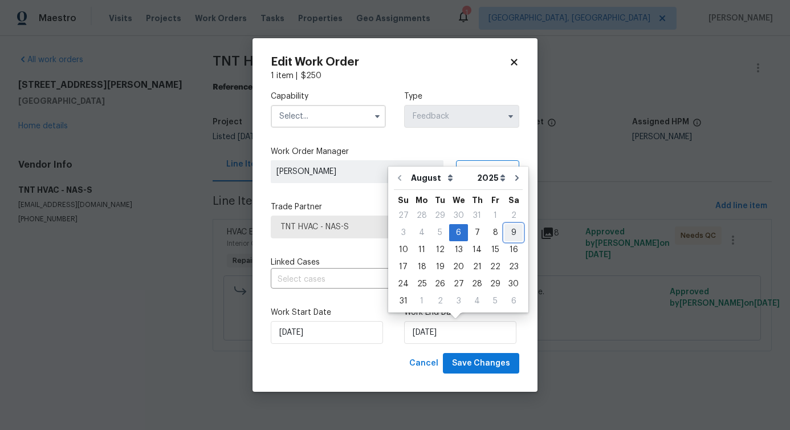
click at [505, 230] on div "9" at bounding box center [514, 233] width 18 height 16
type input "8/9/2025"
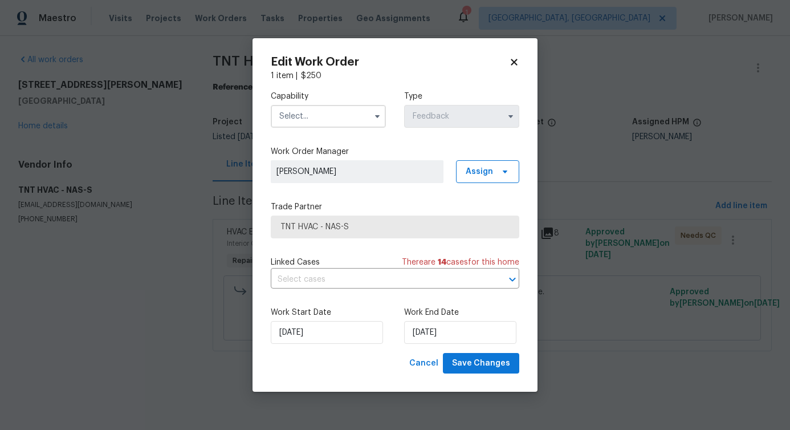
click at [345, 119] on input "text" at bounding box center [328, 116] width 115 height 23
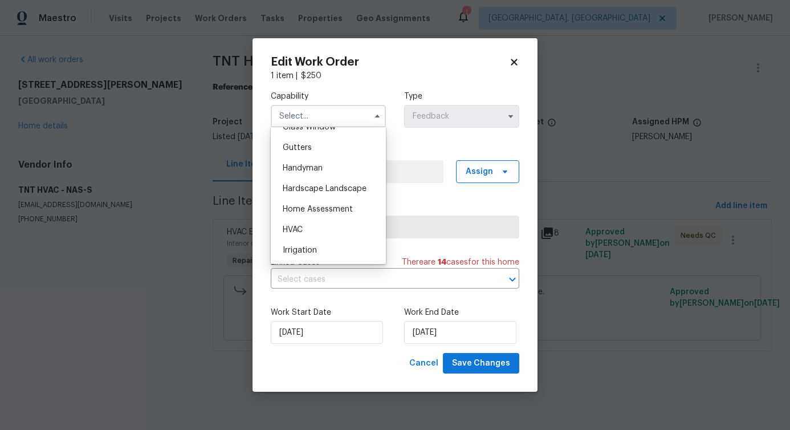
scroll to position [599, 0]
click at [296, 240] on div "HVAC" at bounding box center [328, 229] width 109 height 21
type input "HVAC"
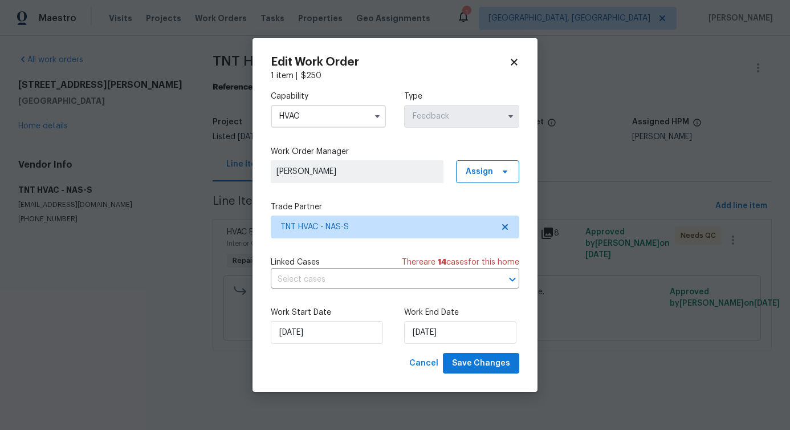
click at [486, 377] on div "Edit Work Order 1 item | $ 250 Capability HVAC Type Feedback Work Order Manager…" at bounding box center [395, 215] width 285 height 354
click at [490, 368] on span "Save Changes" at bounding box center [481, 363] width 58 height 14
click at [108, 307] on body "Maestro Visits Projects Work Orders Tasks Properties Geo Assignments 1 Albuquer…" at bounding box center [395, 191] width 790 height 383
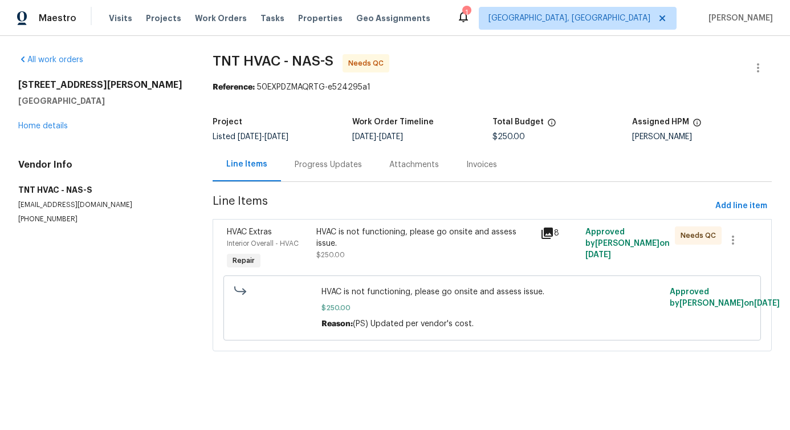
click at [311, 176] on div "Progress Updates" at bounding box center [328, 165] width 95 height 34
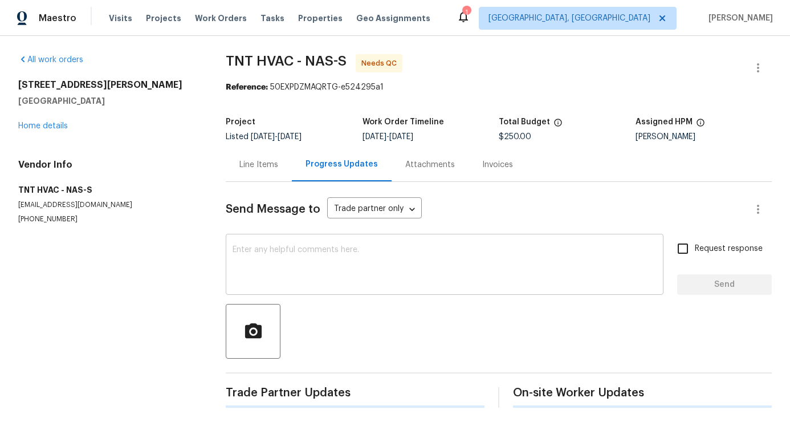
click at [319, 248] on textarea at bounding box center [445, 266] width 424 height 40
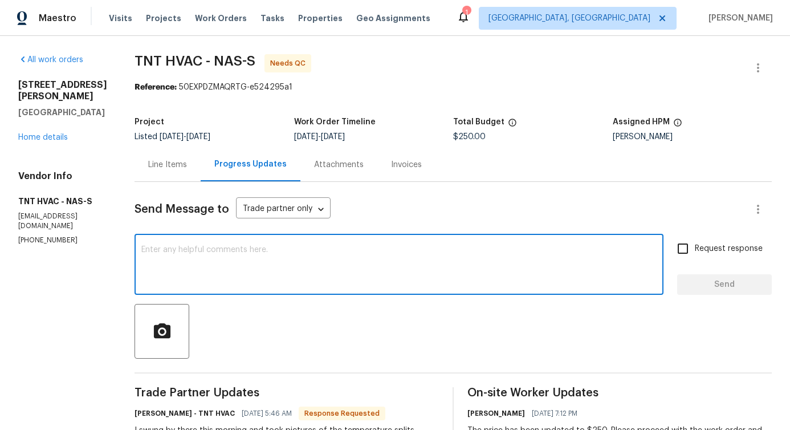
click at [149, 161] on div "Line Items" at bounding box center [167, 164] width 39 height 11
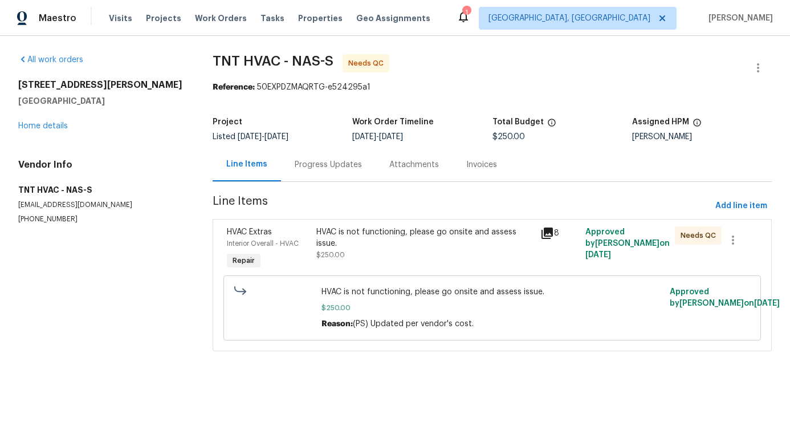
click at [452, 234] on div "HVAC is not functioning, please go onsite and assess issue." at bounding box center [424, 237] width 217 height 23
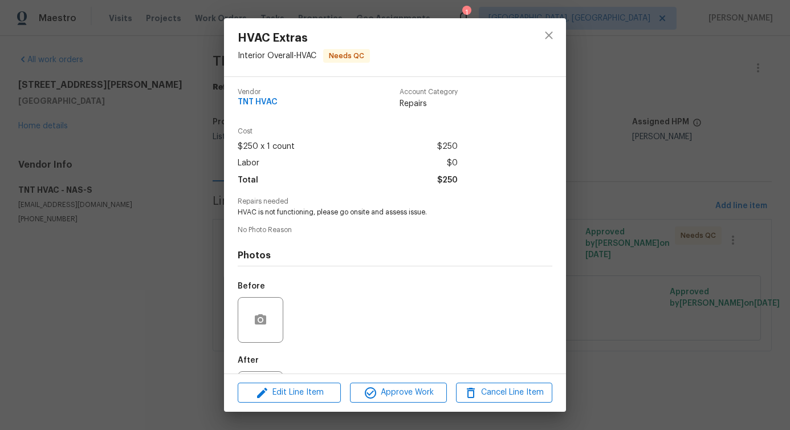
scroll to position [57, 0]
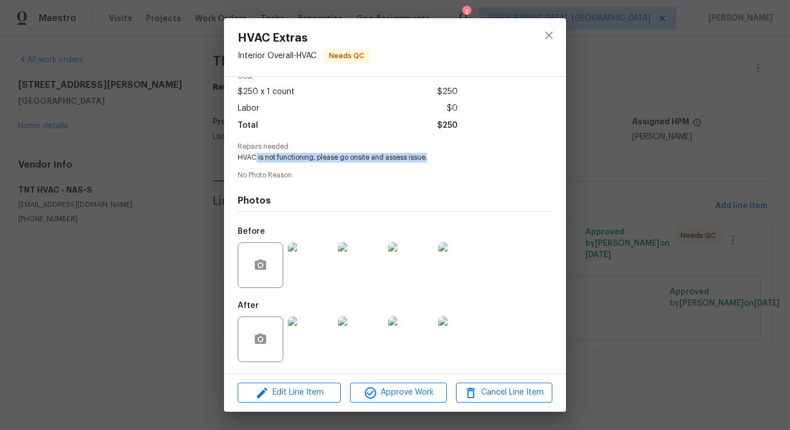
drag, startPoint x: 255, startPoint y: 158, endPoint x: 486, endPoint y: 164, distance: 231.0
click at [487, 164] on div "Vendor TNT HVAC Account Category Repairs Cost $250 x 1 count $250 Labor $0 Tota…" at bounding box center [395, 197] width 315 height 344
click at [401, 390] on span "Approve Work" at bounding box center [398, 392] width 90 height 14
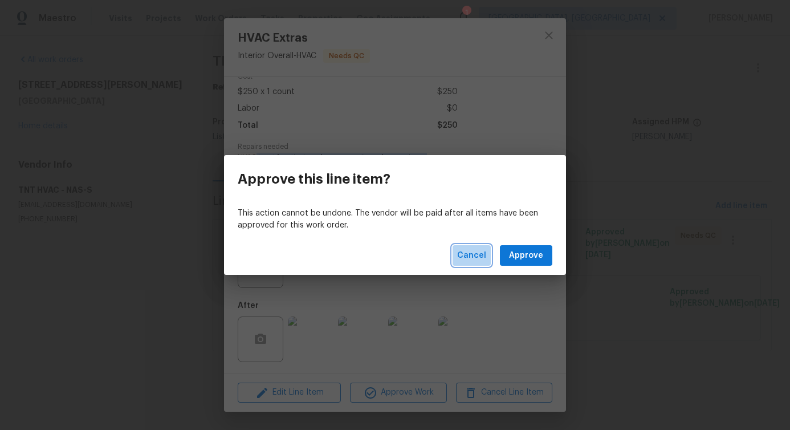
click at [471, 254] on span "Cancel" at bounding box center [471, 256] width 29 height 14
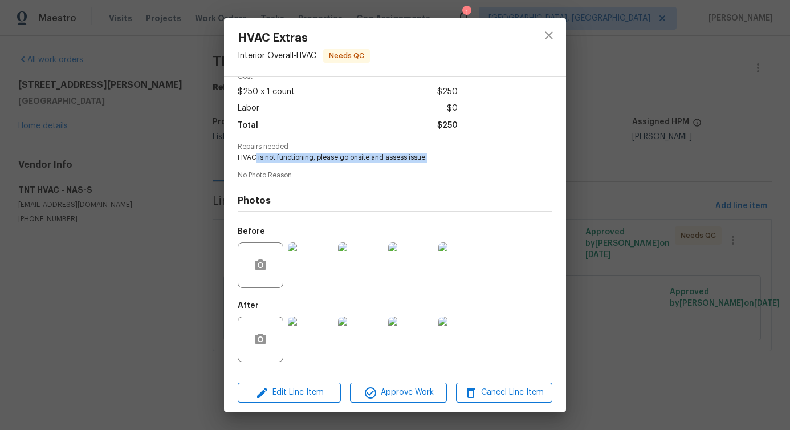
click at [455, 271] on img at bounding box center [461, 265] width 46 height 46
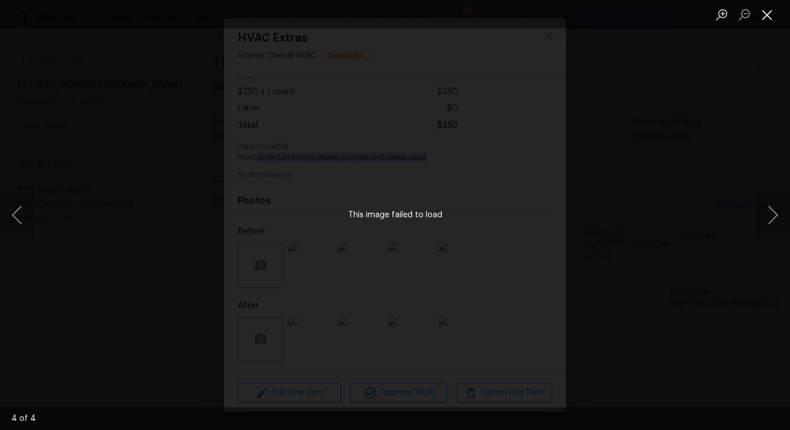
click at [765, 17] on button "Close lightbox" at bounding box center [767, 15] width 23 height 20
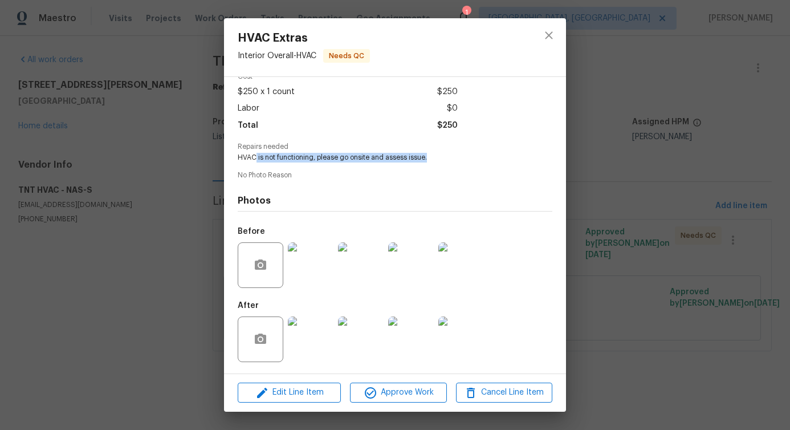
click at [469, 266] on img at bounding box center [461, 265] width 46 height 46
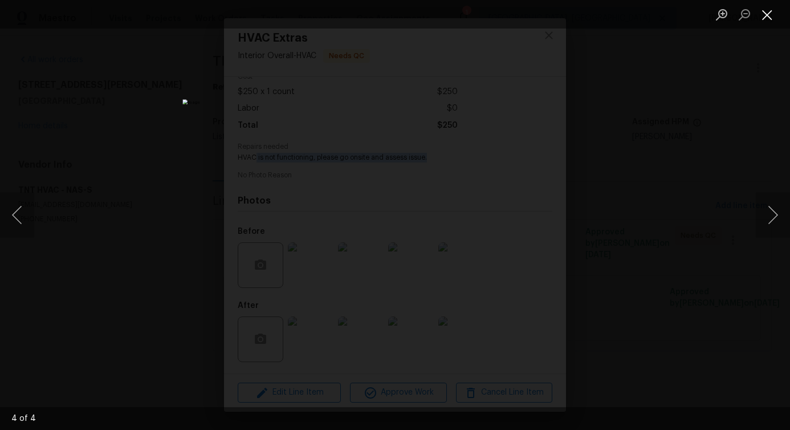
click at [765, 11] on button "Close lightbox" at bounding box center [767, 15] width 23 height 20
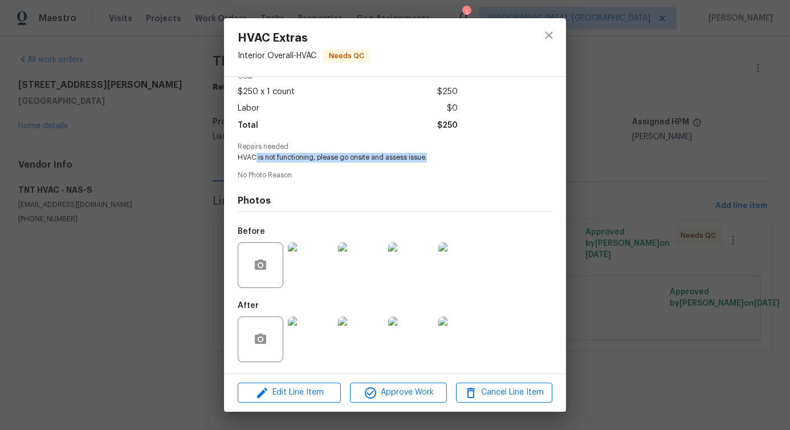
click at [465, 263] on img at bounding box center [461, 265] width 46 height 46
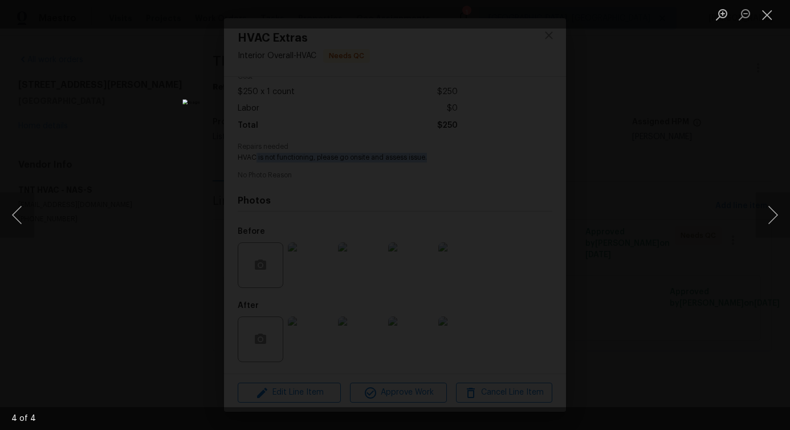
click at [771, 25] on li "Lightbox" at bounding box center [767, 14] width 23 height 29
click at [770, 21] on button "Close lightbox" at bounding box center [767, 15] width 23 height 20
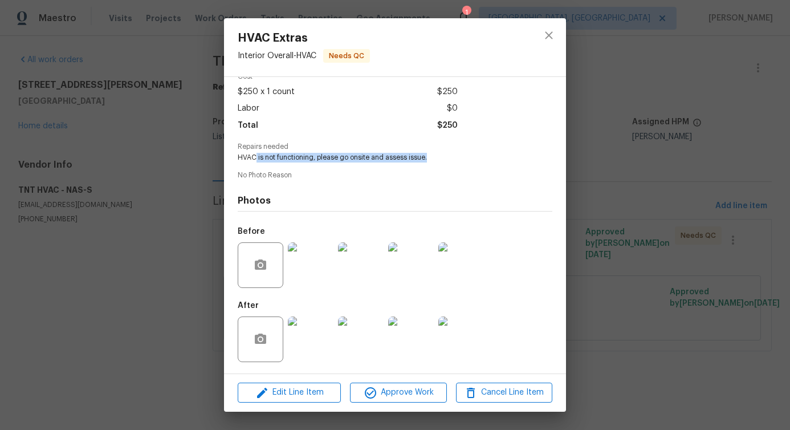
click at [412, 341] on img at bounding box center [411, 339] width 46 height 46
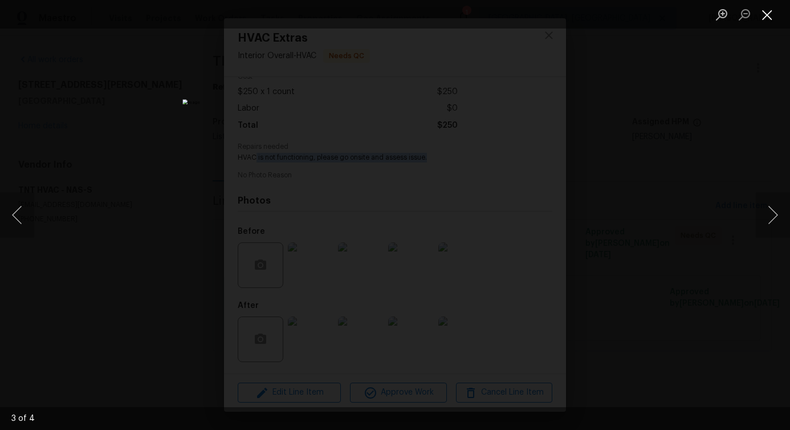
click at [766, 9] on button "Close lightbox" at bounding box center [767, 15] width 23 height 20
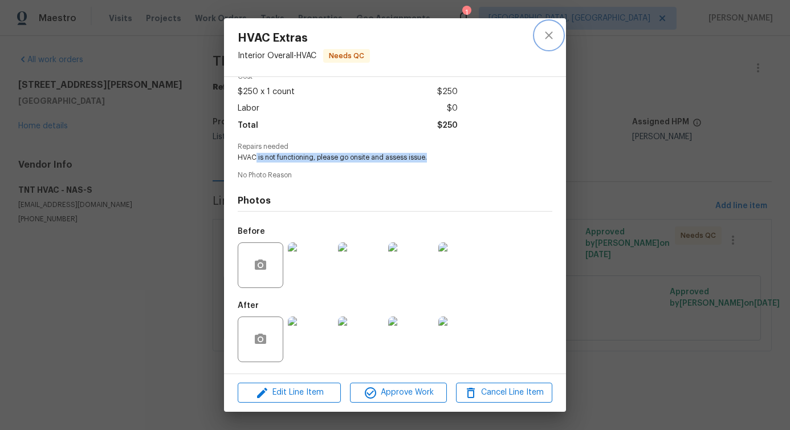
click at [543, 32] on icon "close" at bounding box center [549, 36] width 14 height 14
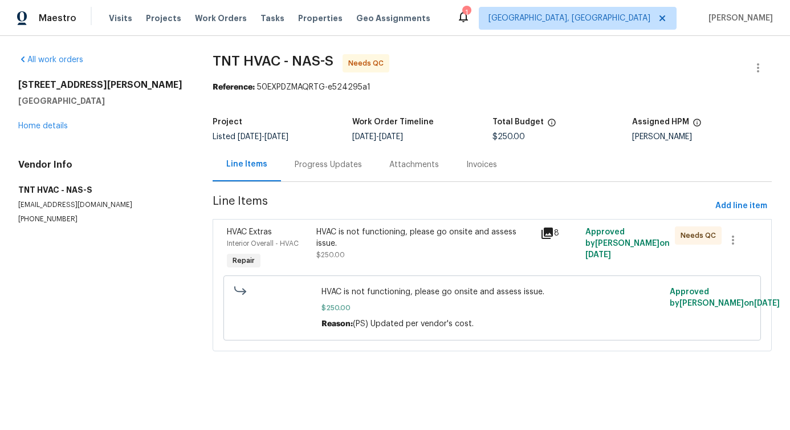
click at [344, 170] on div "Progress Updates" at bounding box center [328, 165] width 95 height 34
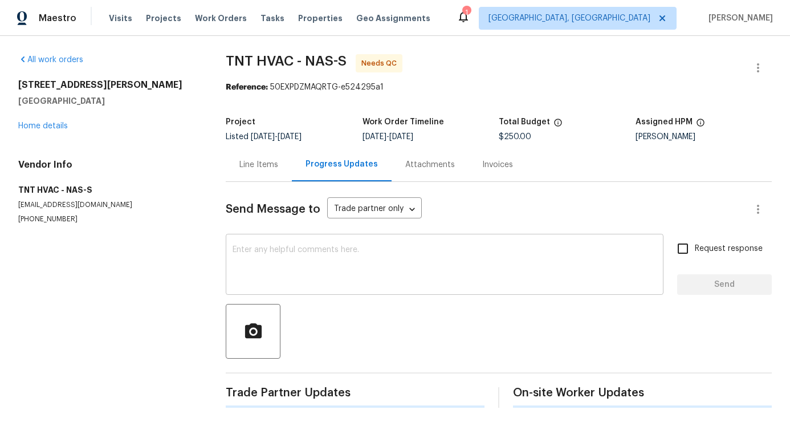
click at [344, 270] on textarea at bounding box center [445, 266] width 424 height 40
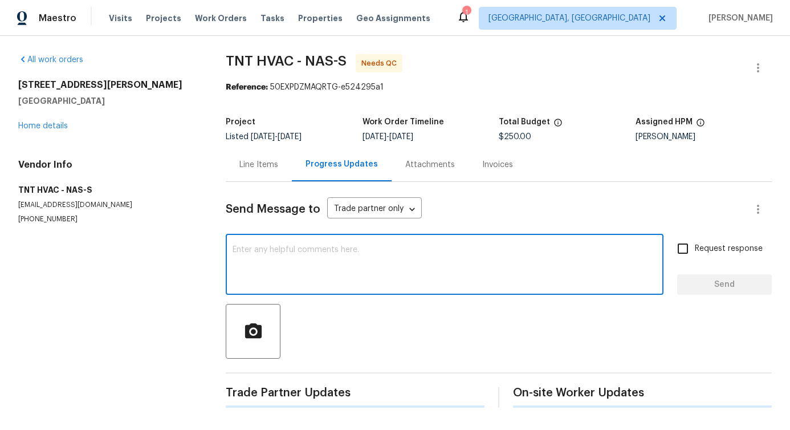
scroll to position [5, 0]
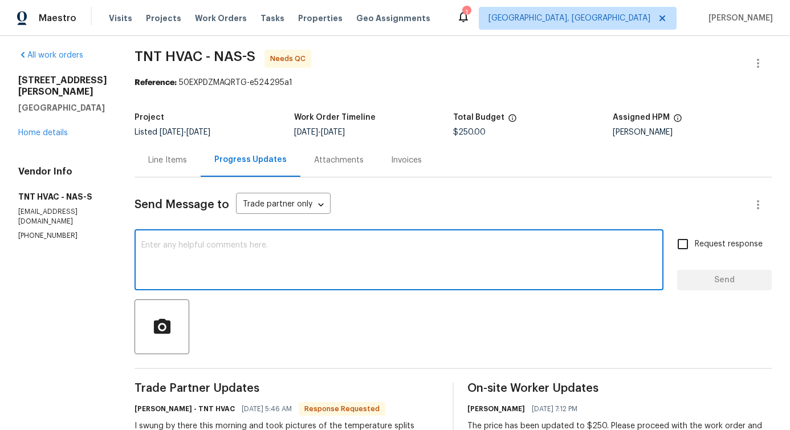
click at [388, 255] on textarea at bounding box center [398, 261] width 515 height 40
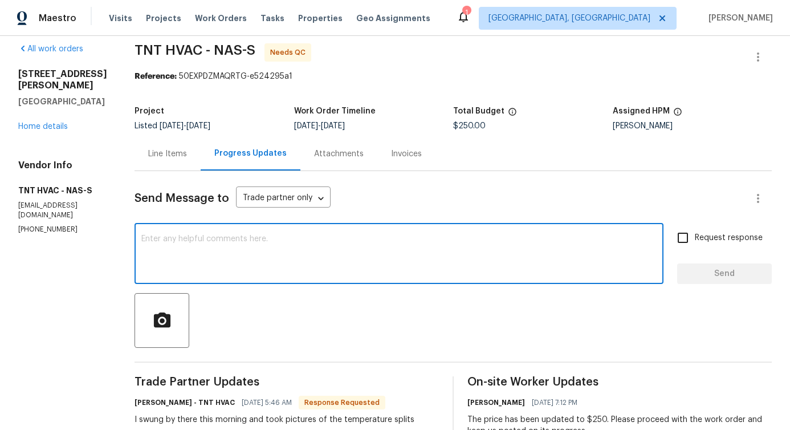
scroll to position [0, 0]
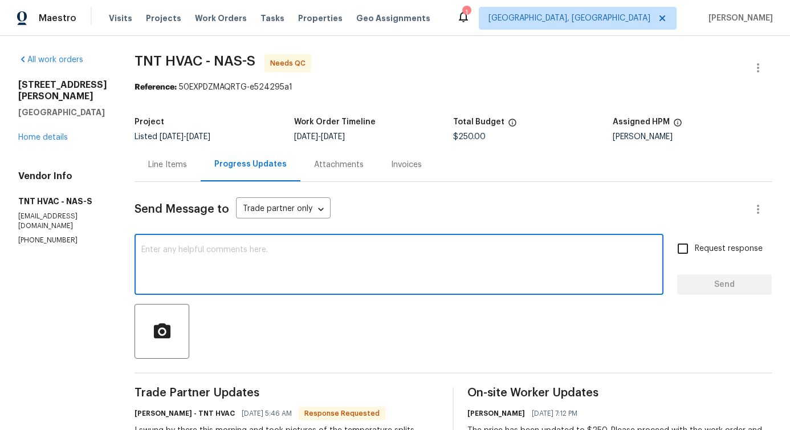
click at [148, 164] on div "Line Items" at bounding box center [167, 164] width 39 height 11
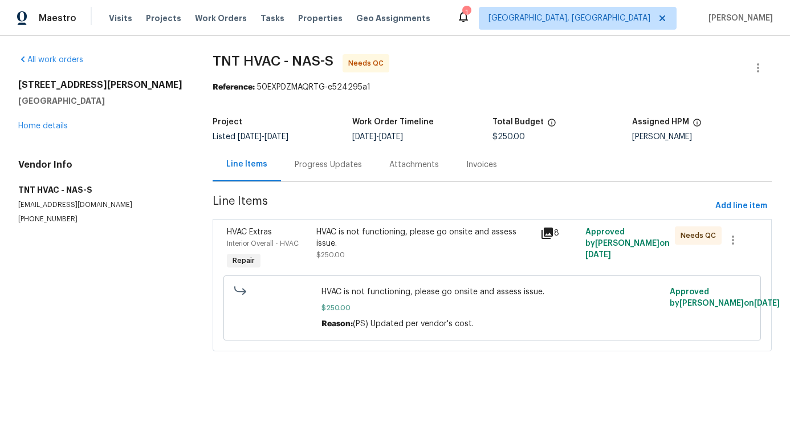
click at [387, 249] on div "HVAC is not functioning, please go onsite and assess issue. $250.00" at bounding box center [424, 243] width 217 height 34
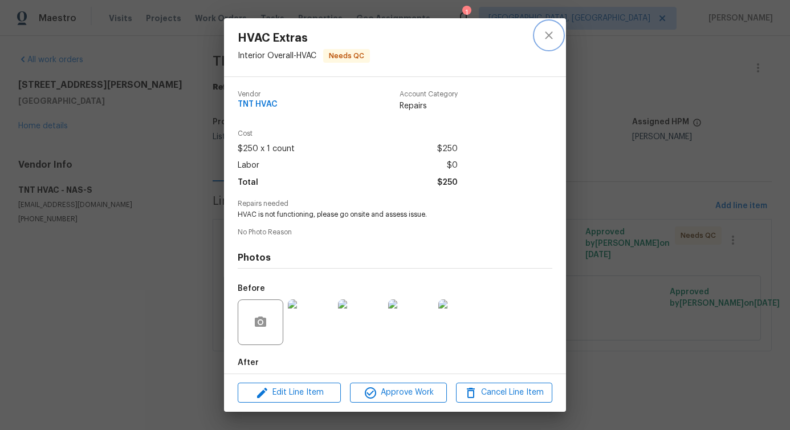
click at [542, 36] on button "close" at bounding box center [548, 35] width 27 height 27
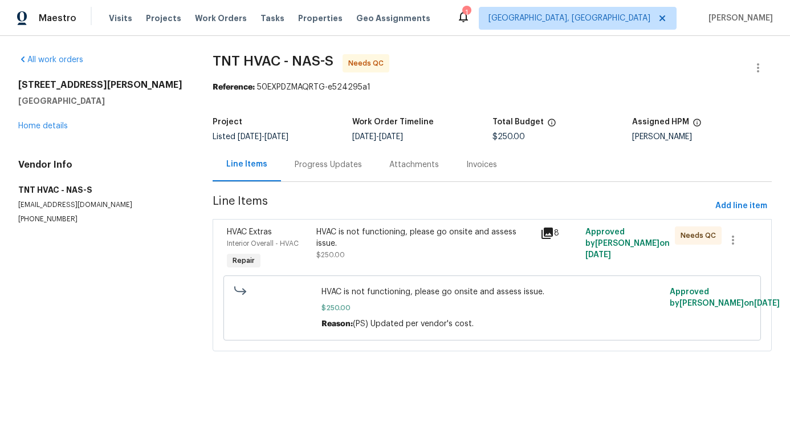
click at [414, 251] on div "HVAC is not functioning, please go onsite and assess issue. $250.00" at bounding box center [424, 243] width 217 height 34
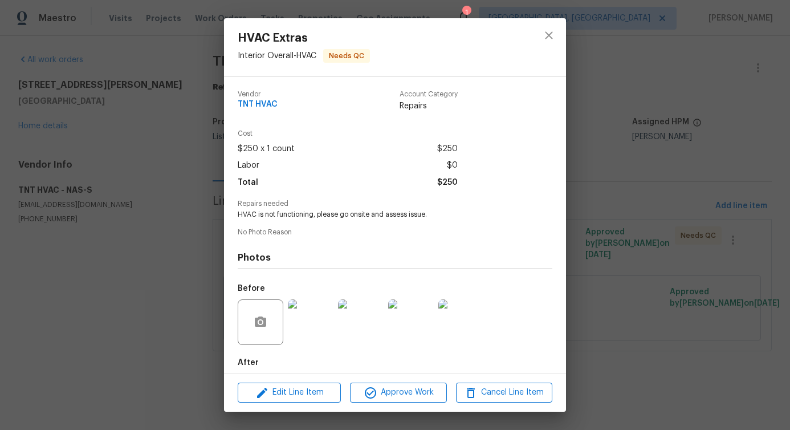
scroll to position [57, 0]
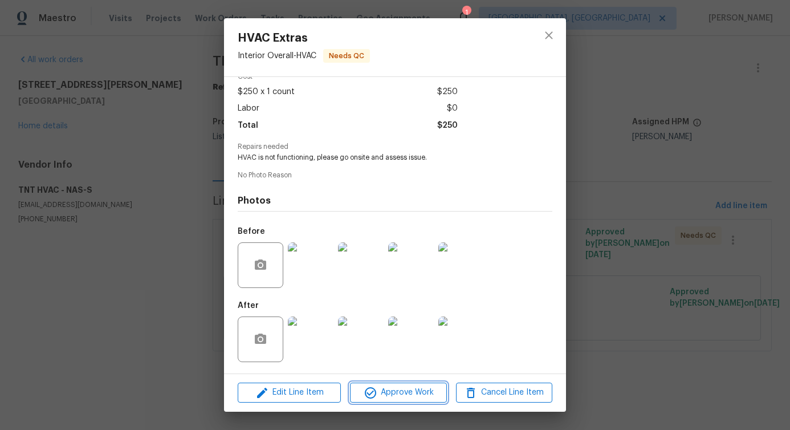
click at [409, 389] on span "Approve Work" at bounding box center [398, 392] width 90 height 14
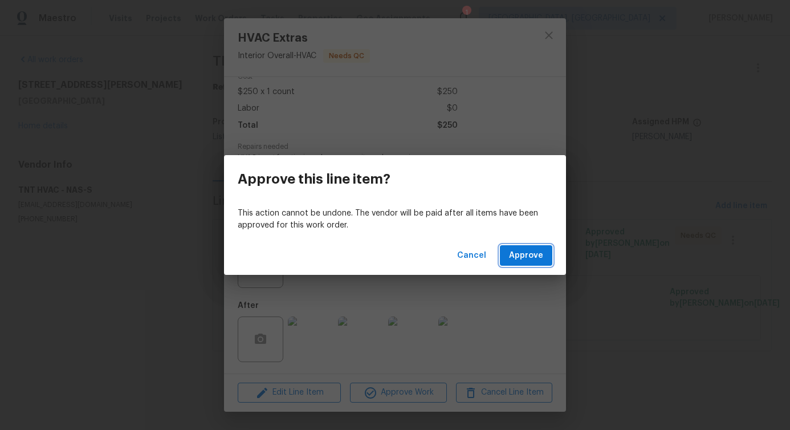
click at [526, 258] on span "Approve" at bounding box center [526, 256] width 34 height 14
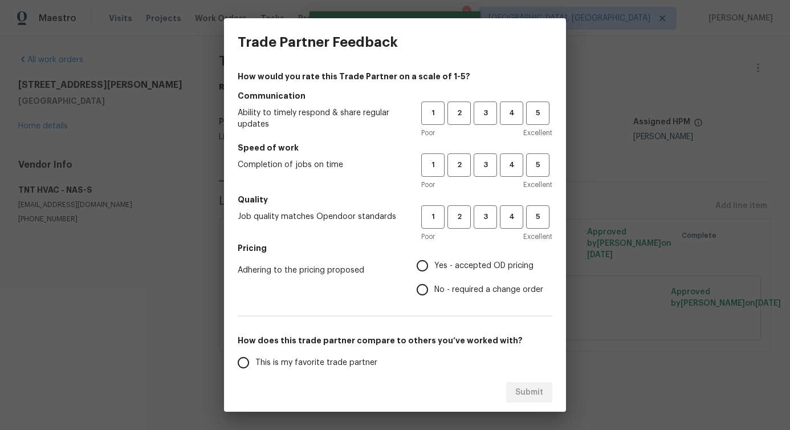
click at [490, 111] on div "1 2 3 4 5" at bounding box center [486, 112] width 131 height 23
click at [477, 111] on span "3" at bounding box center [485, 113] width 21 height 13
click at [475, 169] on span "3" at bounding box center [485, 164] width 21 height 13
click at [483, 212] on span "3" at bounding box center [485, 216] width 21 height 13
click at [442, 293] on span "No - required a change order" at bounding box center [488, 290] width 109 height 12
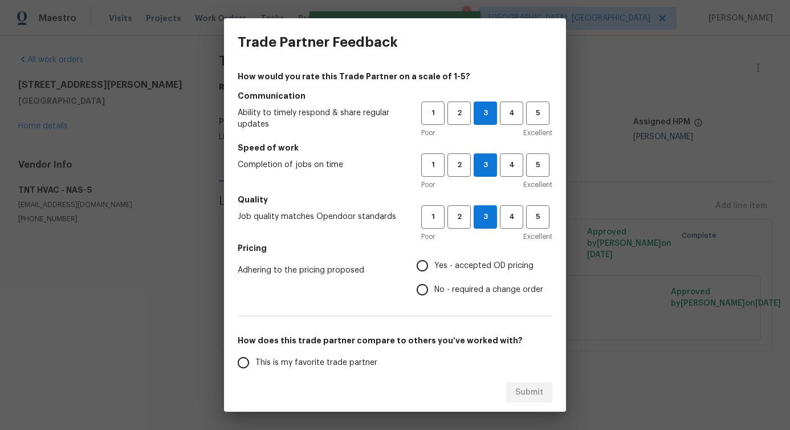
click at [434, 293] on input "No - required a change order" at bounding box center [422, 290] width 24 height 24
radio input "true"
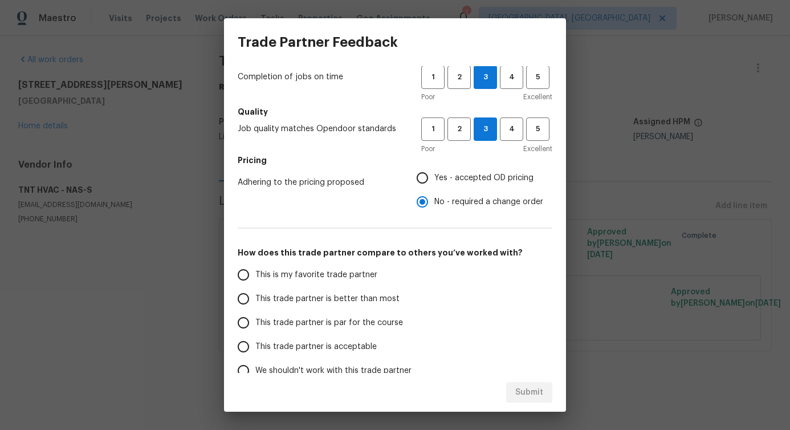
scroll to position [149, 0]
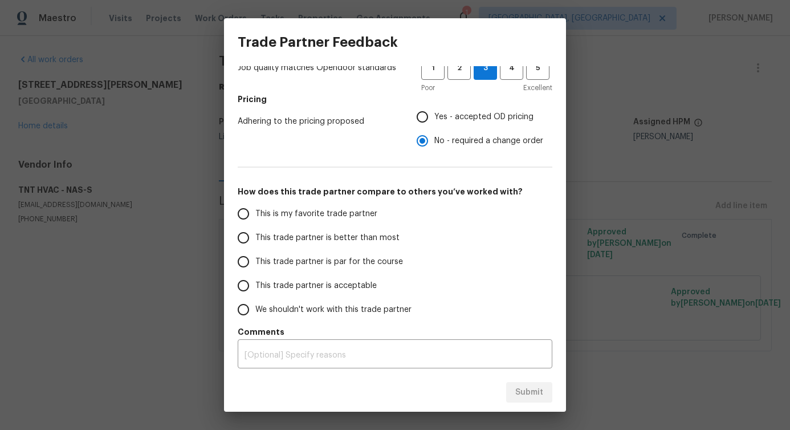
click at [358, 241] on span "This trade partner is better than most" at bounding box center [327, 238] width 144 height 12
click at [255, 241] on input "This trade partner is better than most" at bounding box center [243, 238] width 24 height 24
click at [524, 394] on span "Submit" at bounding box center [529, 392] width 28 height 14
radio input "true"
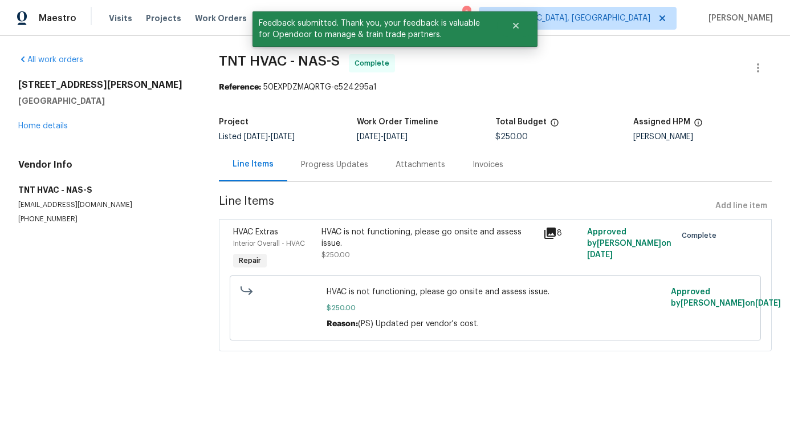
click at [331, 160] on div "Progress Updates" at bounding box center [334, 164] width 67 height 11
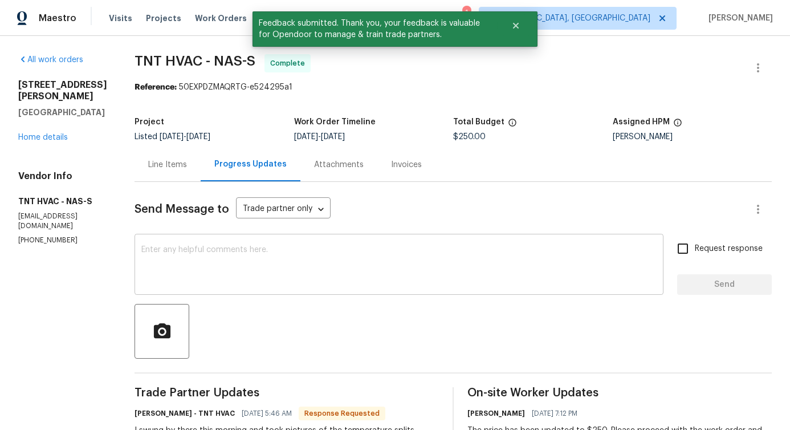
click at [291, 258] on textarea at bounding box center [398, 266] width 515 height 40
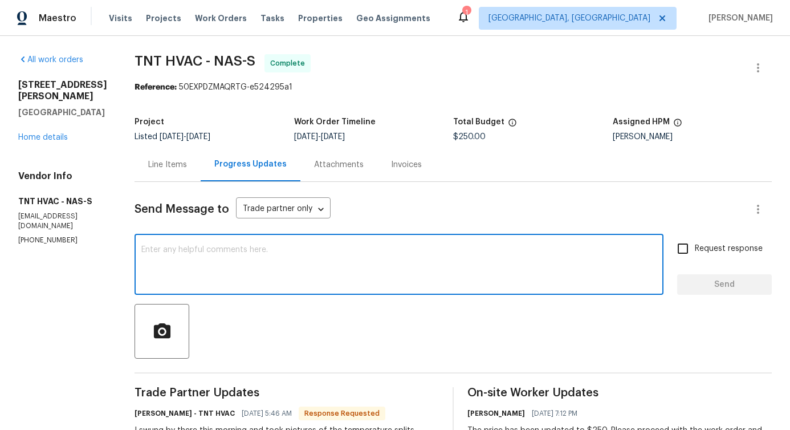
click at [164, 166] on div "Line Items" at bounding box center [167, 164] width 39 height 11
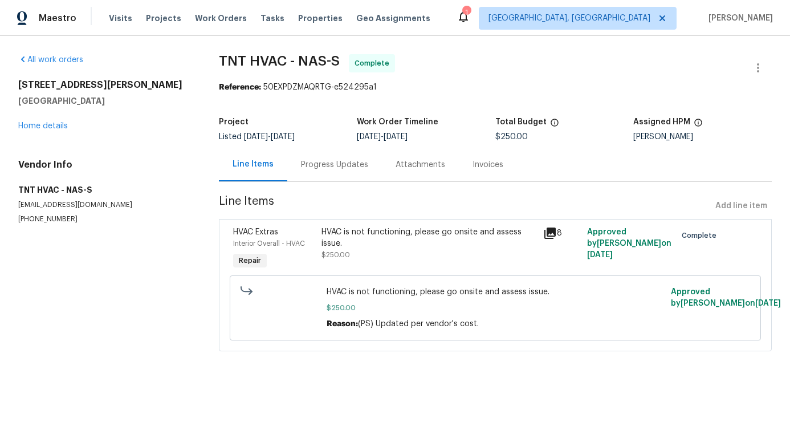
click at [315, 162] on div "Progress Updates" at bounding box center [334, 164] width 67 height 11
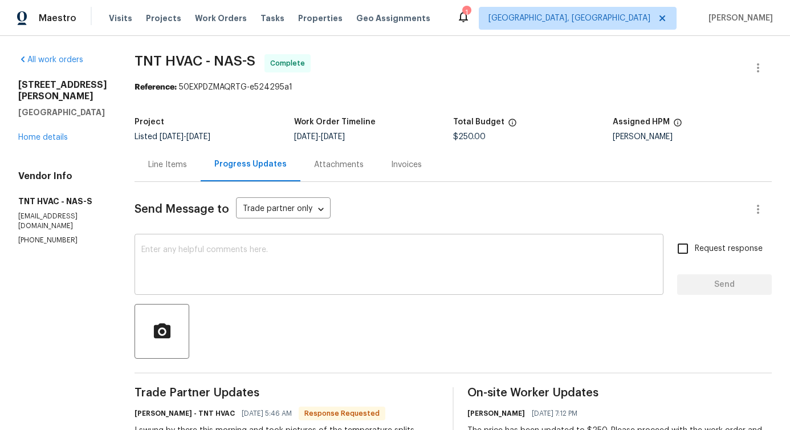
click at [243, 251] on textarea at bounding box center [398, 266] width 515 height 40
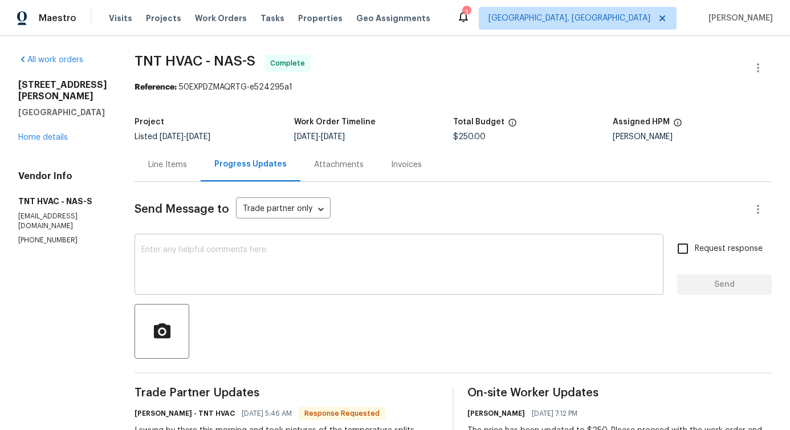
click at [204, 251] on textarea at bounding box center [398, 266] width 515 height 40
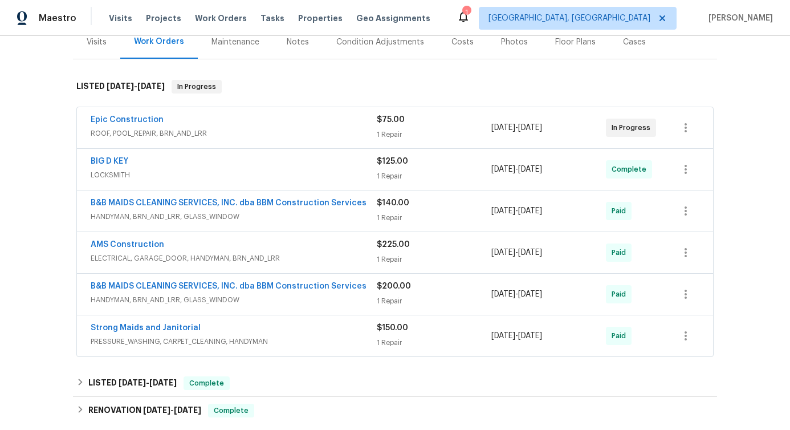
scroll to position [141, 0]
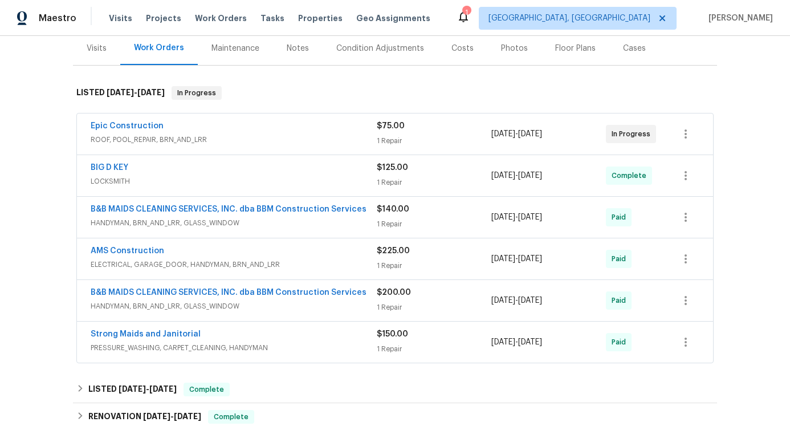
click at [230, 117] on div "Epic Construction ROOF, POOL_REPAIR, BRN_AND_LRR $75.00 1 Repair [DATE] - [DATE…" at bounding box center [395, 133] width 636 height 41
click at [230, 121] on div "Epic Construction" at bounding box center [234, 127] width 286 height 14
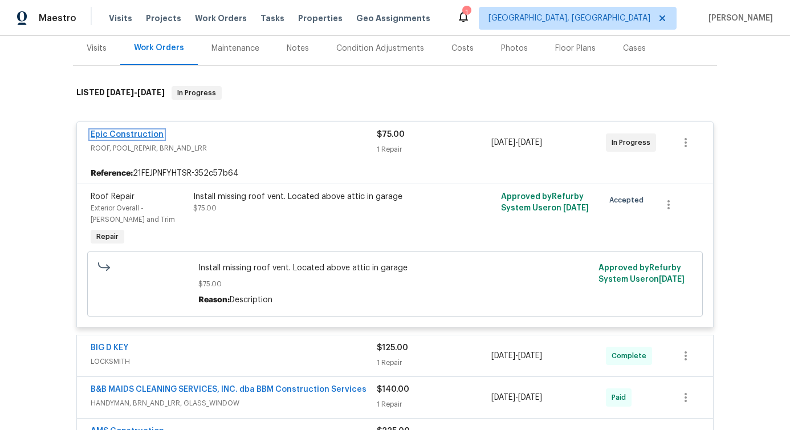
click at [143, 134] on link "Epic Construction" at bounding box center [127, 135] width 73 height 8
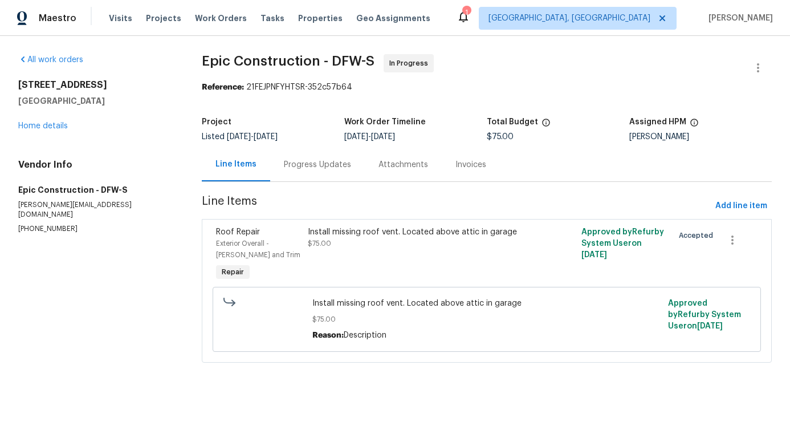
click at [307, 164] on div "Progress Updates" at bounding box center [317, 164] width 67 height 11
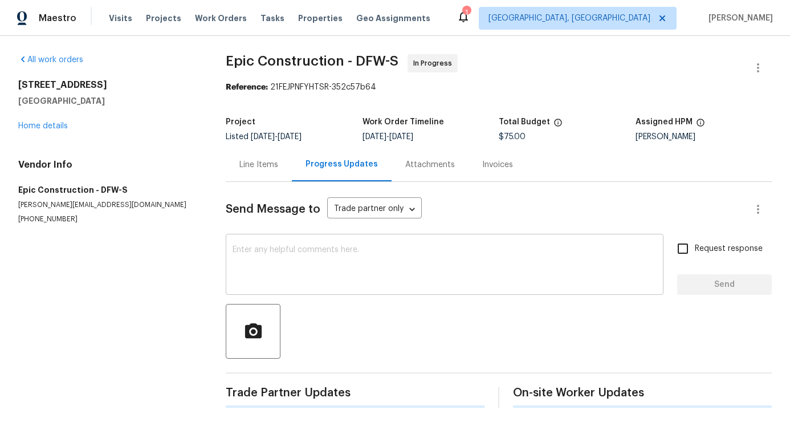
click at [334, 259] on textarea at bounding box center [445, 266] width 424 height 40
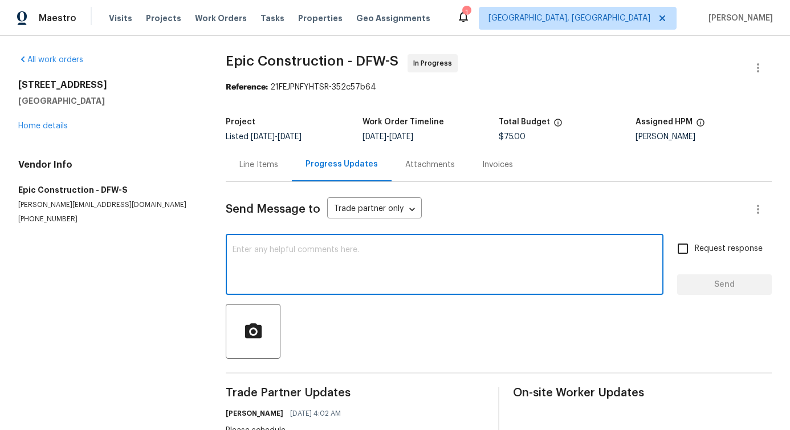
click at [257, 164] on div "Line Items" at bounding box center [258, 164] width 39 height 11
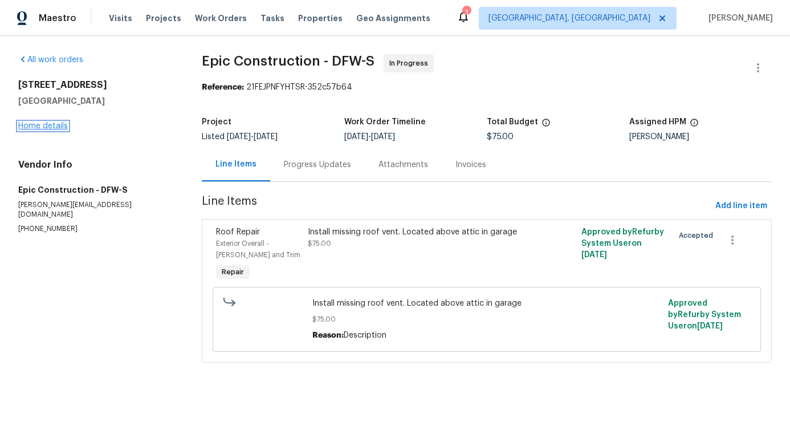
click at [40, 124] on link "Home details" at bounding box center [43, 126] width 50 height 8
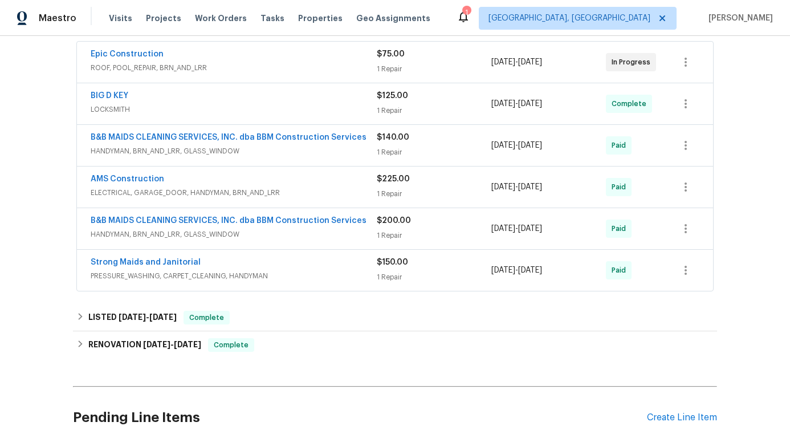
scroll to position [242, 0]
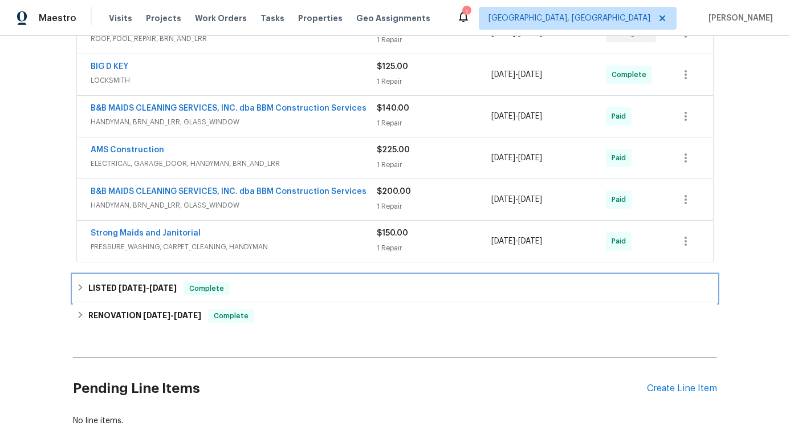
click at [138, 296] on div "LISTED [DATE] - [DATE] Complete" at bounding box center [395, 288] width 644 height 27
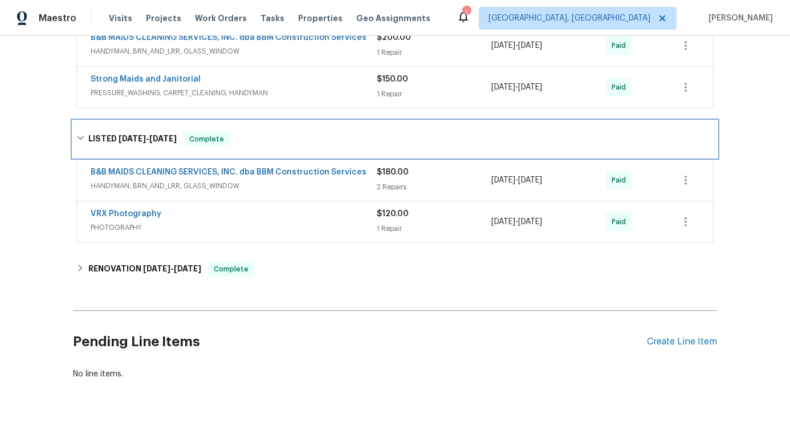
scroll to position [432, 0]
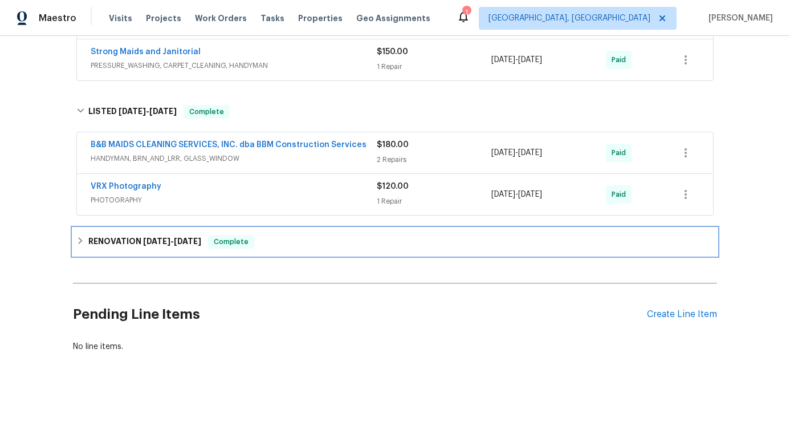
click at [145, 237] on span "[DATE]" at bounding box center [156, 241] width 27 height 8
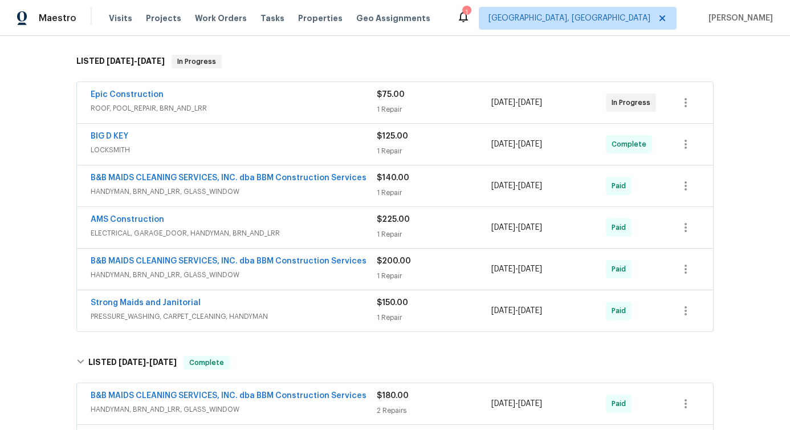
scroll to position [172, 0]
click at [185, 218] on div "AMS Construction" at bounding box center [234, 222] width 286 height 14
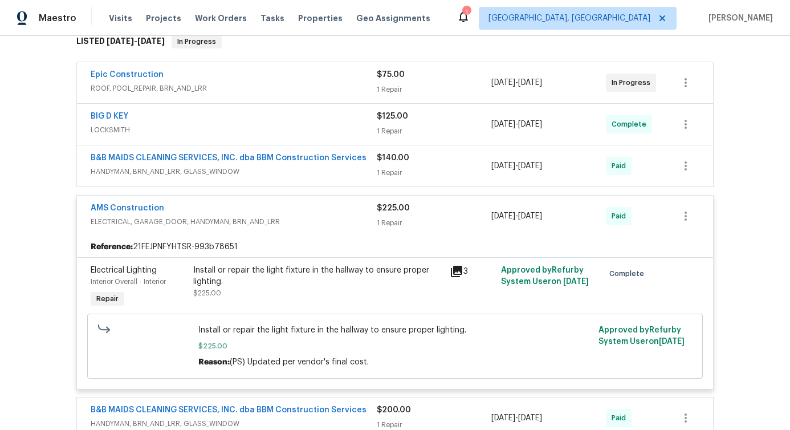
scroll to position [0, 0]
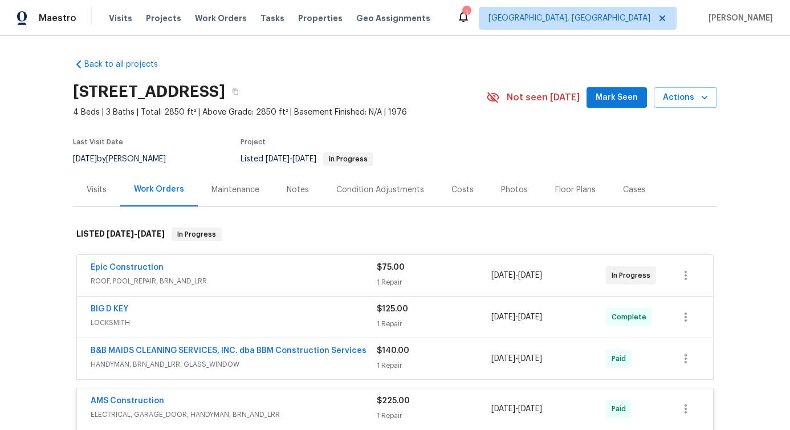
click at [369, 87] on div "[STREET_ADDRESS]" at bounding box center [279, 92] width 413 height 30
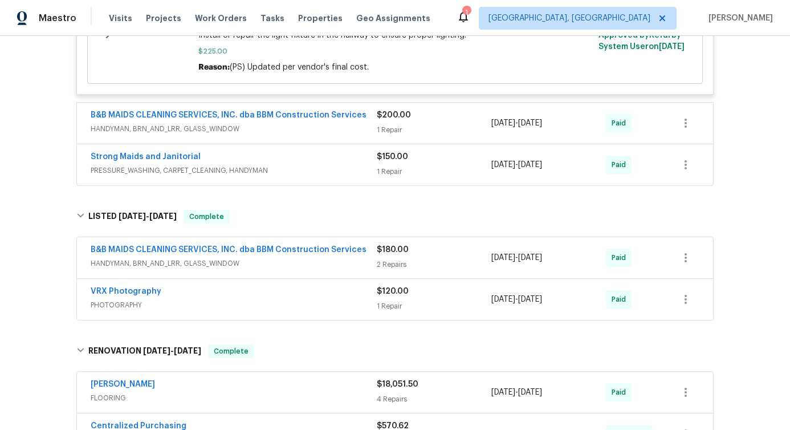
scroll to position [991, 0]
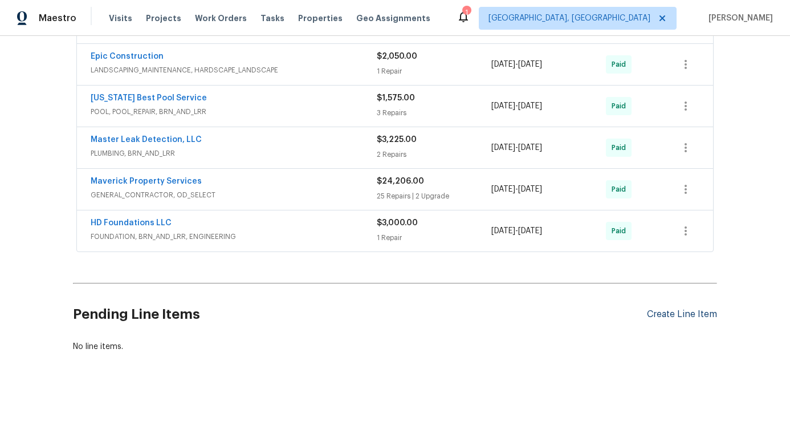
click at [668, 309] on div "Create Line Item" at bounding box center [682, 314] width 70 height 11
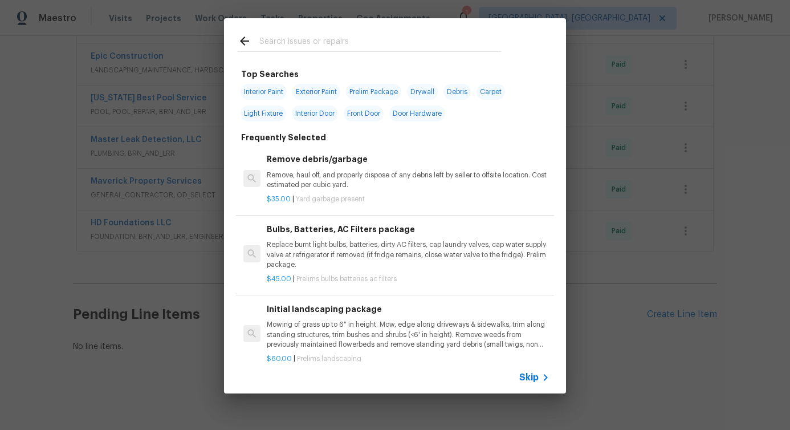
click at [308, 43] on input "text" at bounding box center [380, 42] width 242 height 17
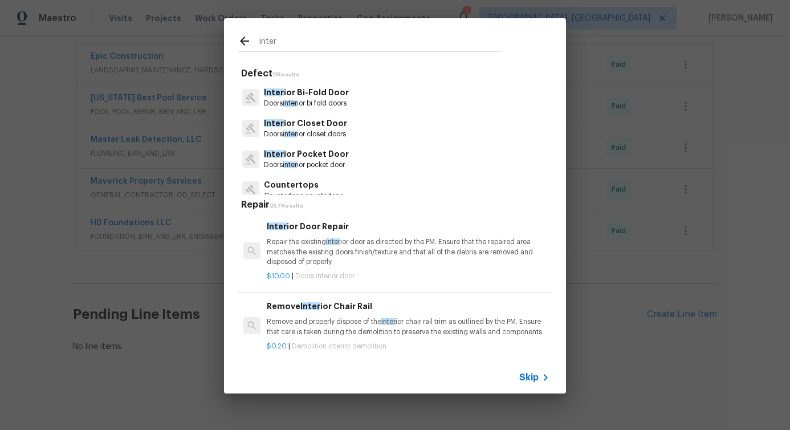
scroll to position [225, 0]
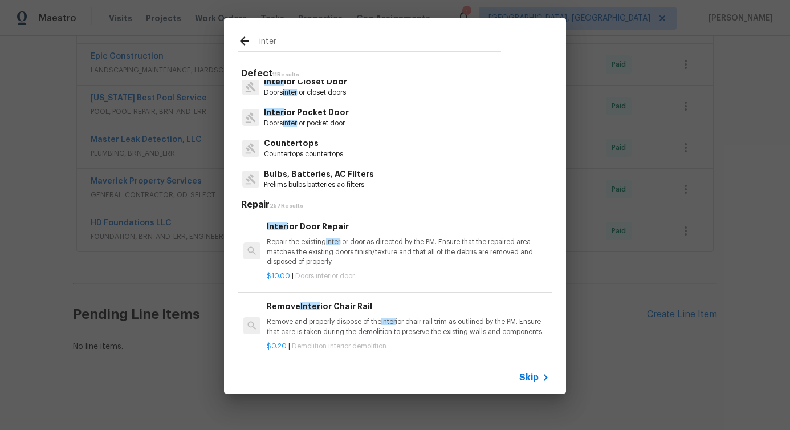
click at [272, 37] on input "inter" at bounding box center [380, 42] width 242 height 17
type input "electr"
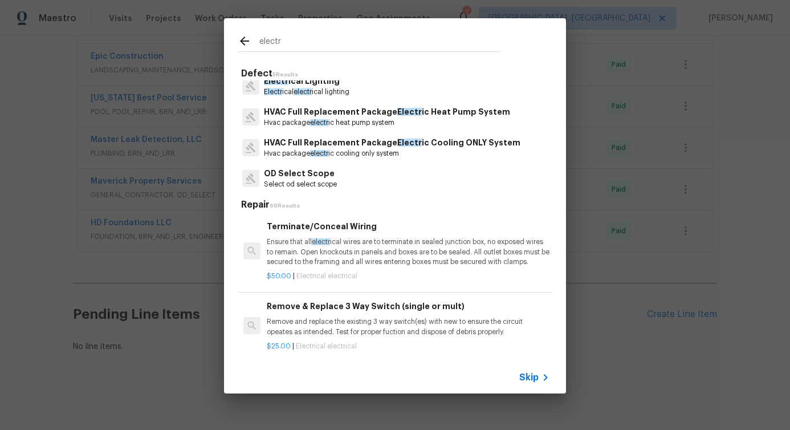
scroll to position [40, 0]
click at [305, 90] on span "electr" at bounding box center [303, 91] width 18 height 7
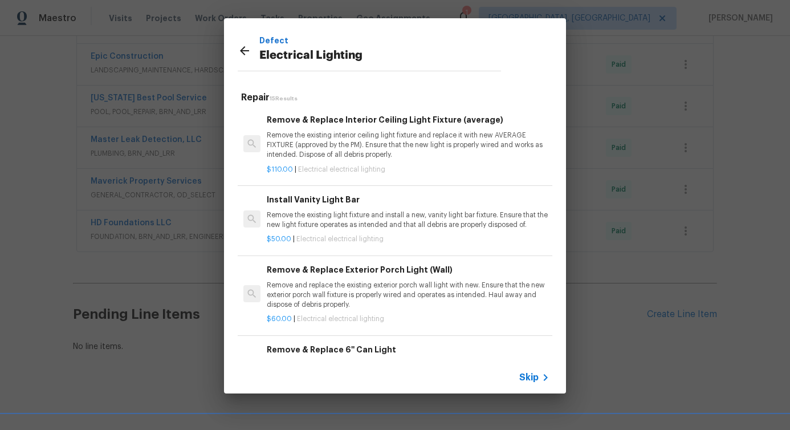
click at [307, 143] on p "Remove the existing interior ceiling light fixture and replace it with new AVER…" at bounding box center [408, 145] width 283 height 29
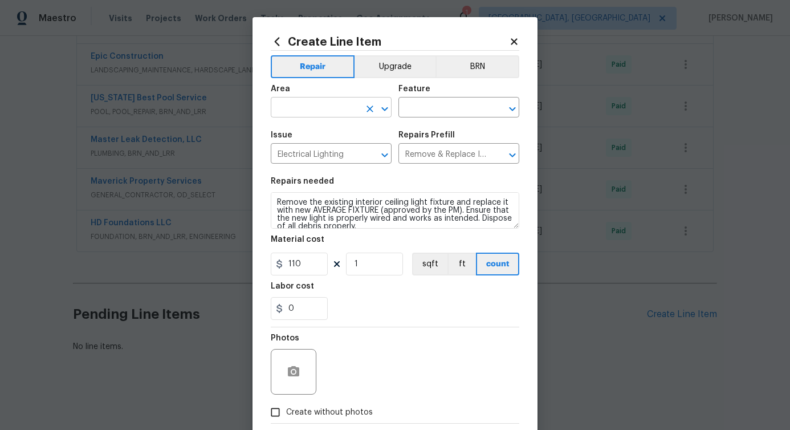
click at [302, 105] on input "text" at bounding box center [315, 109] width 89 height 18
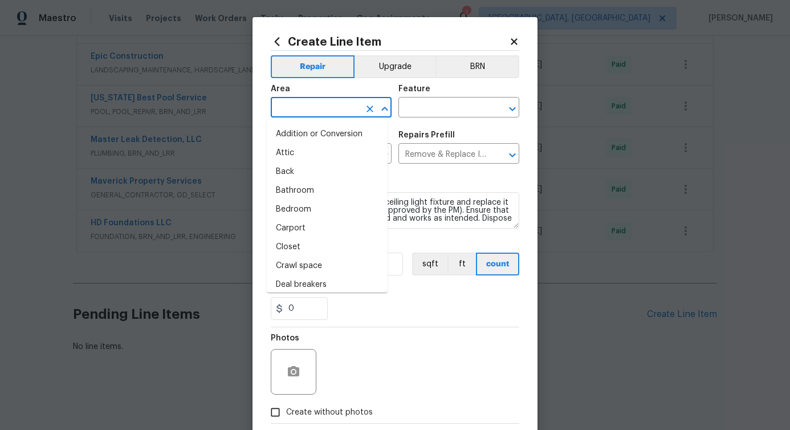
type input "i"
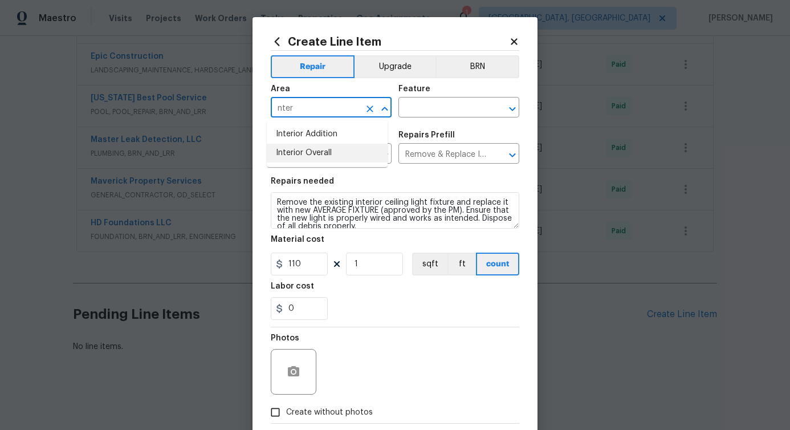
click at [304, 152] on li "Interior Overall" at bounding box center [327, 153] width 121 height 19
type input "Interior Overall"
click at [429, 108] on input "text" at bounding box center [442, 109] width 89 height 18
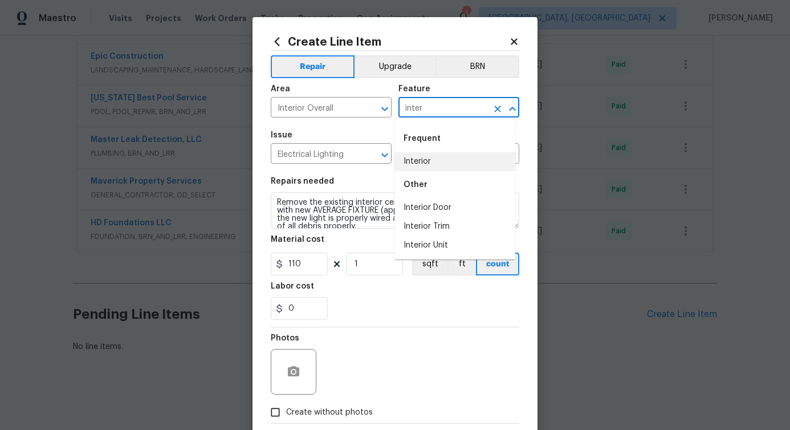
click at [434, 165] on li "Interior" at bounding box center [454, 161] width 121 height 19
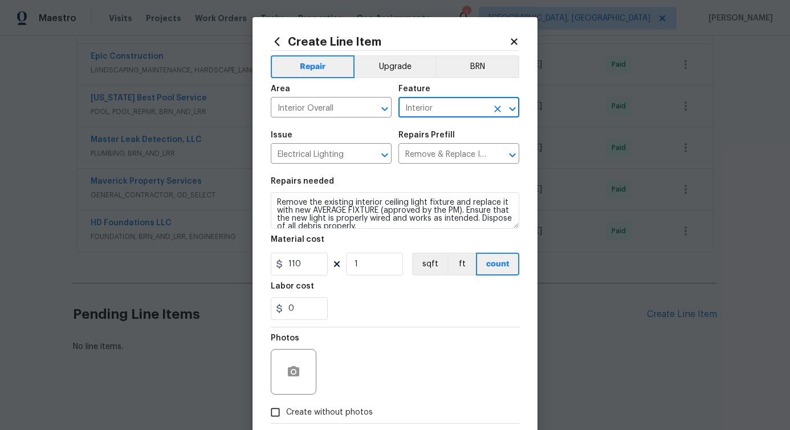
type input "Interior"
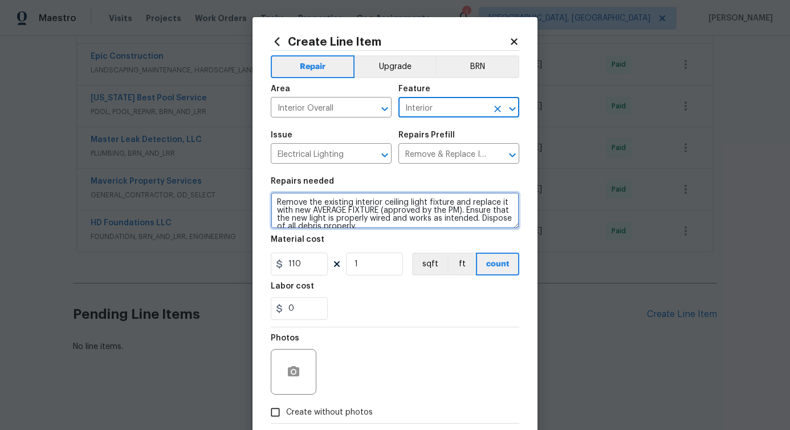
click at [322, 225] on textarea "Remove the existing interior ceiling light fixture and replace it with new AVER…" at bounding box center [395, 210] width 249 height 36
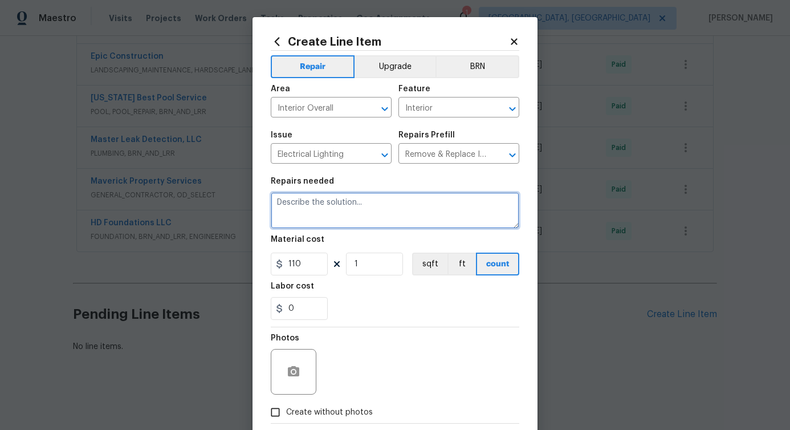
paste textarea "Rework: Inspect and repair hallway light and two room lights that are not funct…"
type textarea "Rework: Inspect and repair hallway light and two room lights that are not funct…"
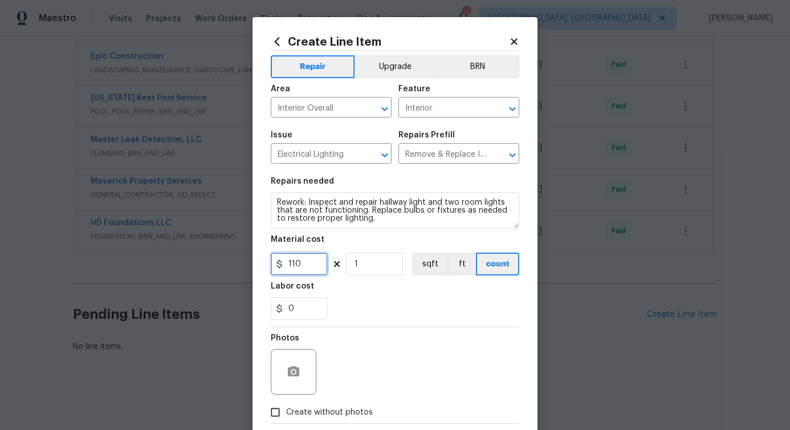
click at [291, 263] on input "110" at bounding box center [299, 264] width 57 height 23
type input "1"
click at [368, 305] on div "0" at bounding box center [395, 308] width 249 height 23
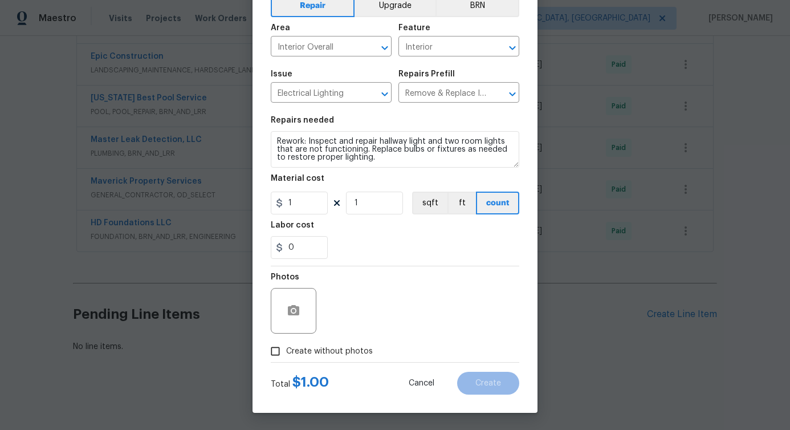
click at [307, 352] on span "Create without photos" at bounding box center [329, 351] width 87 height 12
click at [286, 352] on input "Create without photos" at bounding box center [276, 351] width 22 height 22
checkbox input "true"
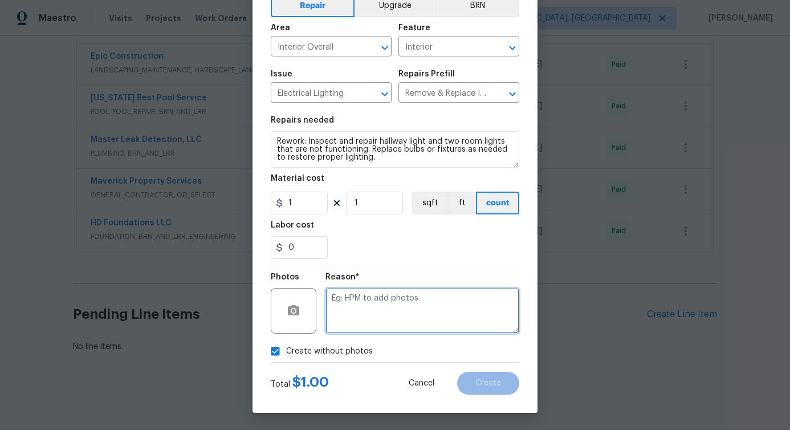
click at [379, 318] on textarea at bounding box center [423, 311] width 194 height 46
type textarea "c"
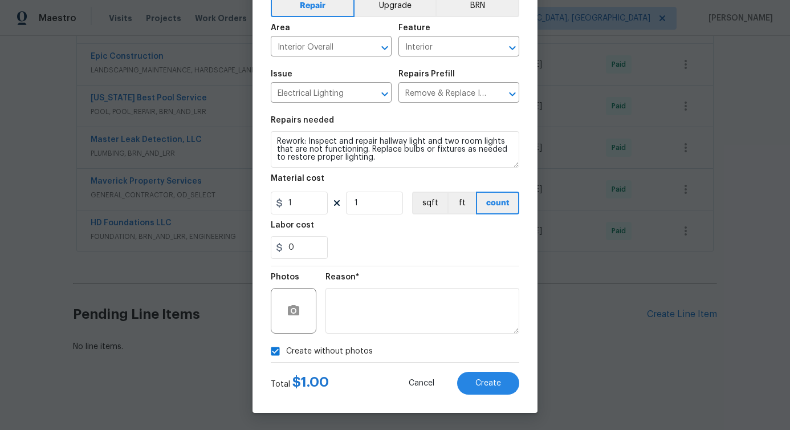
click at [488, 396] on div "Create Line Item Repair Upgrade BRN Area Interior Overall ​ Feature Interior ​ …" at bounding box center [395, 184] width 285 height 457
click at [487, 387] on button "Create" at bounding box center [488, 383] width 62 height 23
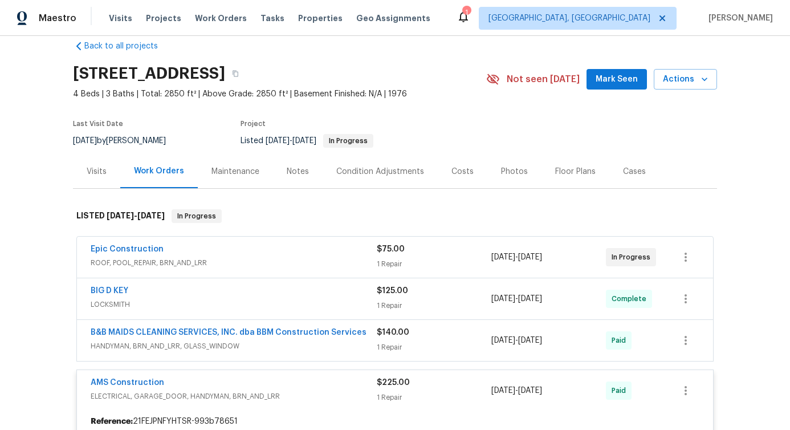
scroll to position [0, 0]
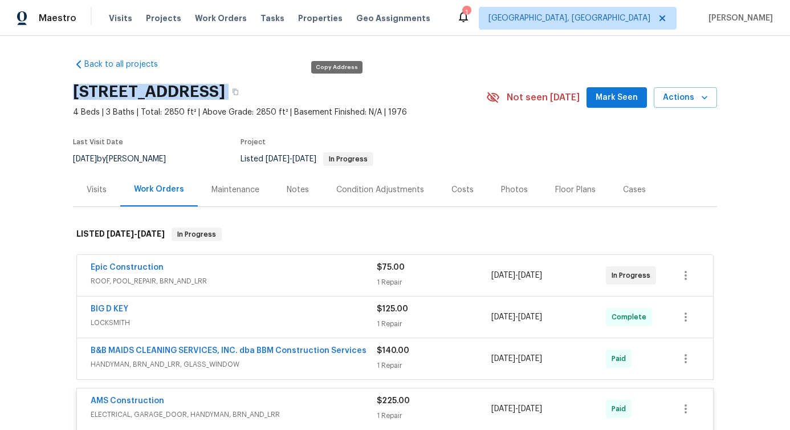
drag, startPoint x: 63, startPoint y: 91, endPoint x: 326, endPoint y: 88, distance: 262.2
click at [326, 88] on div "Back to all projects 8 Woodmoor Cir, Allen, TX 75002 4 Beds | 3 Baths | Total: …" at bounding box center [395, 233] width 790 height 394
click at [416, 82] on div "8 Woodmoor Cir, Allen, TX 75002" at bounding box center [279, 92] width 413 height 30
drag, startPoint x: 71, startPoint y: 91, endPoint x: 342, endPoint y: 93, distance: 271.4
click at [342, 93] on div "8 Woodmoor Cir, Allen, TX 75002" at bounding box center [279, 92] width 413 height 30
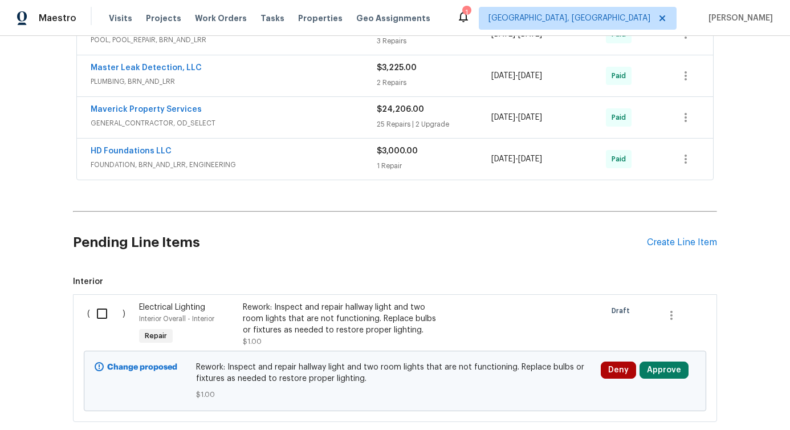
scroll to position [1132, 0]
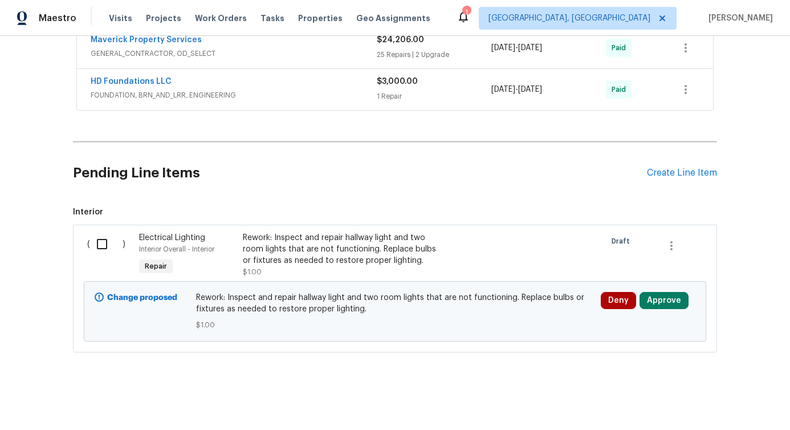
click at [100, 232] on input "checkbox" at bounding box center [106, 244] width 32 height 24
checkbox input "true"
click at [715, 395] on span "Create Work Order" at bounding box center [725, 401] width 76 height 14
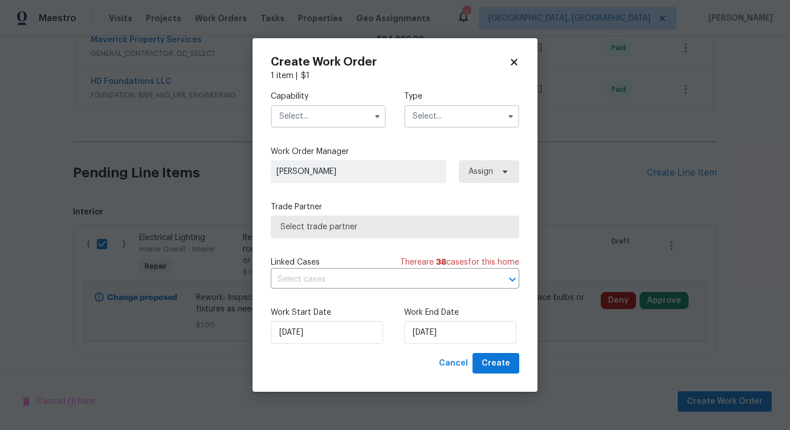
click at [341, 112] on input "text" at bounding box center [328, 116] width 115 height 23
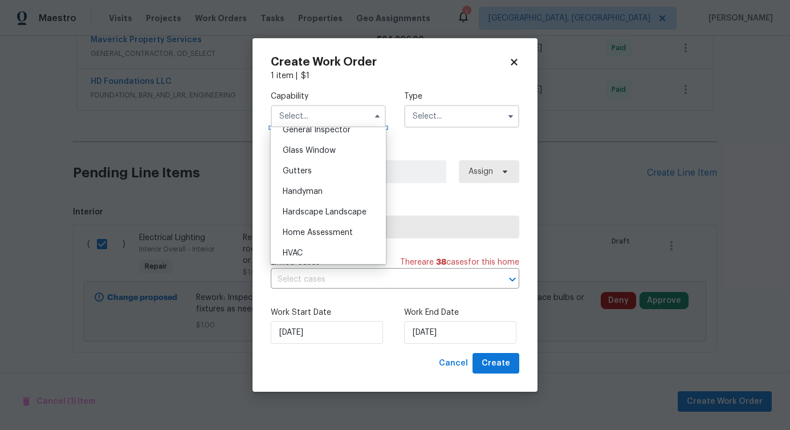
scroll to position [576, 0]
click at [320, 197] on div "Handyman" at bounding box center [328, 191] width 109 height 21
type input "Handyman"
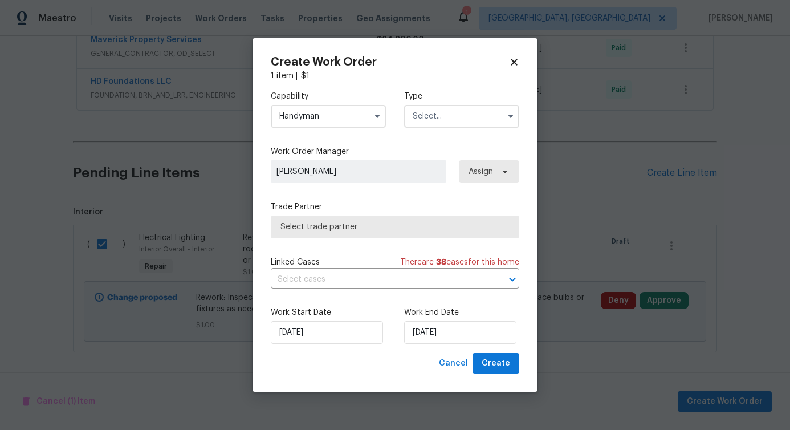
click at [424, 113] on input "text" at bounding box center [461, 116] width 115 height 23
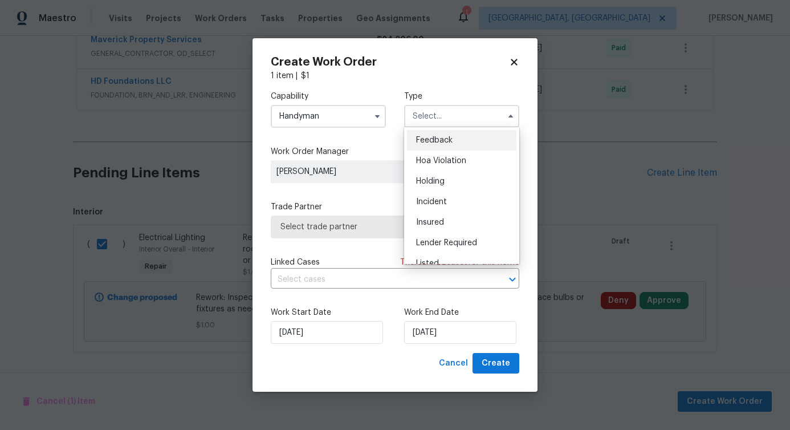
click at [421, 142] on span "Feedback" at bounding box center [434, 140] width 36 height 8
type input "Feedback"
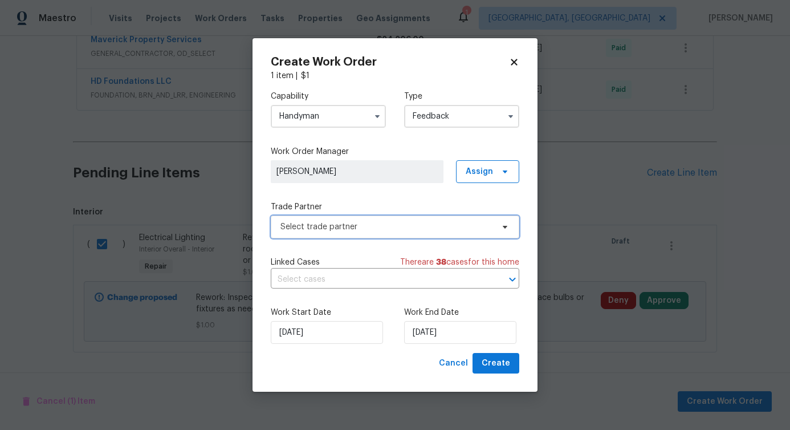
click at [316, 227] on span "Select trade partner" at bounding box center [386, 226] width 213 height 11
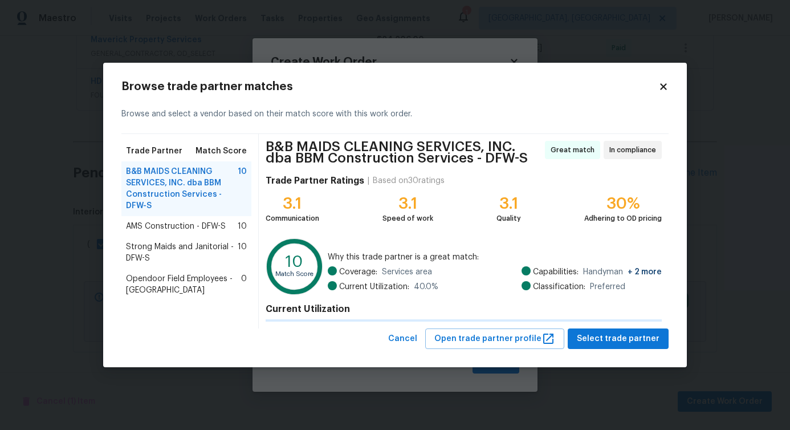
click at [166, 229] on span "AMS Construction - DFW-S" at bounding box center [176, 226] width 100 height 11
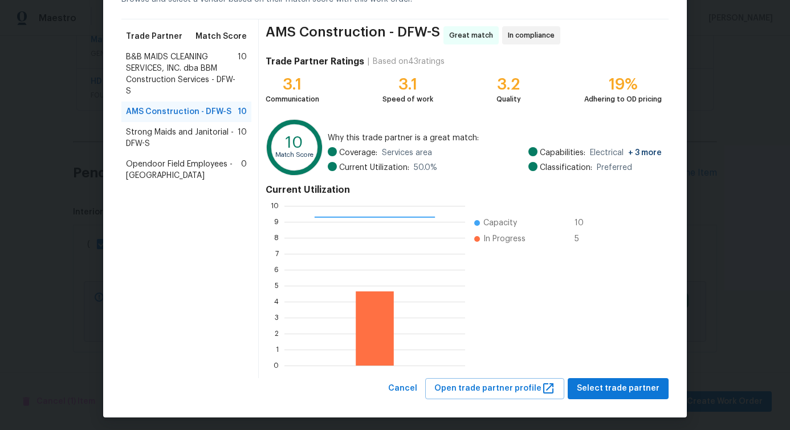
scroll to position [73, 0]
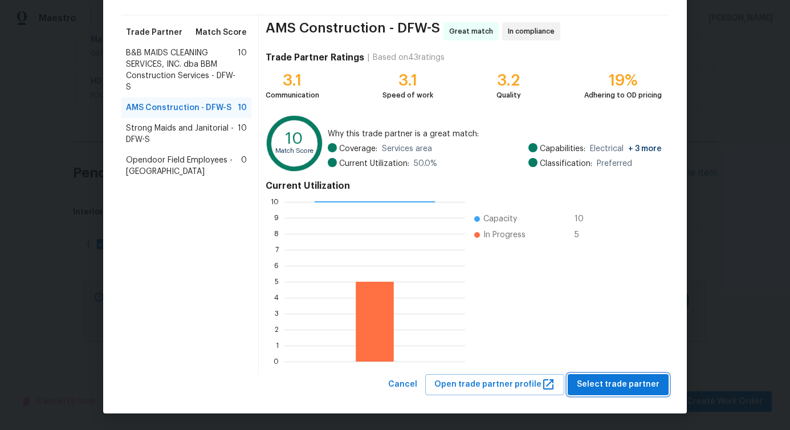
click at [615, 383] on span "Select trade partner" at bounding box center [618, 384] width 83 height 14
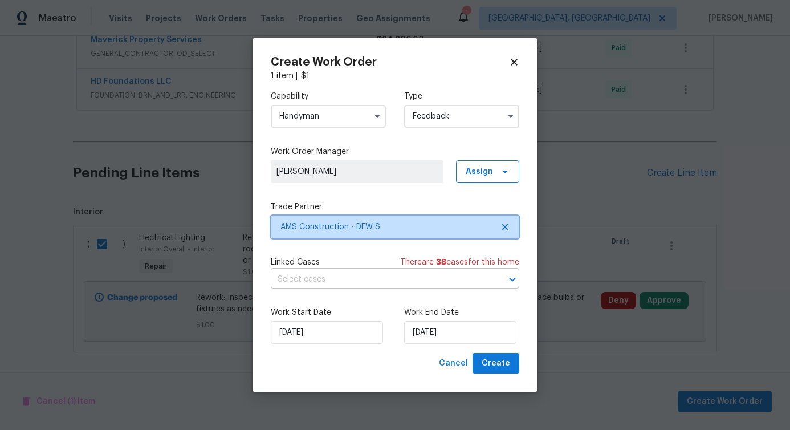
scroll to position [0, 0]
click at [364, 277] on input "text" at bounding box center [379, 280] width 217 height 18
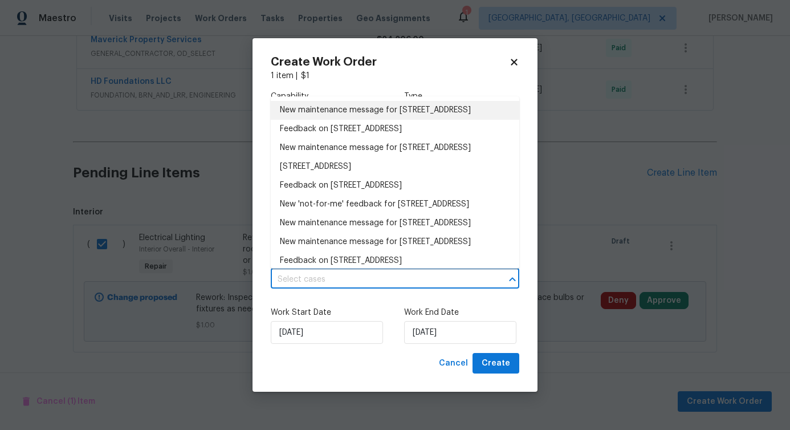
click at [361, 119] on li "New maintenance message for 8 Woodmoor Cir , Allen, TX 75002" at bounding box center [395, 110] width 249 height 19
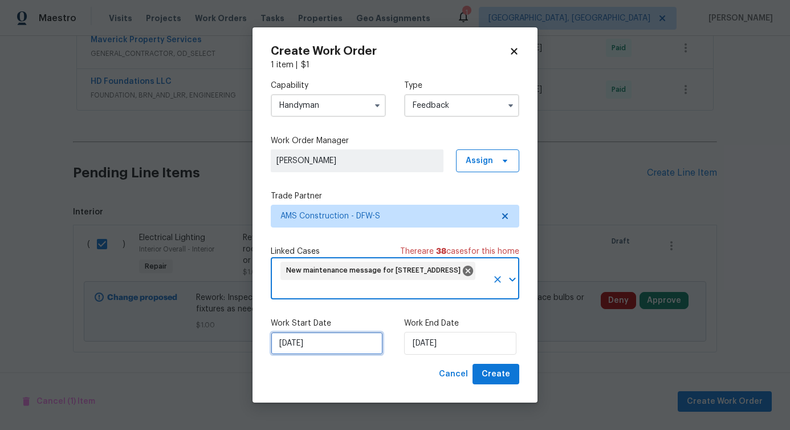
click at [322, 347] on input "8/12/2025" at bounding box center [327, 343] width 112 height 23
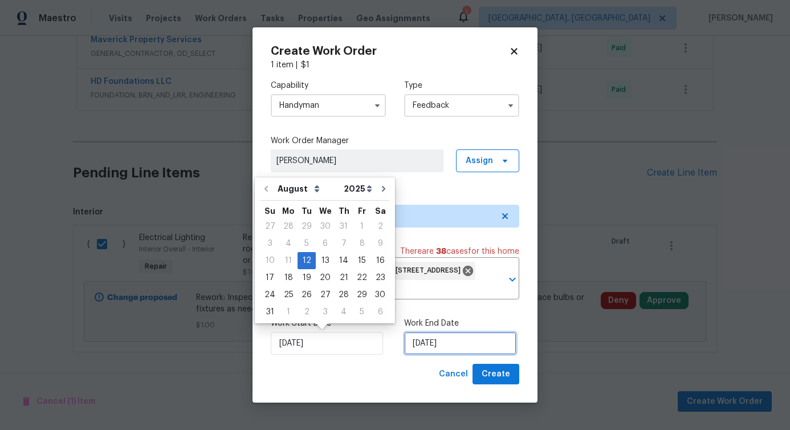
click at [461, 341] on input "8/12/2025" at bounding box center [460, 343] width 112 height 23
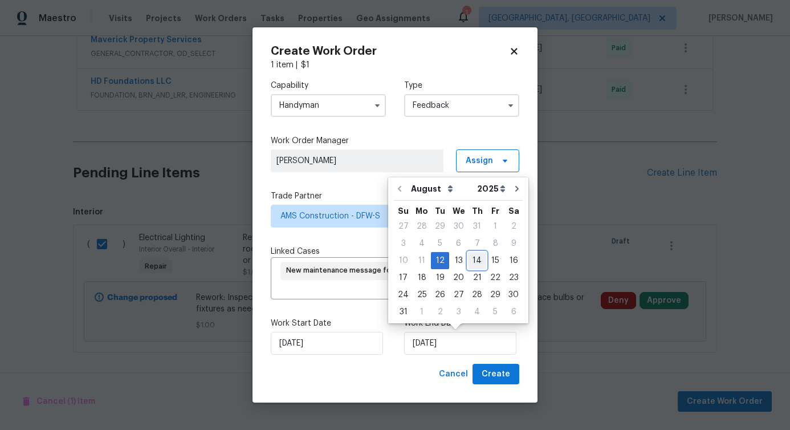
click at [473, 261] on div "14" at bounding box center [477, 261] width 18 height 16
type input "8/14/2025"
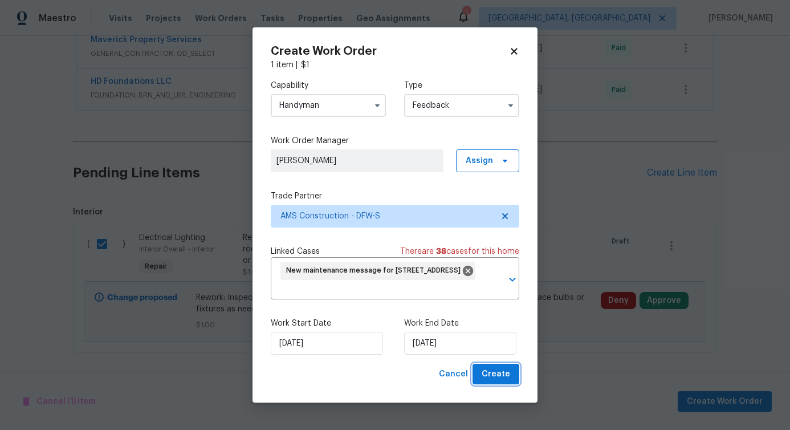
click at [497, 375] on span "Create" at bounding box center [496, 374] width 29 height 14
checkbox input "false"
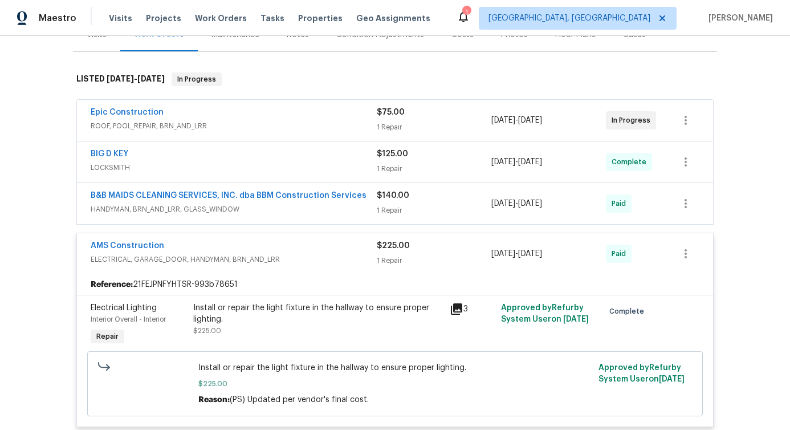
scroll to position [178, 0]
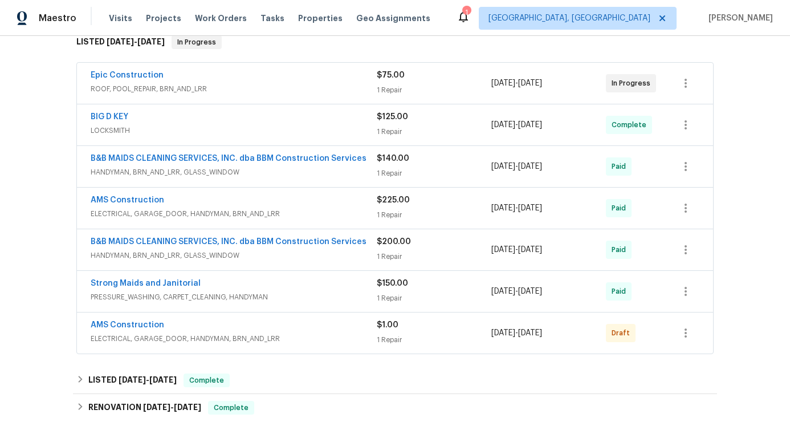
scroll to position [210, 0]
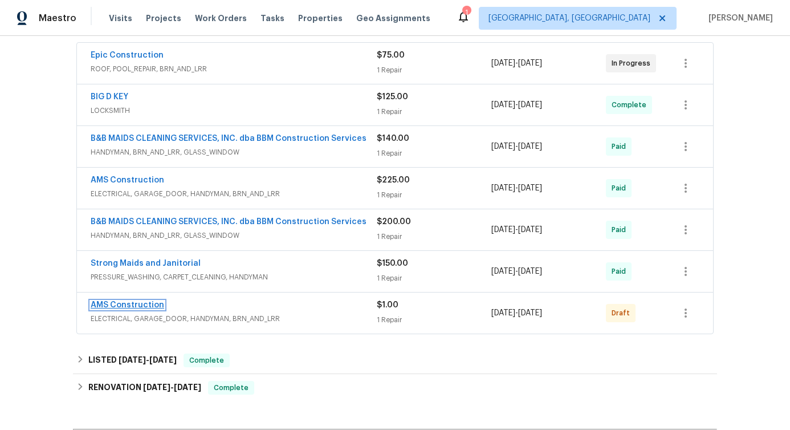
click at [119, 301] on link "AMS Construction" at bounding box center [128, 305] width 74 height 8
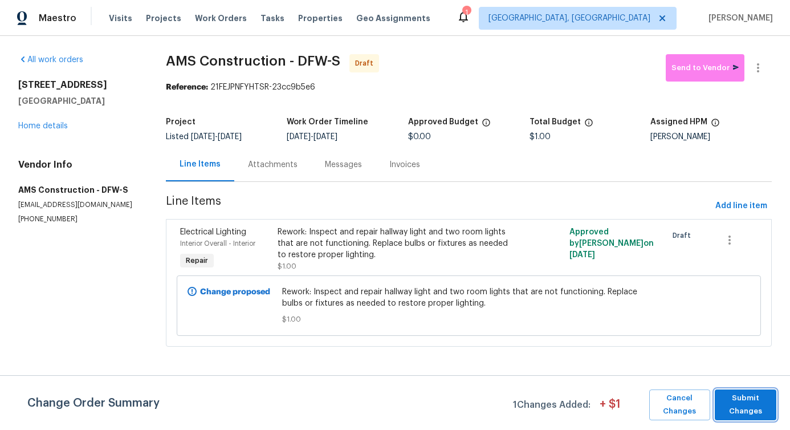
click at [741, 406] on span "Submit Changes" at bounding box center [746, 405] width 50 height 26
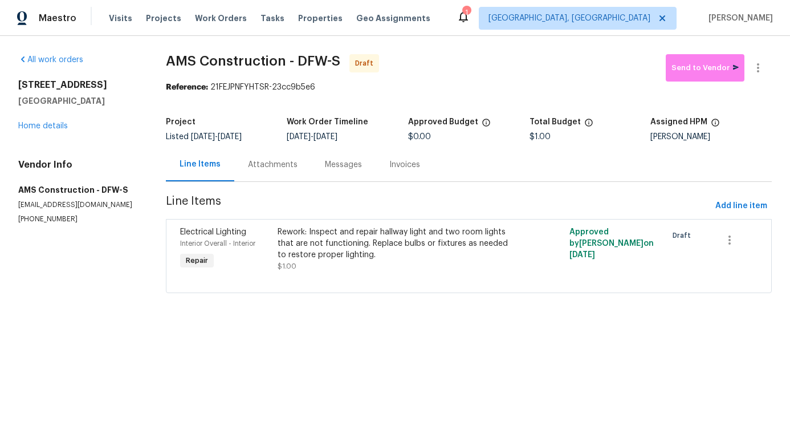
click at [289, 166] on div "Attachments" at bounding box center [273, 164] width 50 height 11
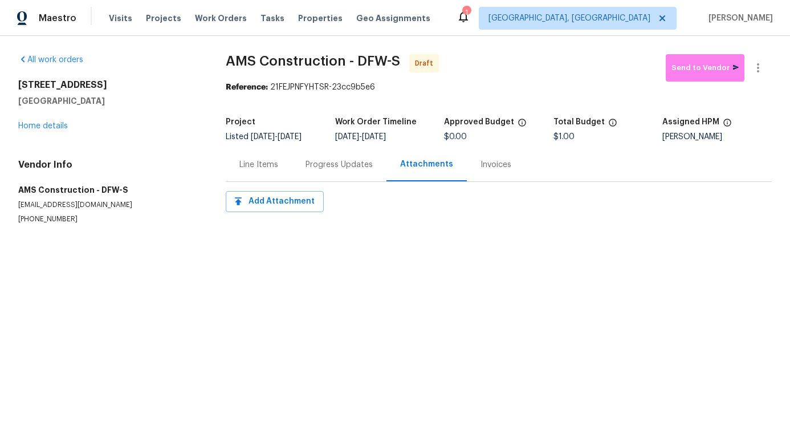
click at [316, 181] on div "Progress Updates" at bounding box center [339, 165] width 95 height 34
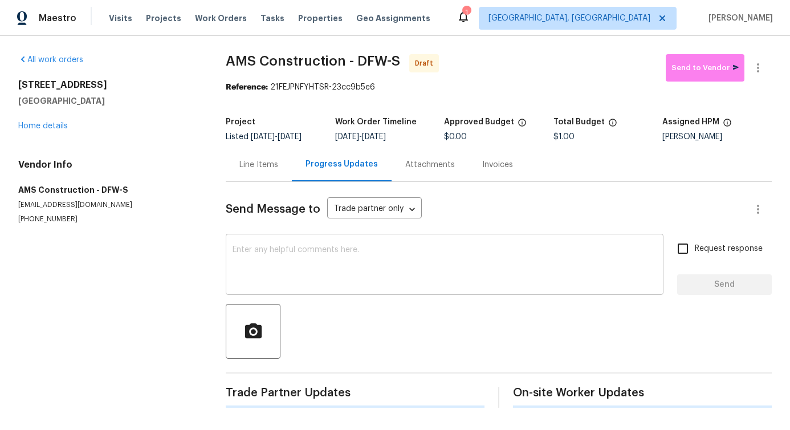
click at [278, 270] on textarea at bounding box center [445, 266] width 424 height 40
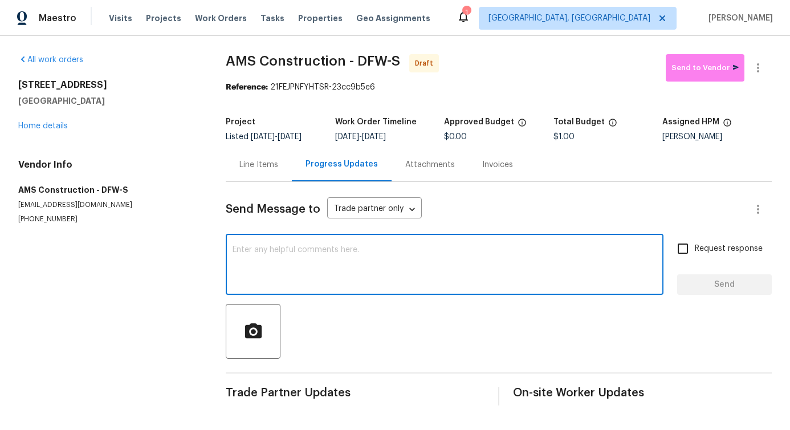
click at [360, 279] on textarea at bounding box center [445, 266] width 424 height 40
paste textarea "Hi, this is Pavithra with Opendoor. I’m confirming you received the WO for the …"
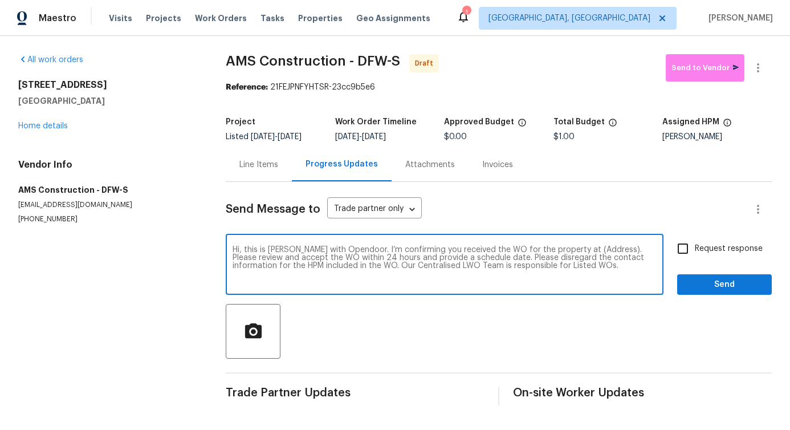
click at [579, 258] on textarea "Hi, this is Pavithra with Opendoor. I’m confirming you received the WO for the …" at bounding box center [445, 266] width 424 height 40
paste textarea "8 Woodmoor Cir, Allen, TX 75002"
type textarea "Hi, this is Pavithra with Opendoor. I’m confirming you received the WO for the …"
click at [701, 251] on span "Request response" at bounding box center [729, 249] width 68 height 12
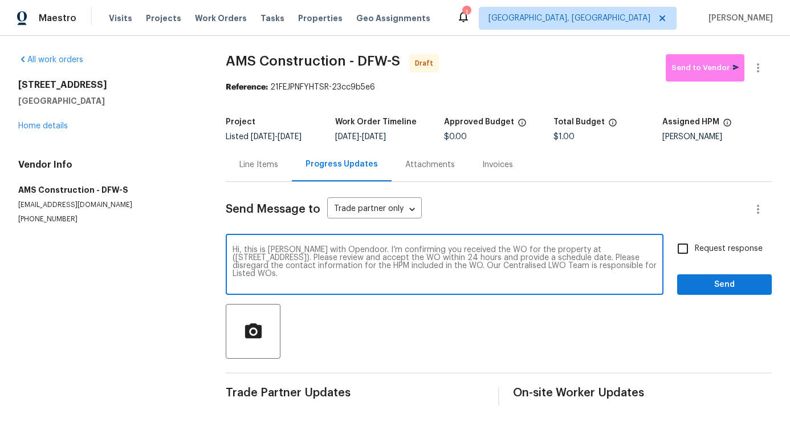
click at [695, 251] on input "Request response" at bounding box center [683, 249] width 24 height 24
checkbox input "true"
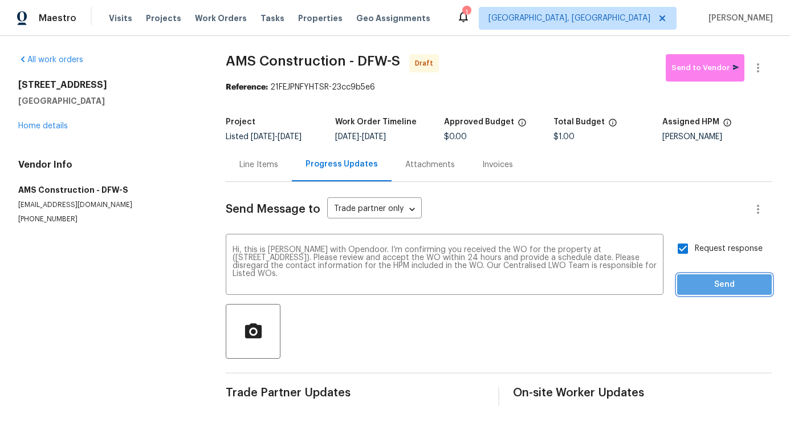
click at [711, 290] on span "Send" at bounding box center [724, 285] width 76 height 14
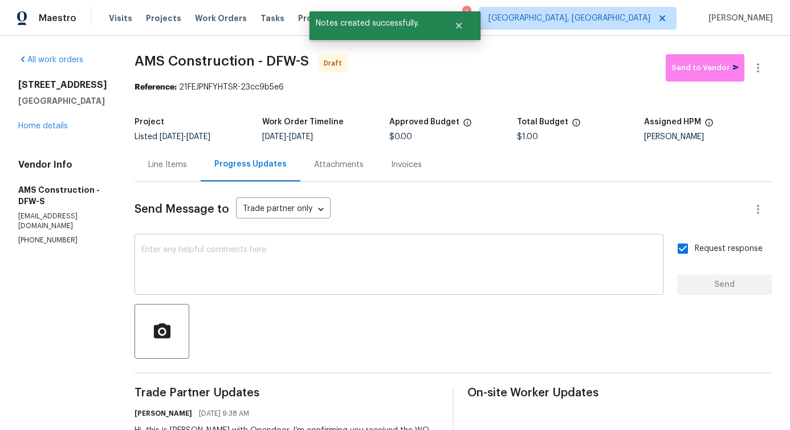
click at [387, 273] on textarea at bounding box center [398, 266] width 515 height 40
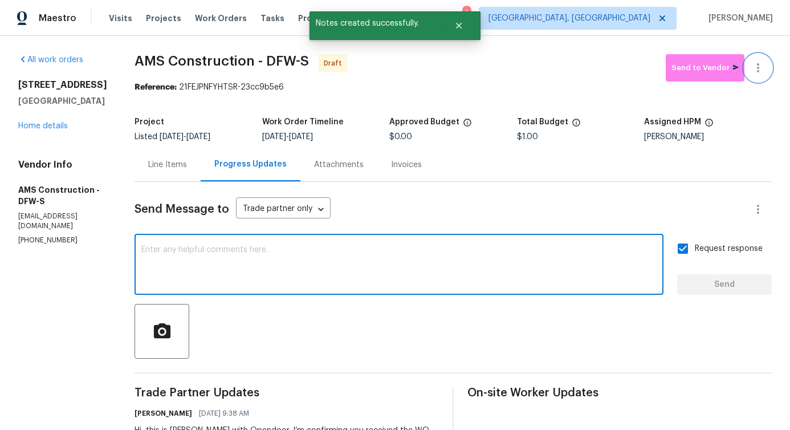
click at [753, 67] on icon "button" at bounding box center [758, 68] width 14 height 14
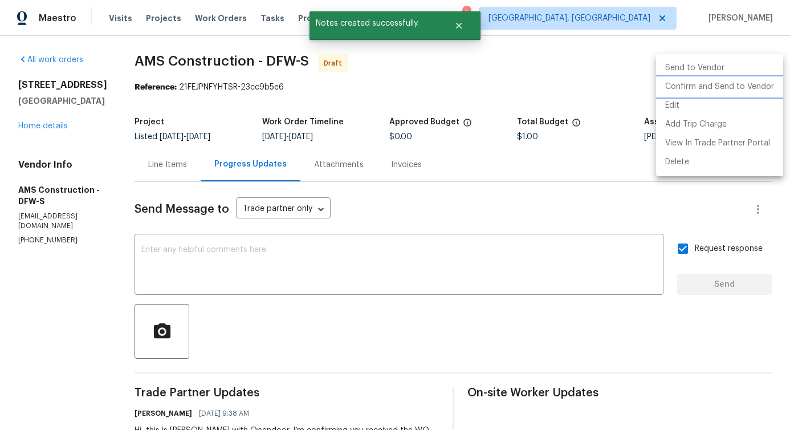
click at [702, 87] on li "Confirm and Send to Vendor" at bounding box center [719, 87] width 127 height 19
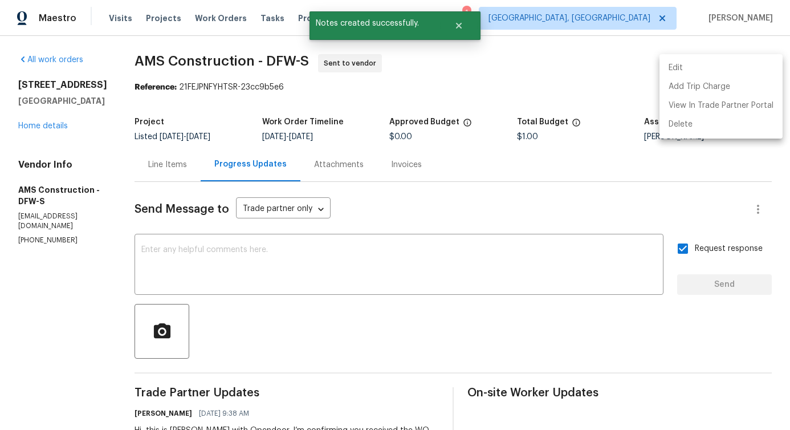
click at [165, 286] on div at bounding box center [395, 215] width 790 height 430
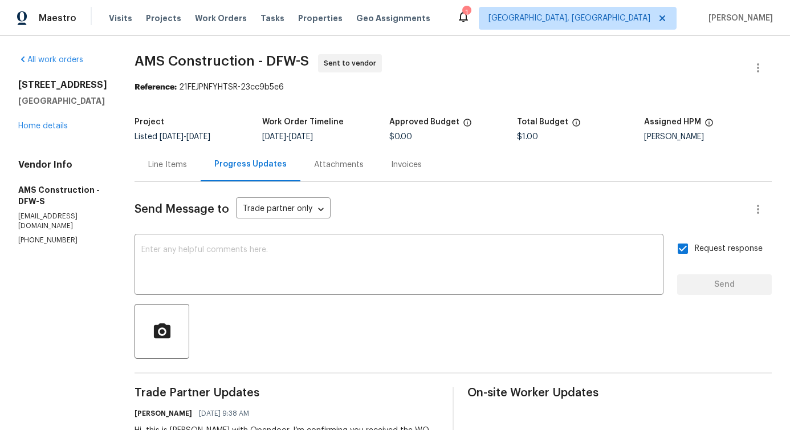
click at [151, 177] on div "Line Items" at bounding box center [168, 165] width 66 height 34
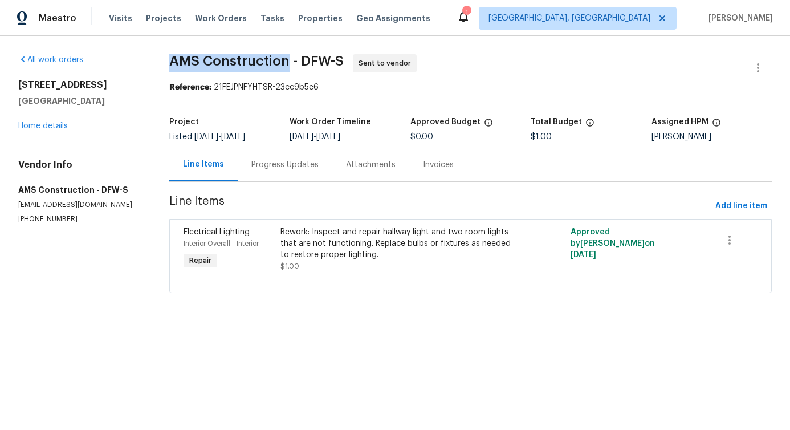
drag, startPoint x: 164, startPoint y: 58, endPoint x: 288, endPoint y: 58, distance: 124.3
click at [288, 58] on div "All work orders 8 Woodmoor Cir Allen, TX 75002 Home details Vendor Info AMS Con…" at bounding box center [395, 180] width 790 height 289
copy span "AMS Construction"
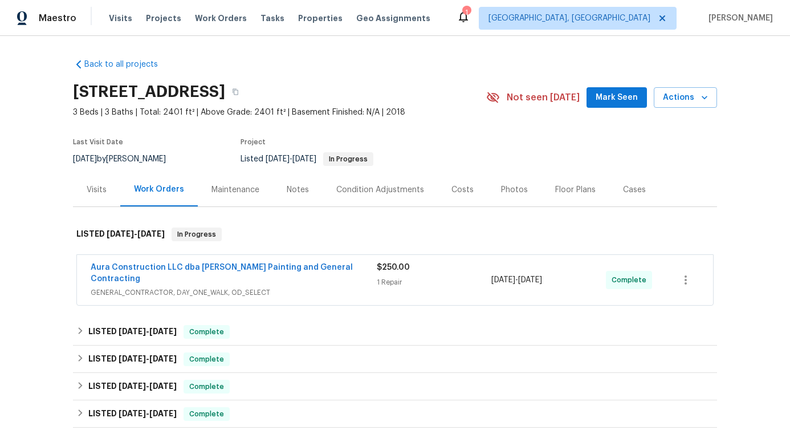
scroll to position [27, 0]
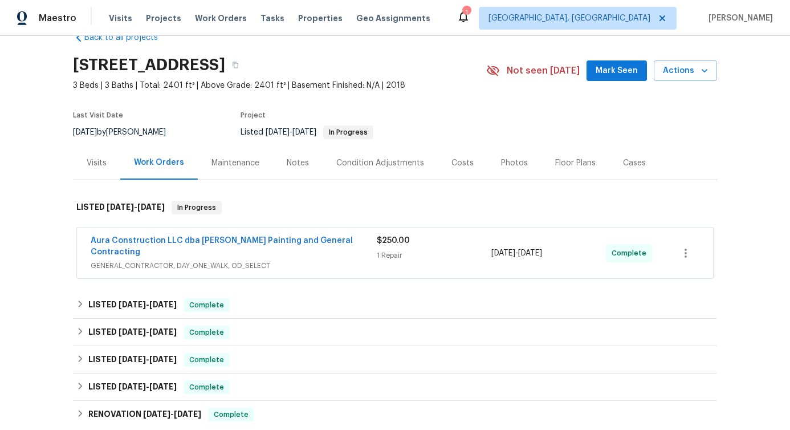
click at [364, 237] on div "Aura Construction LLC dba [PERSON_NAME] Painting and General Contracting" at bounding box center [234, 247] width 286 height 25
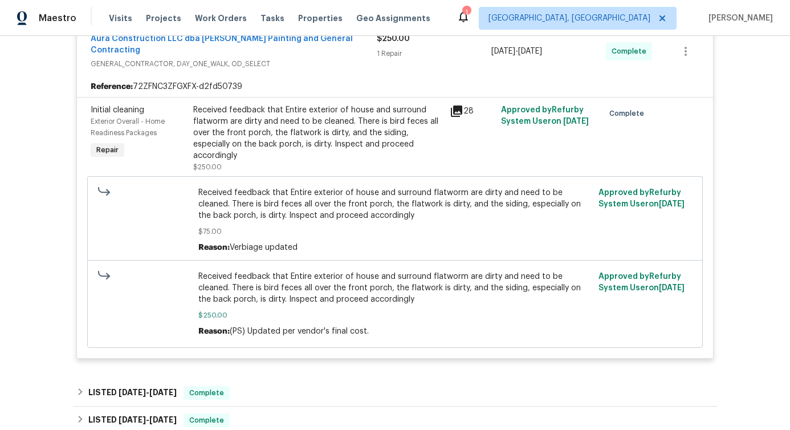
scroll to position [240, 0]
